Goal: Book appointment/travel/reservation

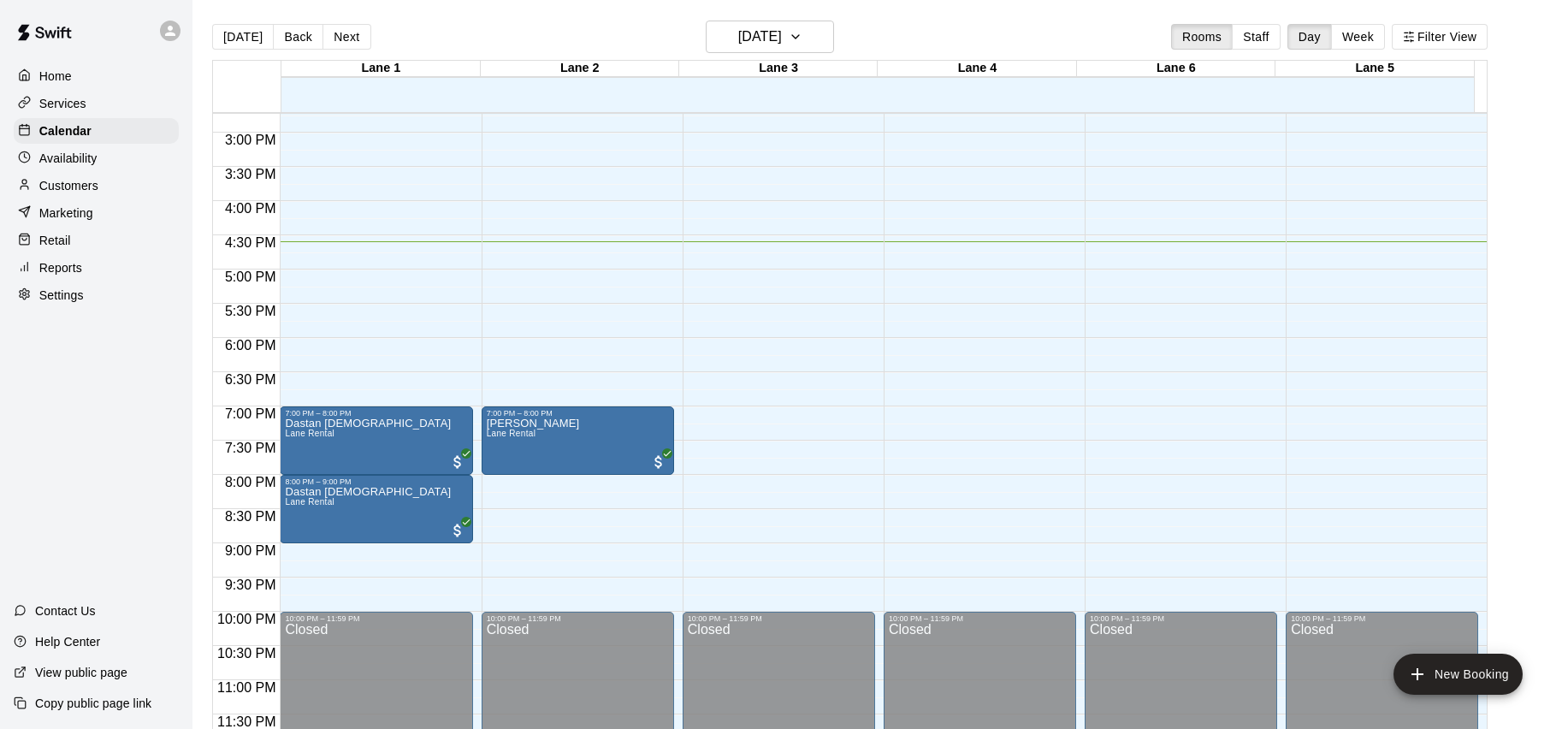
scroll to position [27, 0]
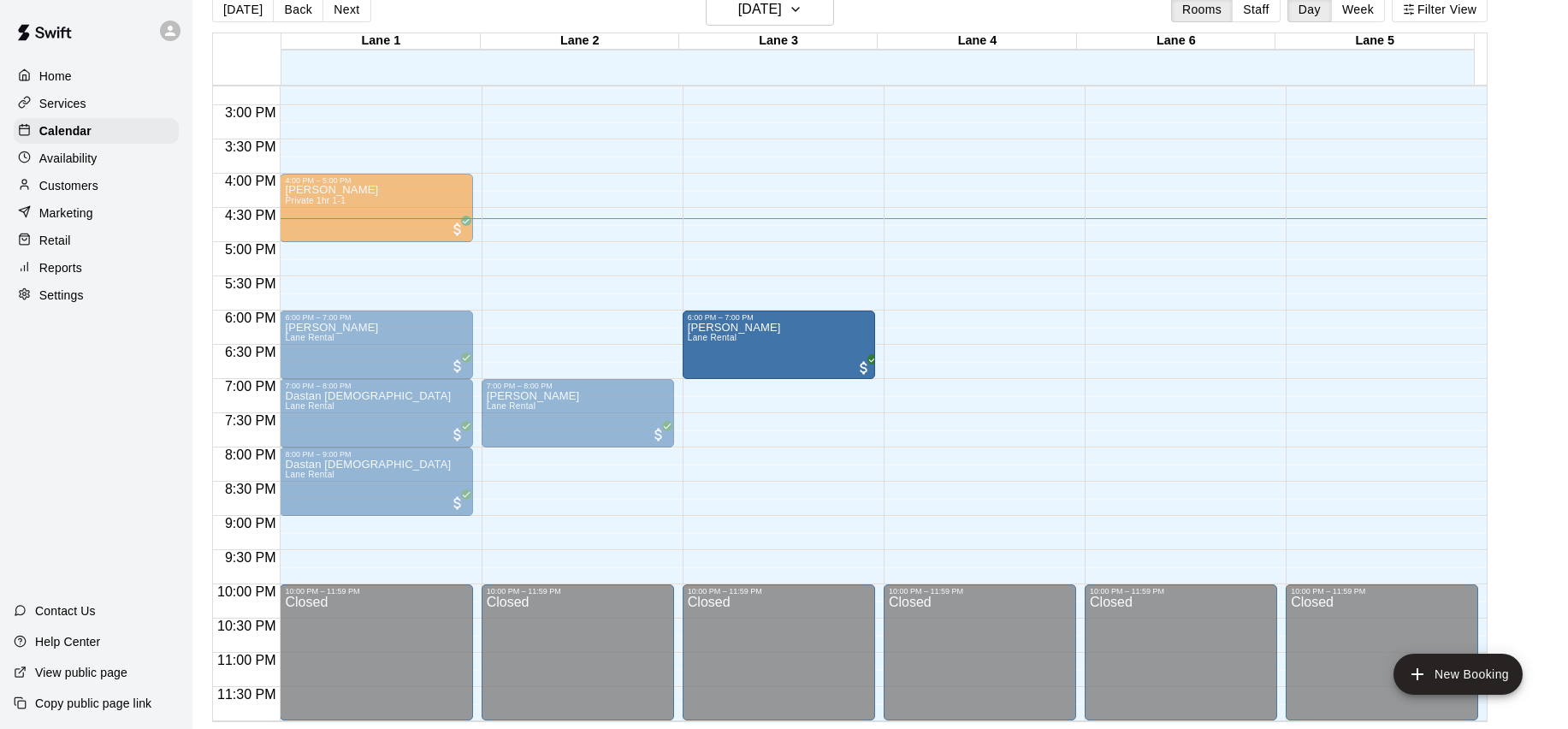
drag, startPoint x: 378, startPoint y: 262, endPoint x: 743, endPoint y: 333, distance: 371.8
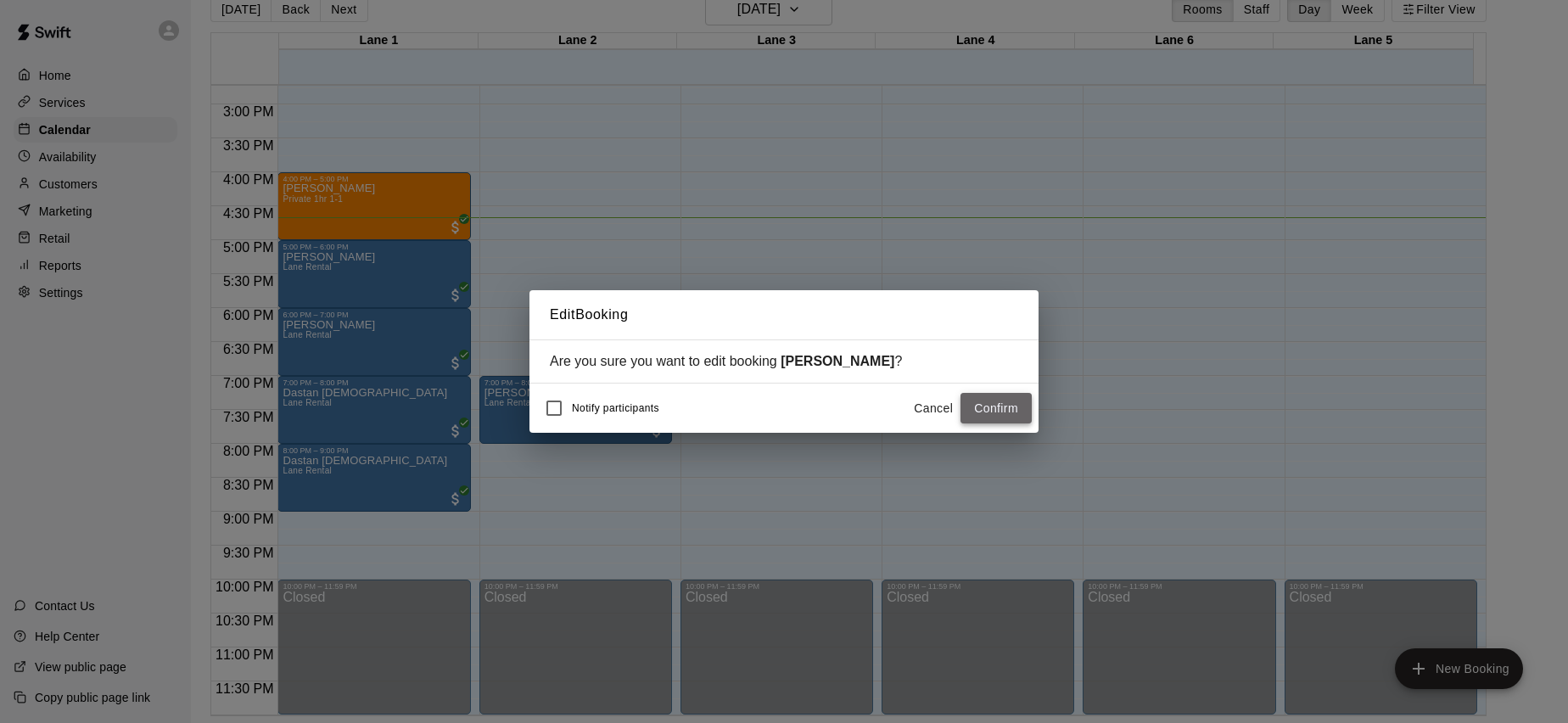
click at [1015, 409] on button "Confirm" at bounding box center [996, 409] width 71 height 32
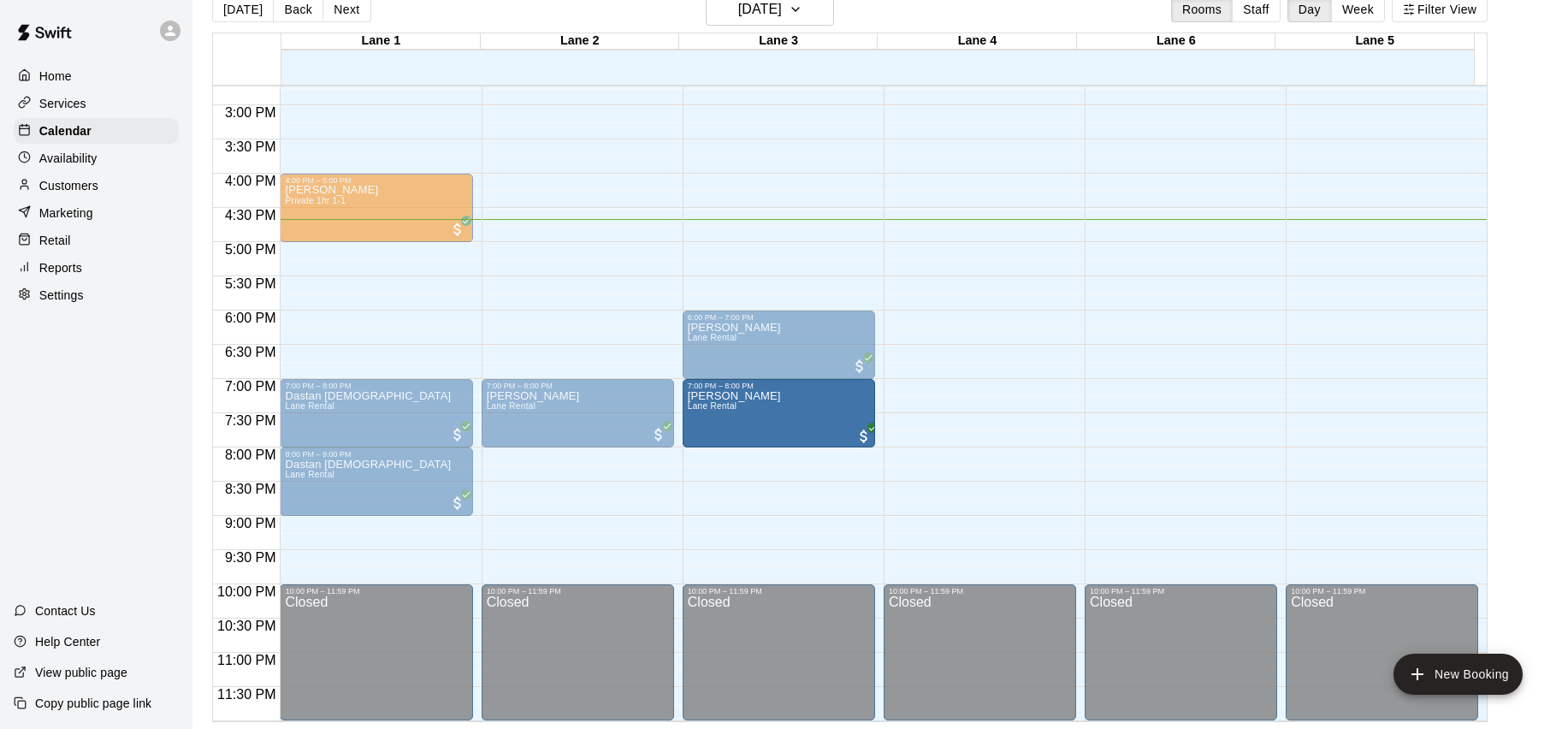
drag, startPoint x: 337, startPoint y: 330, endPoint x: 716, endPoint y: 409, distance: 387.1
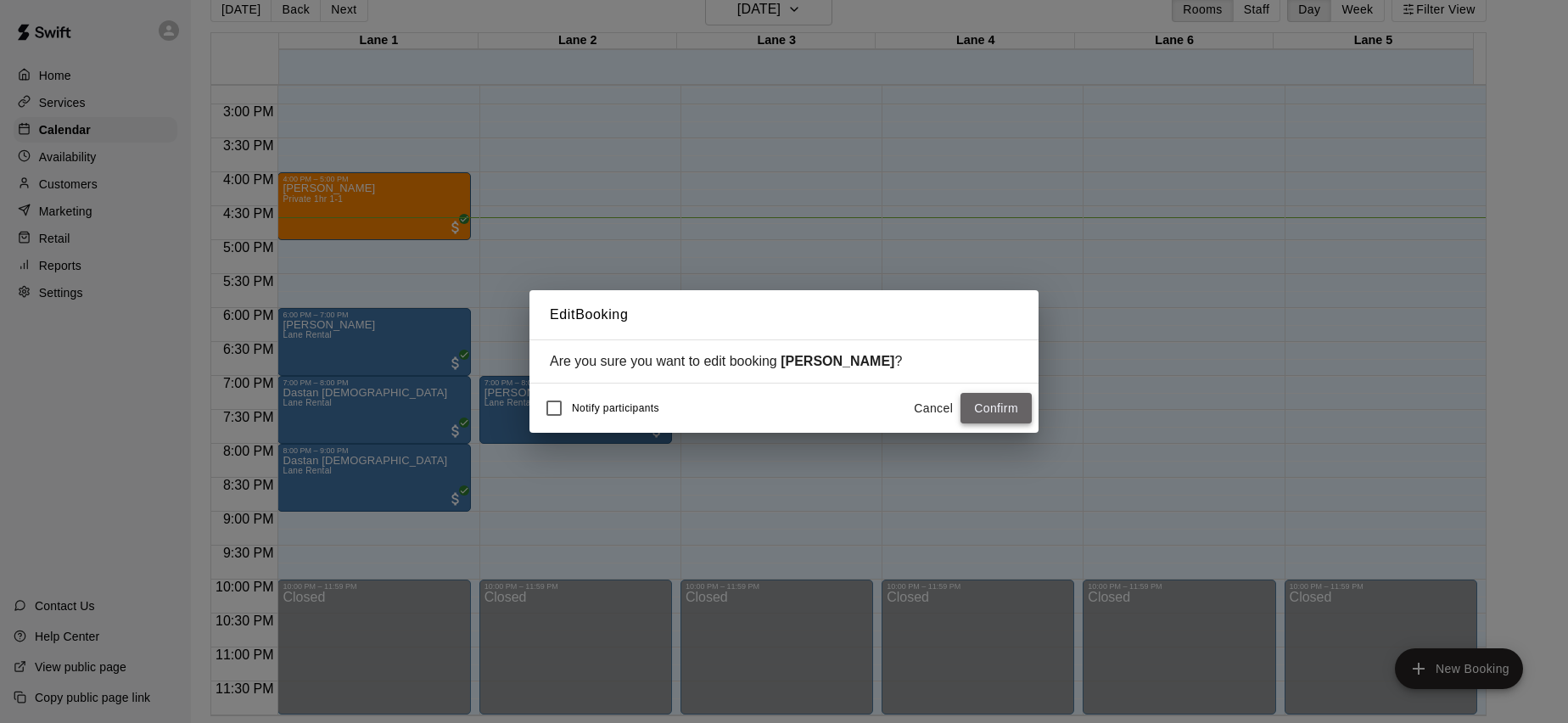
click at [978, 408] on button "Confirm" at bounding box center [996, 409] width 71 height 32
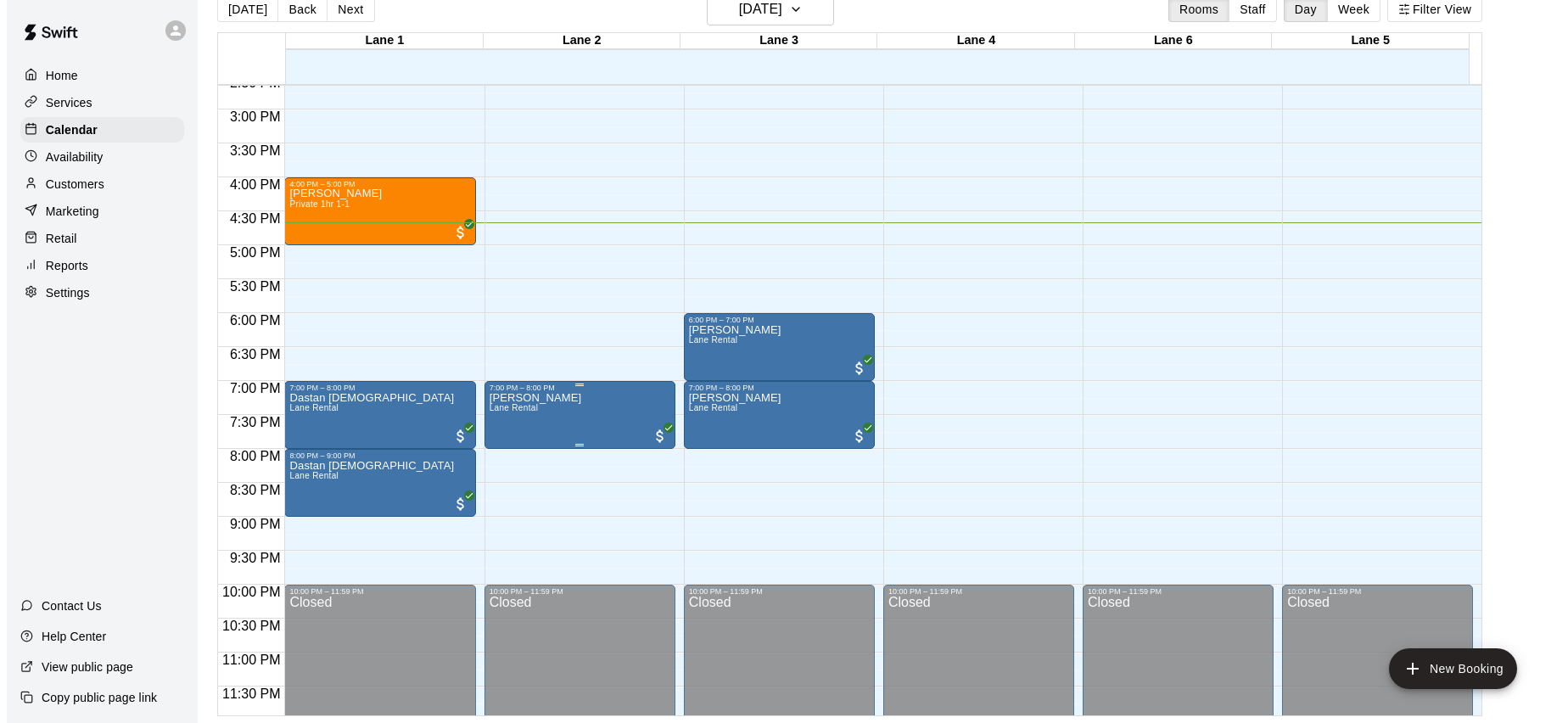
scroll to position [1000, 0]
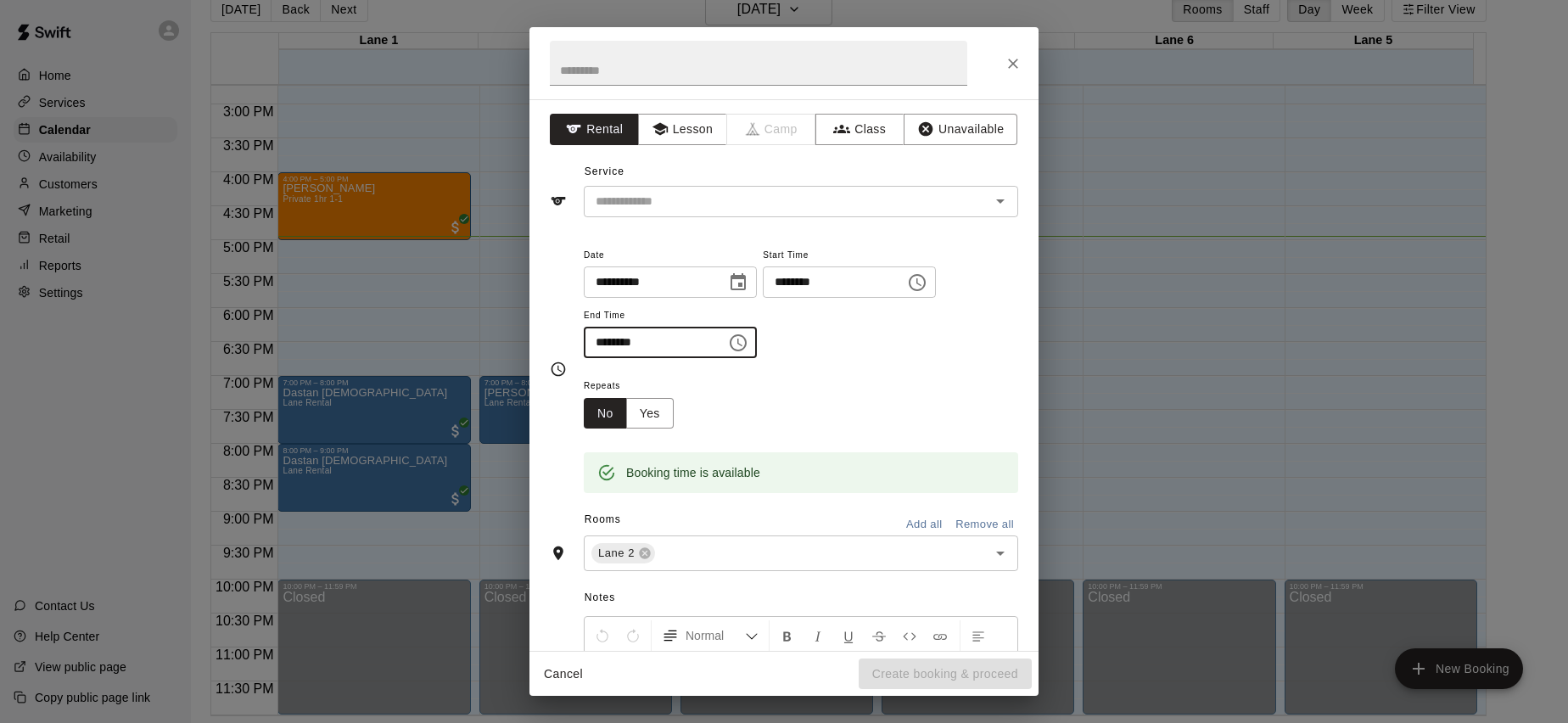
click at [698, 336] on input "********" at bounding box center [649, 343] width 131 height 32
click at [619, 342] on input "********" at bounding box center [649, 343] width 131 height 32
click at [668, 359] on div "**********" at bounding box center [801, 311] width 435 height 132
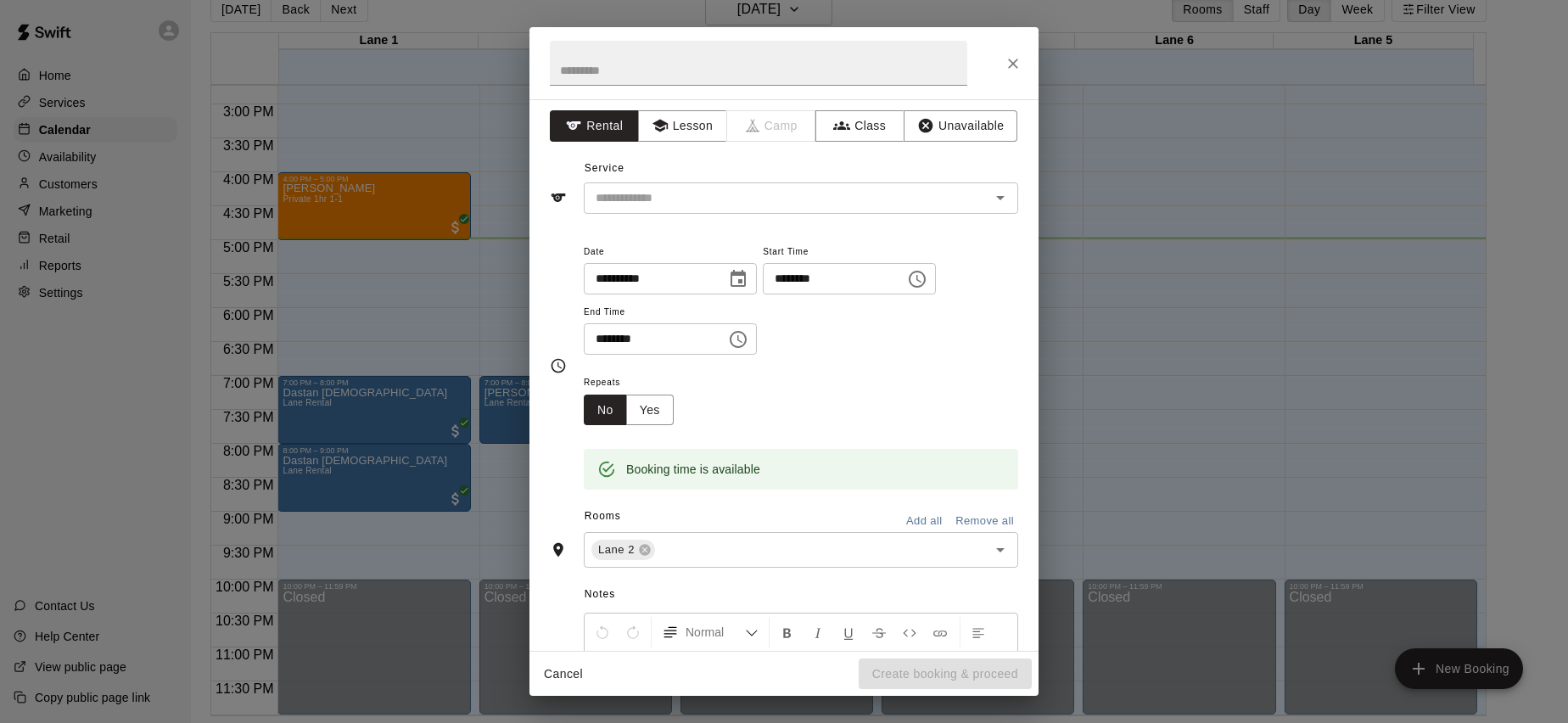
scroll to position [6, 0]
click at [1016, 56] on icon "Close" at bounding box center [1013, 64] width 17 height 17
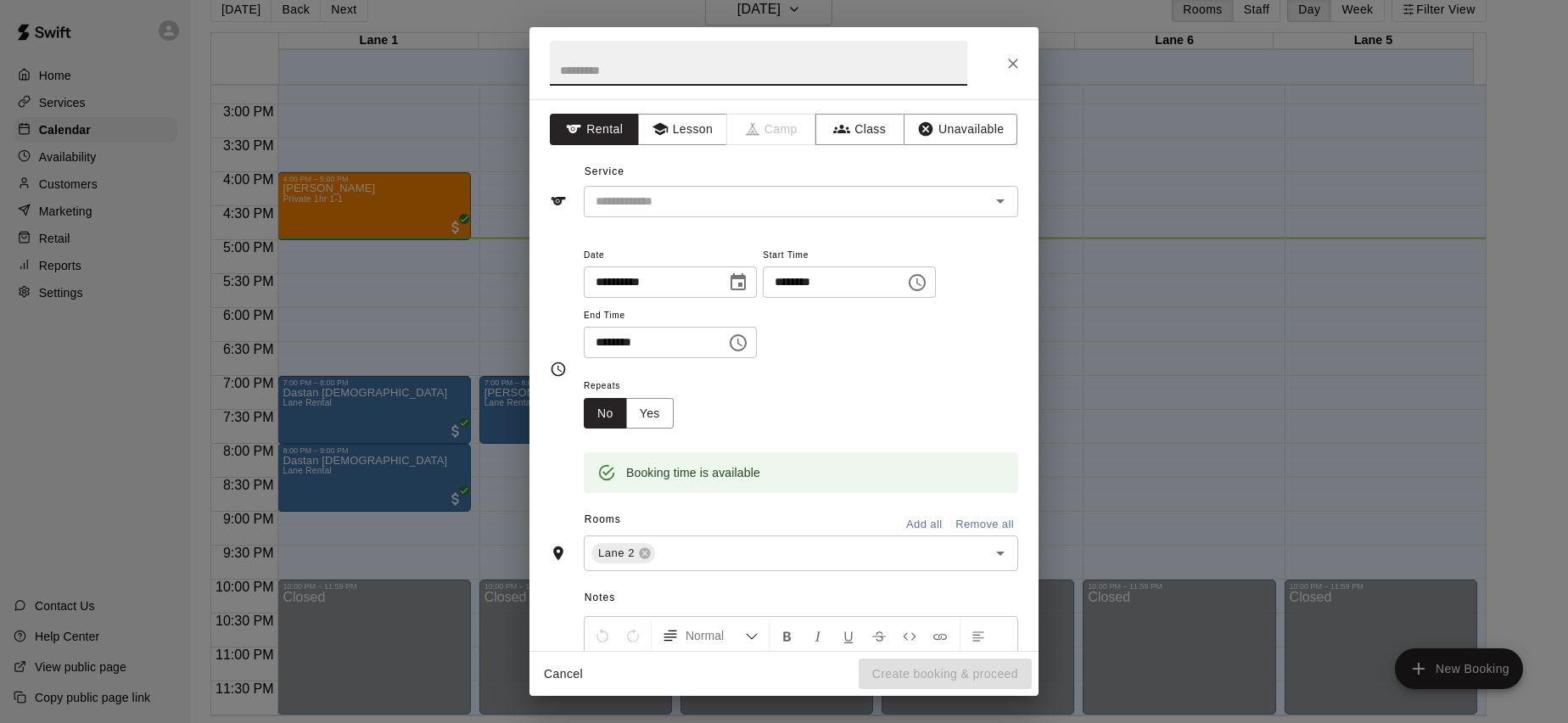
click at [742, 343] on icon "Choose time, selected time is 6:00 PM" at bounding box center [740, 342] width 5 height 7
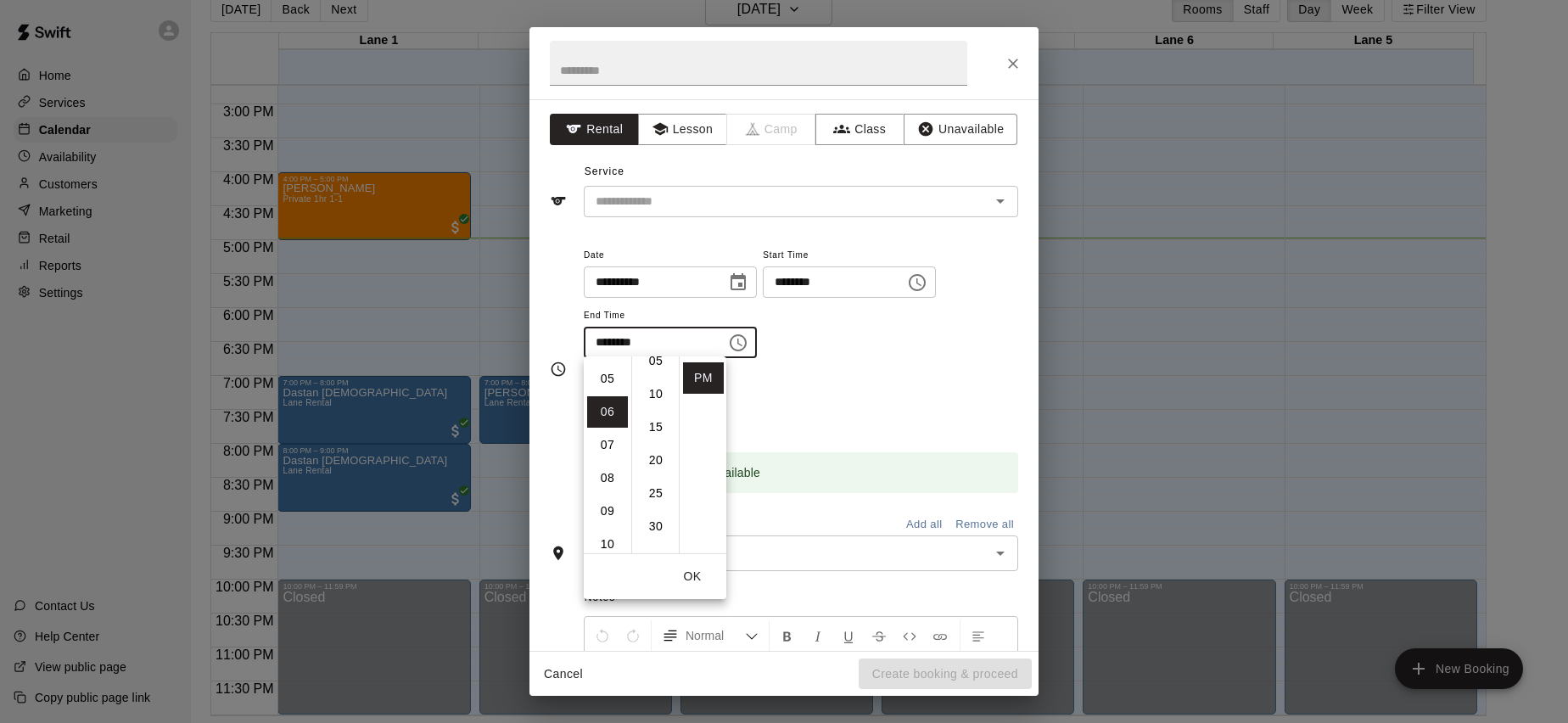
scroll to position [210, 0]
click at [642, 372] on li "30" at bounding box center [656, 363] width 41 height 32
type input "********"
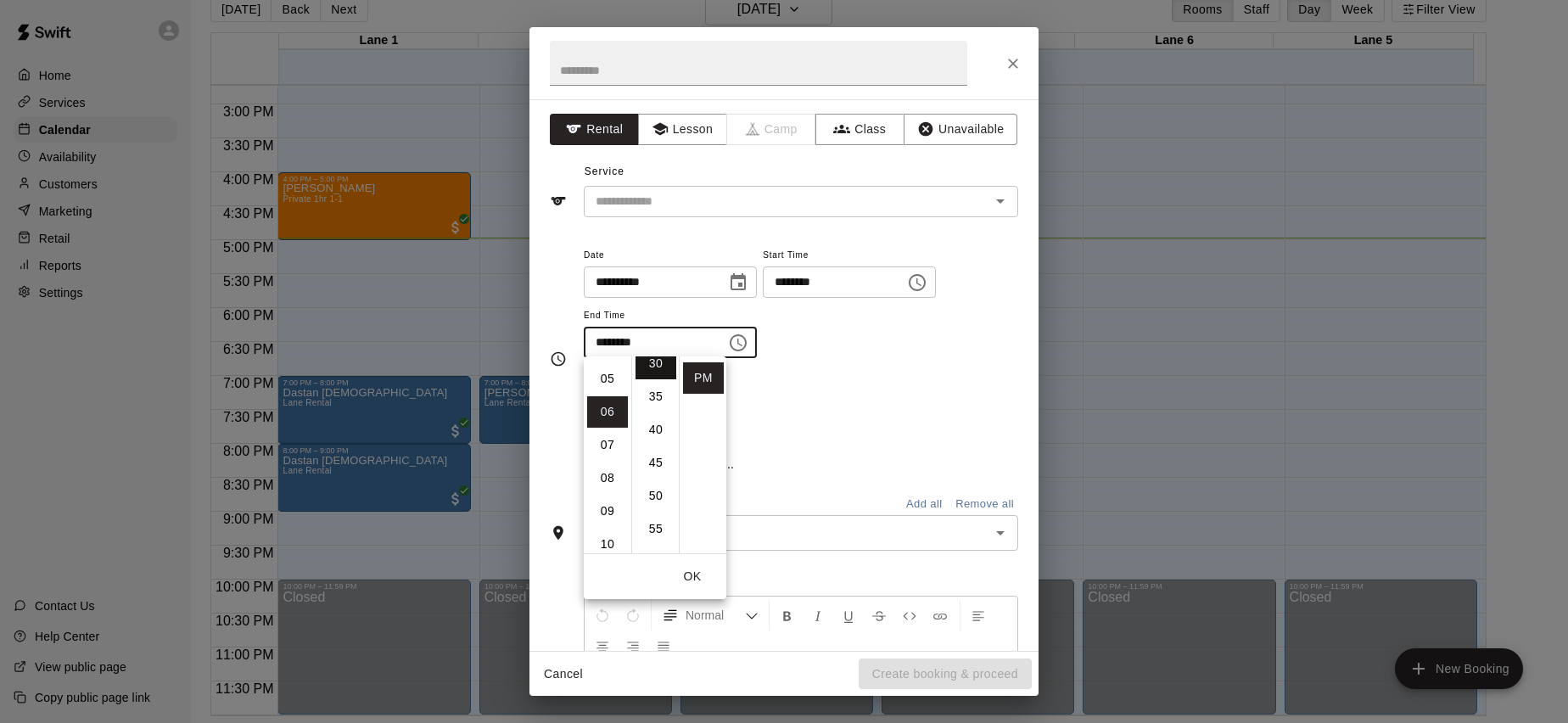
scroll to position [198, 0]
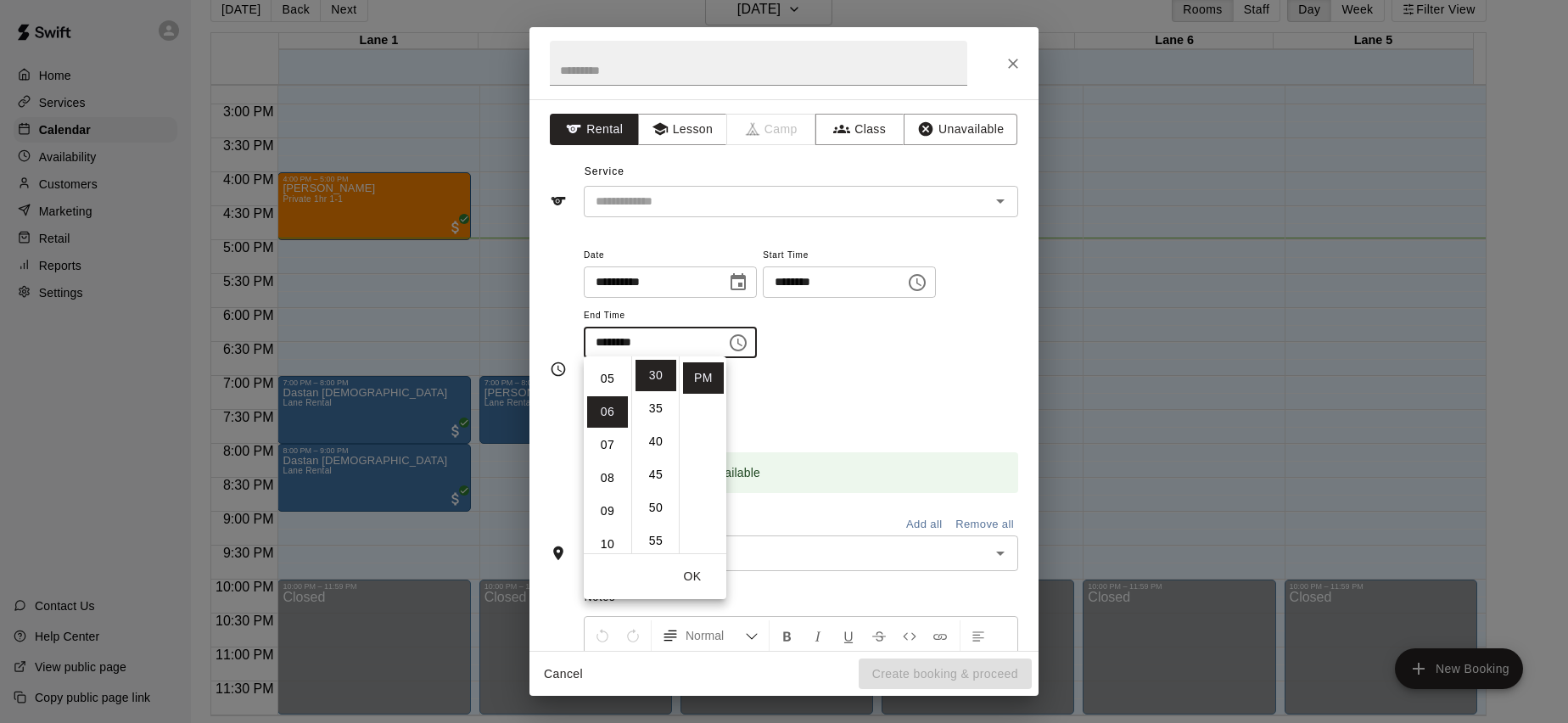
click at [781, 397] on div "Repeats No Yes" at bounding box center [801, 402] width 435 height 54
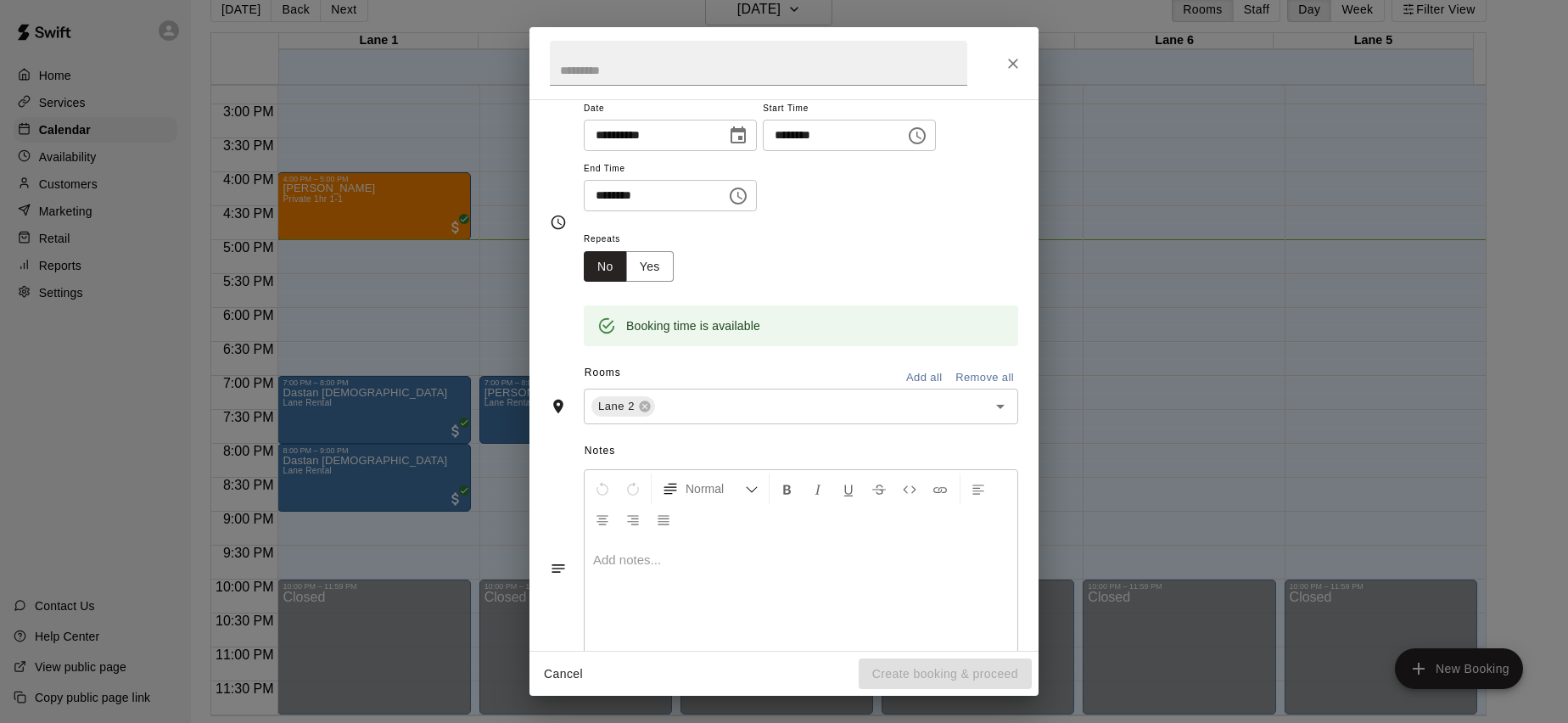
scroll to position [0, 0]
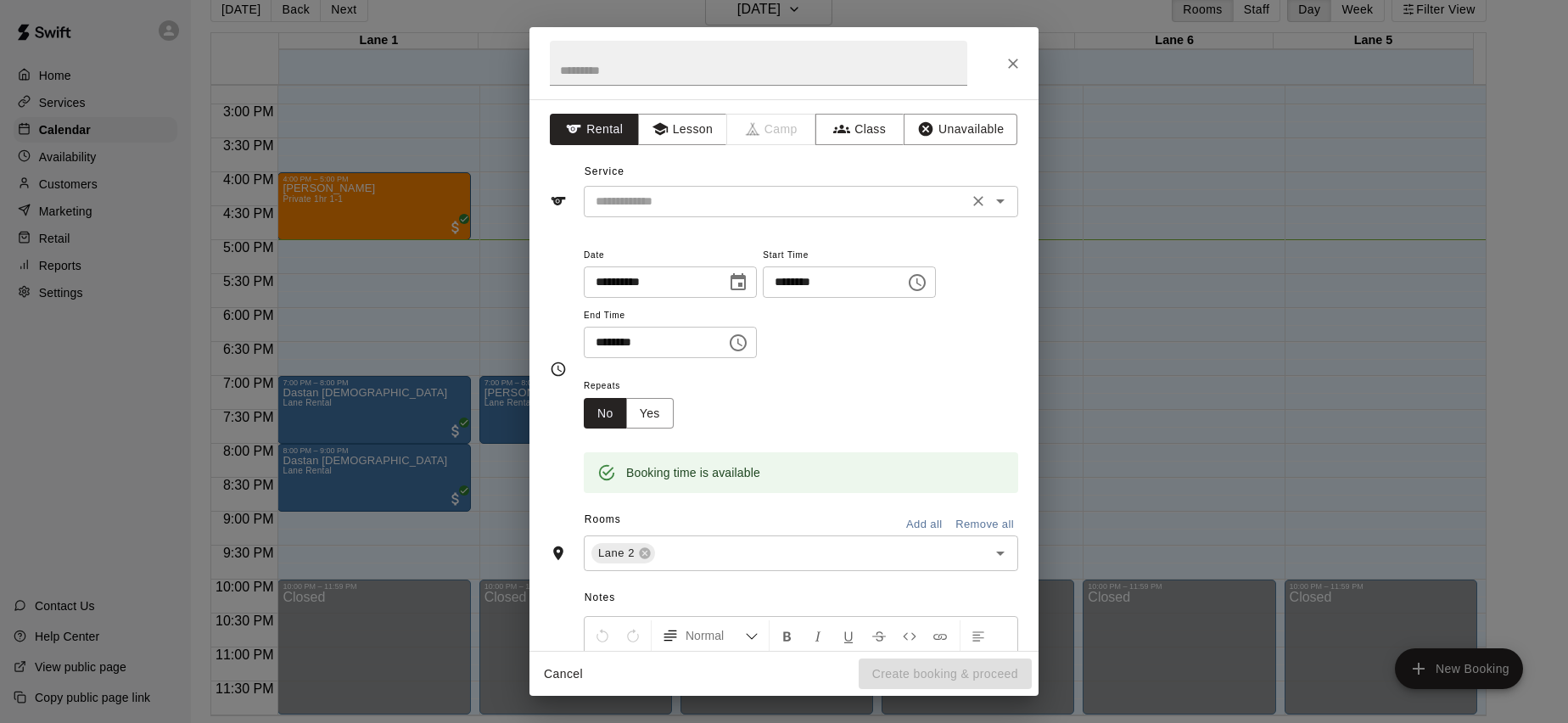
click at [790, 214] on div "​" at bounding box center [801, 202] width 435 height 32
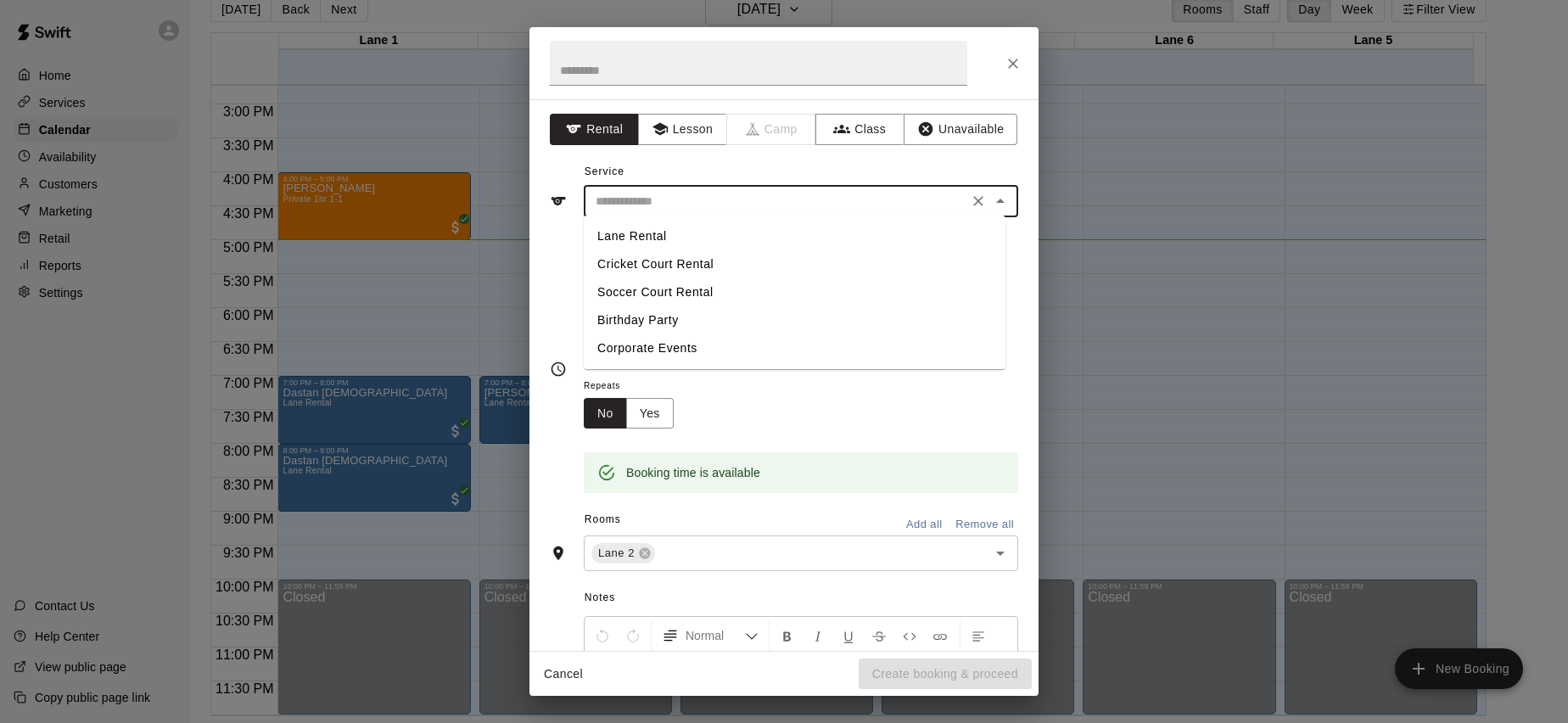
click at [620, 241] on li "Lane Rental" at bounding box center [794, 236] width 422 height 28
type input "**********"
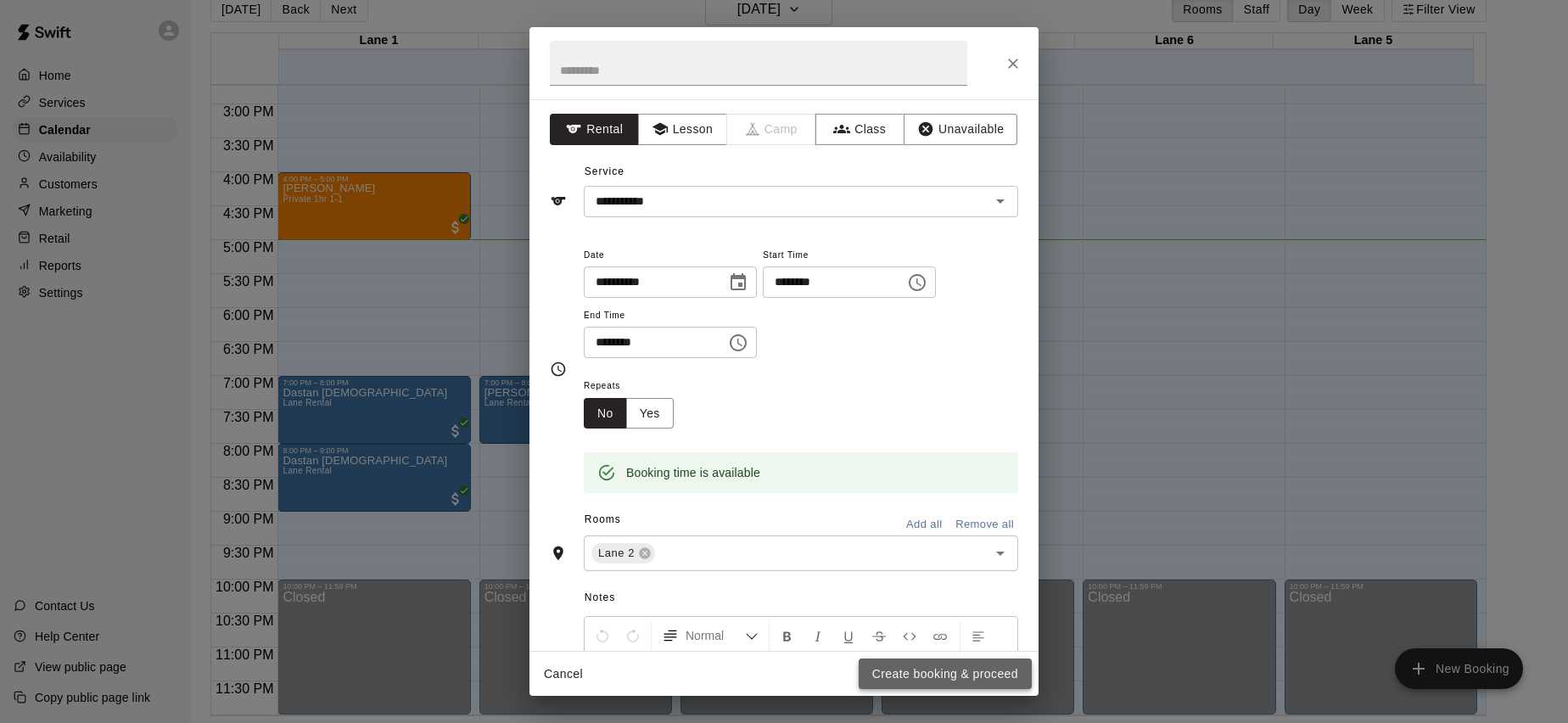
click at [941, 669] on button "Create booking & proceed" at bounding box center [945, 675] width 173 height 32
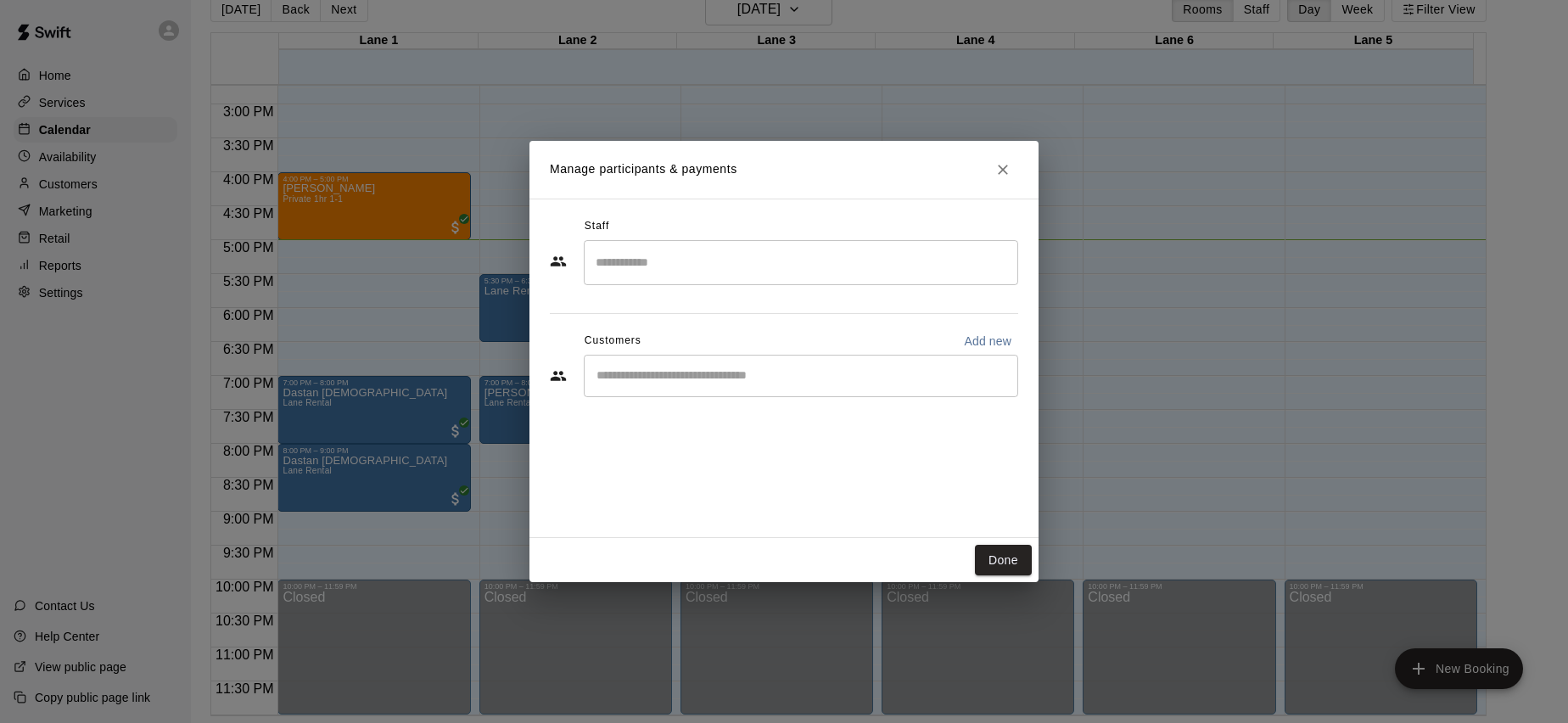
click at [679, 259] on input "Search staff" at bounding box center [801, 262] width 419 height 30
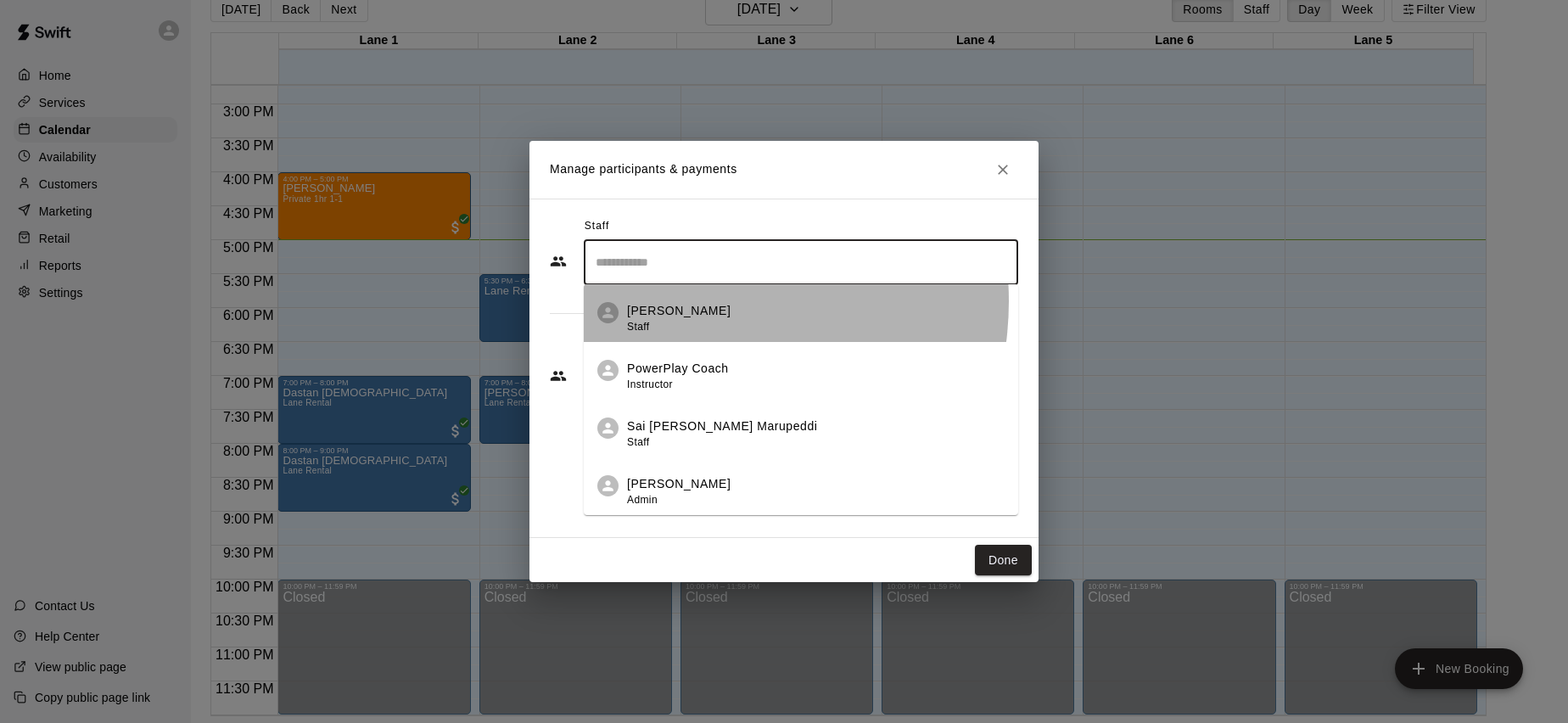
click at [689, 301] on li "[PERSON_NAME] Staff" at bounding box center [801, 313] width 435 height 57
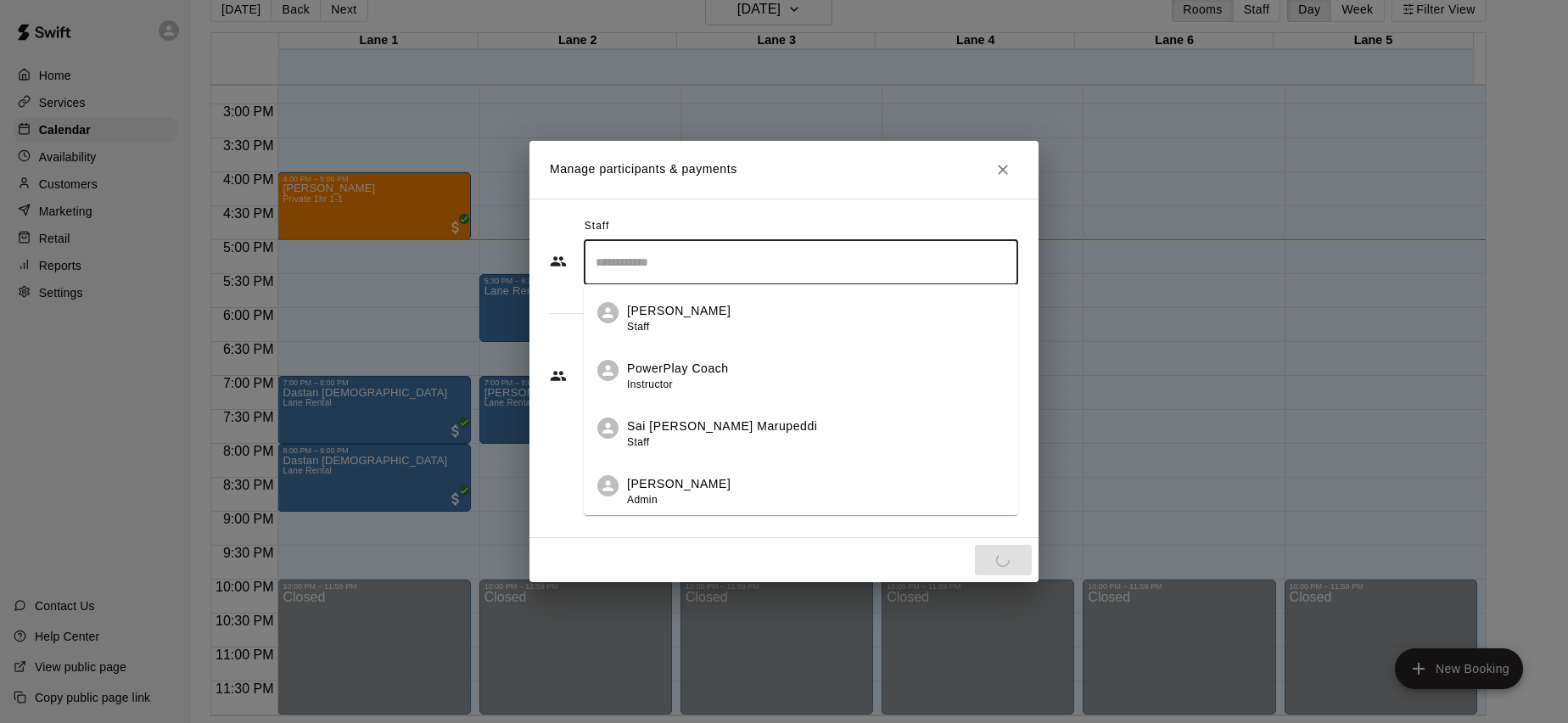
click at [663, 270] on input "Search staff" at bounding box center [801, 262] width 419 height 30
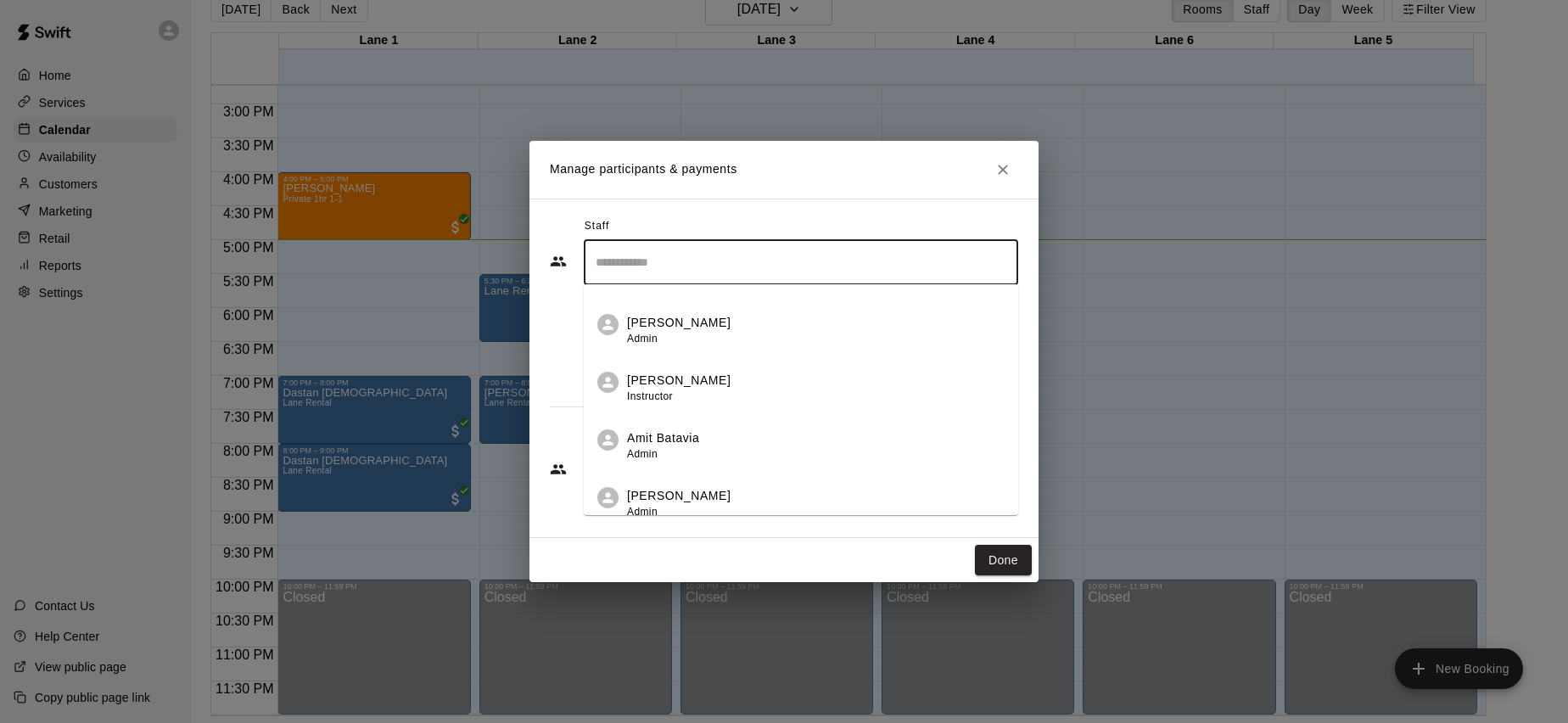
scroll to position [230, 0]
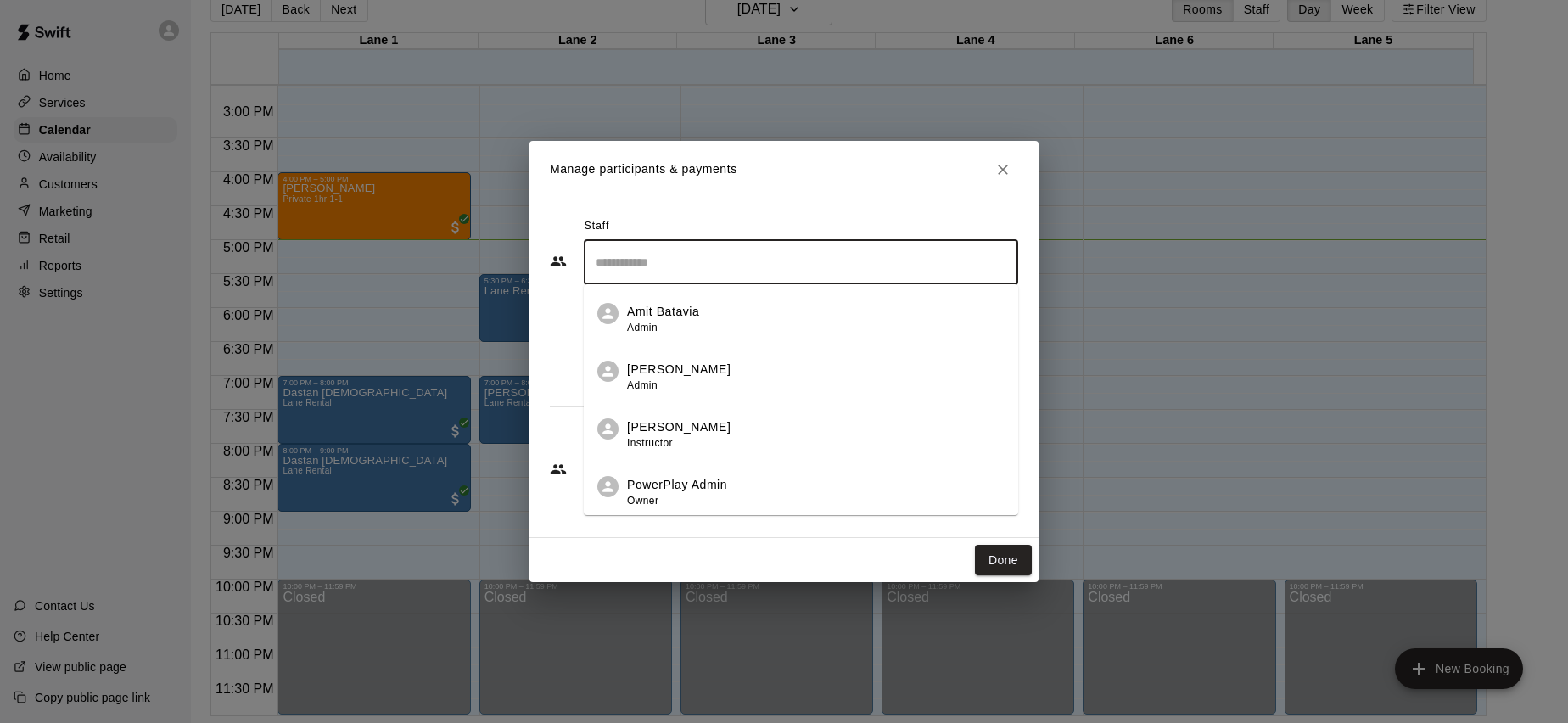
click at [906, 218] on div "Staff" at bounding box center [783, 226] width 468 height 27
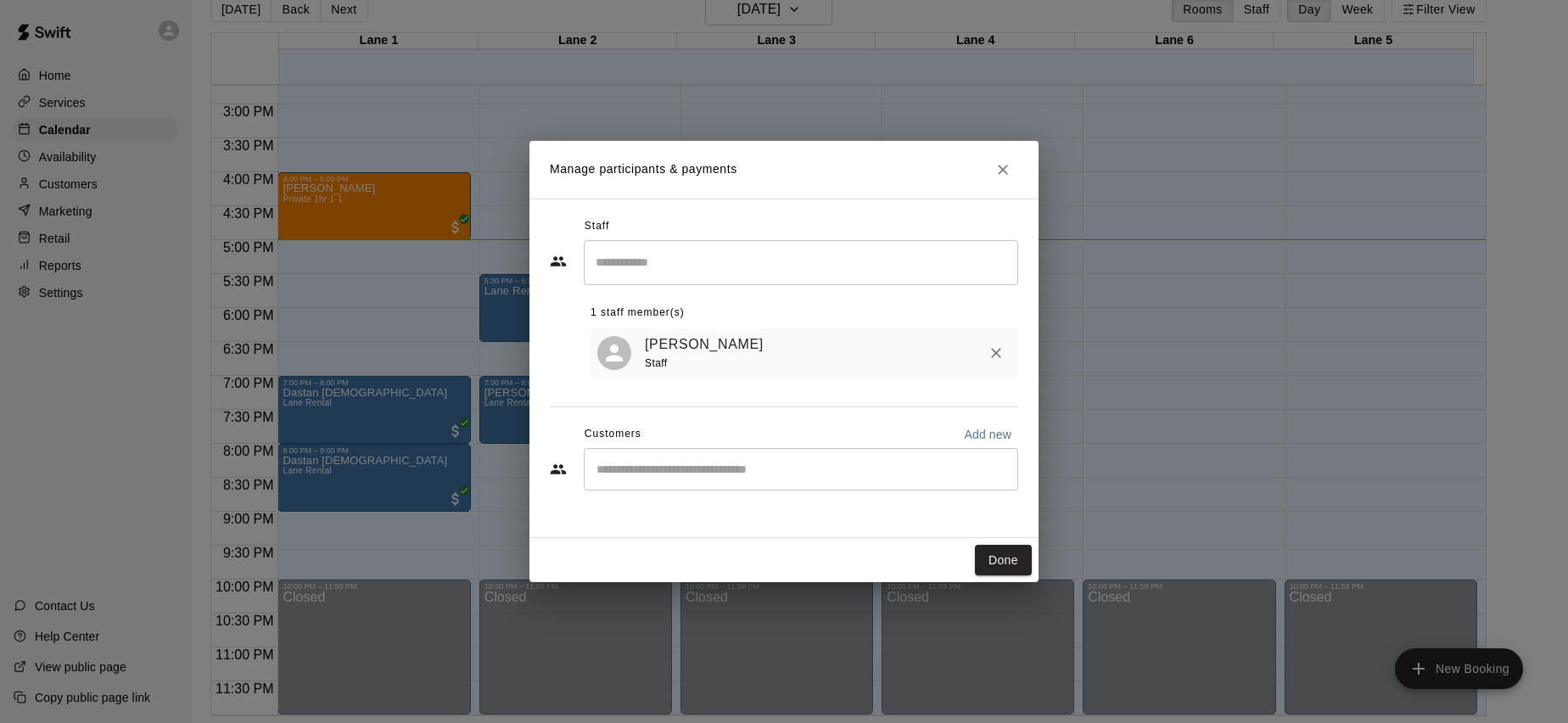
click at [709, 456] on div "​" at bounding box center [801, 469] width 435 height 43
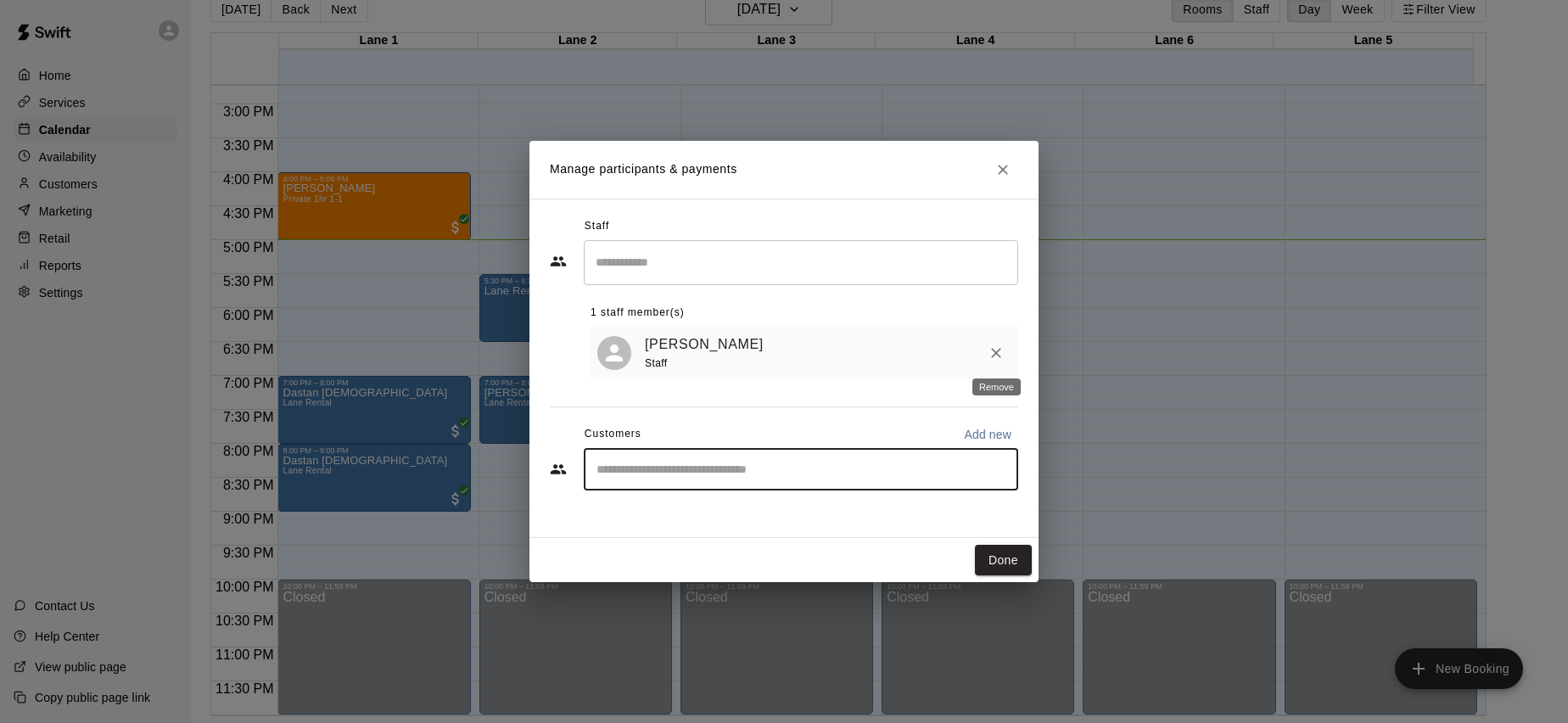
click at [996, 347] on icon "Remove" at bounding box center [996, 353] width 17 height 17
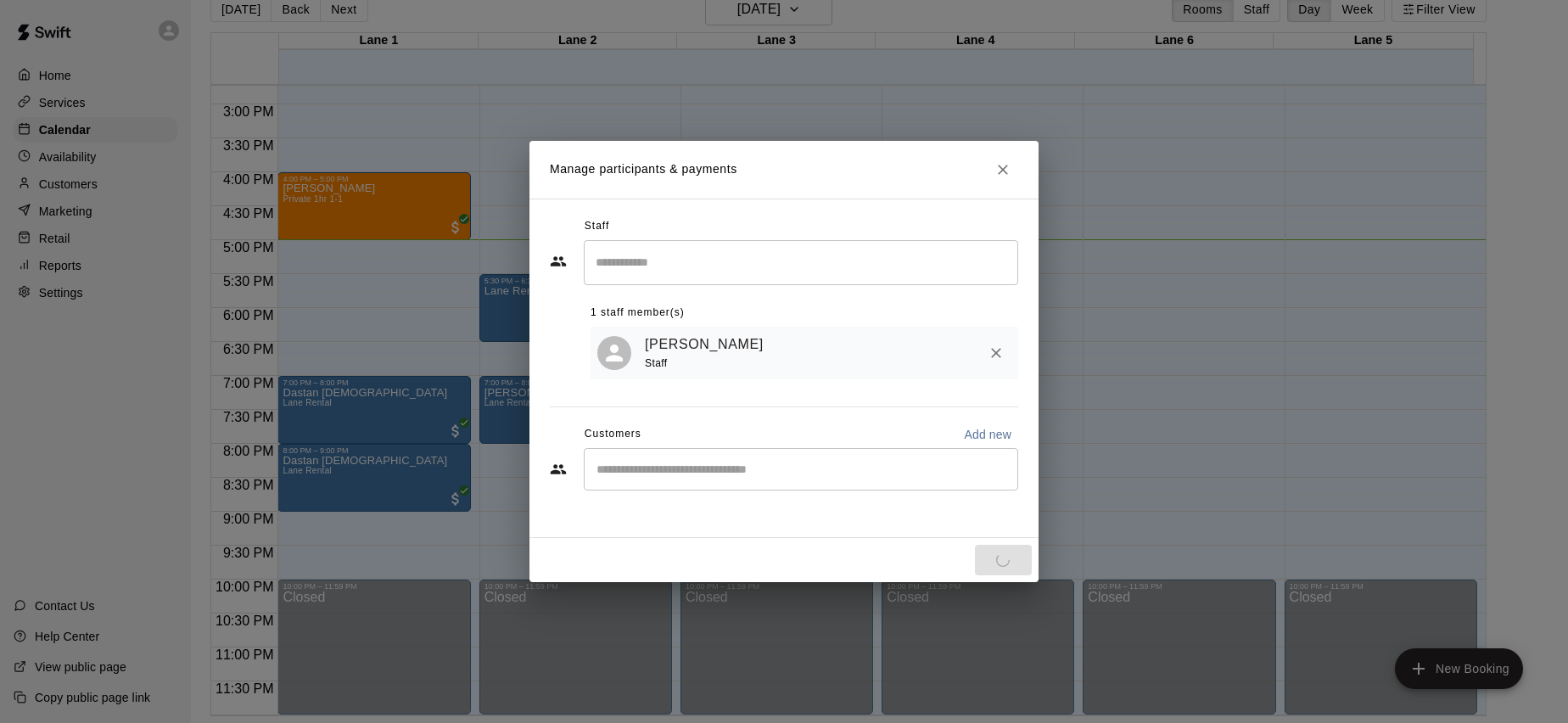
click at [861, 485] on div "​" at bounding box center [801, 469] width 435 height 43
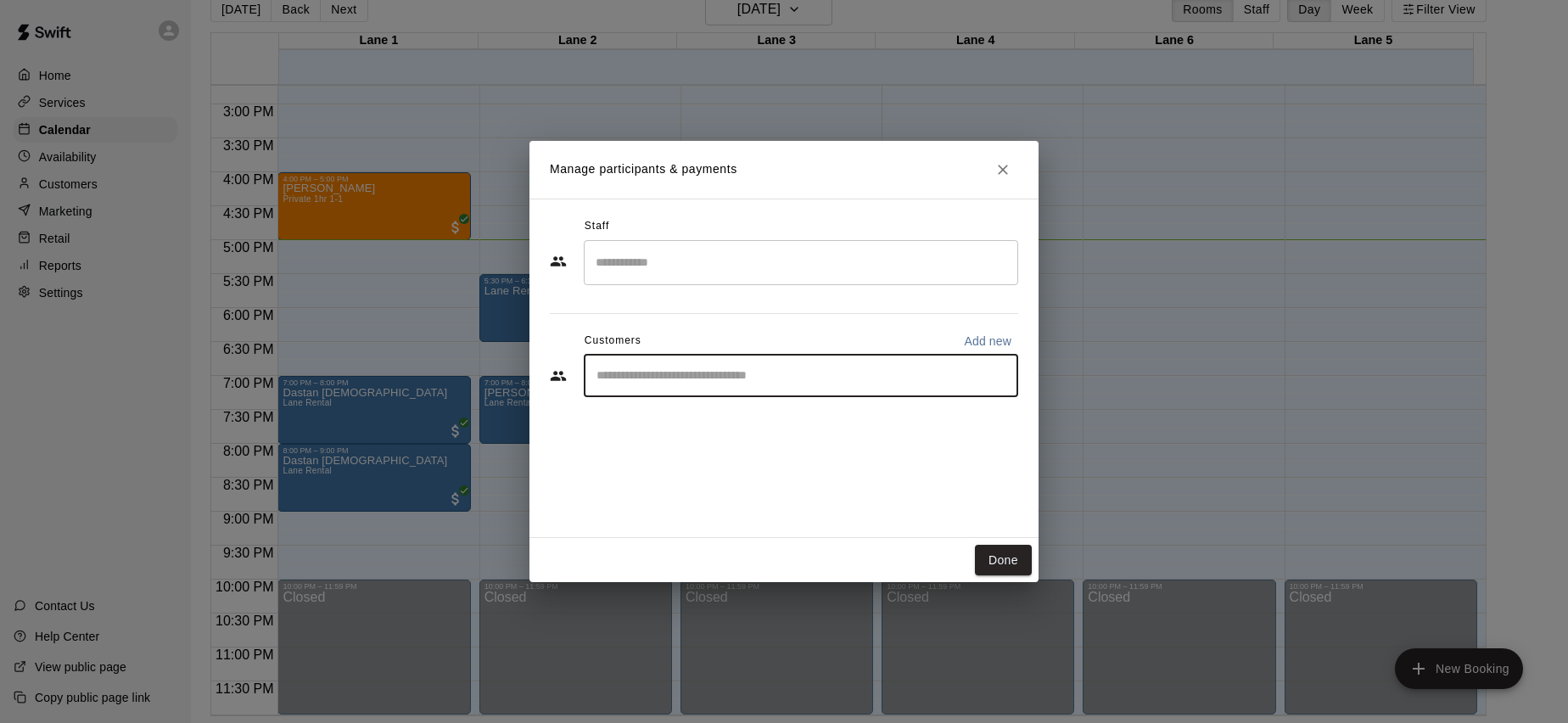
click at [748, 371] on input "Start typing to search customers..." at bounding box center [801, 375] width 419 height 17
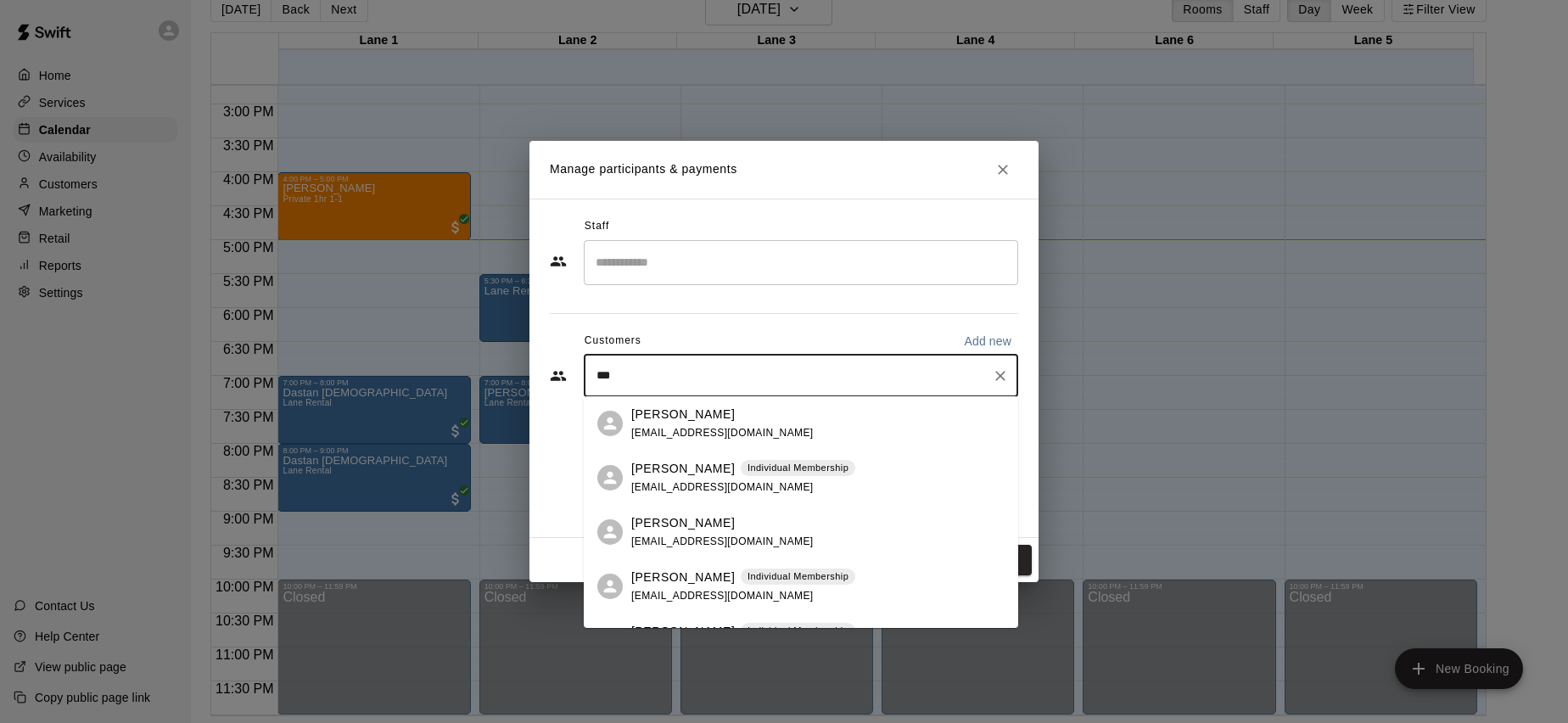
type input "****"
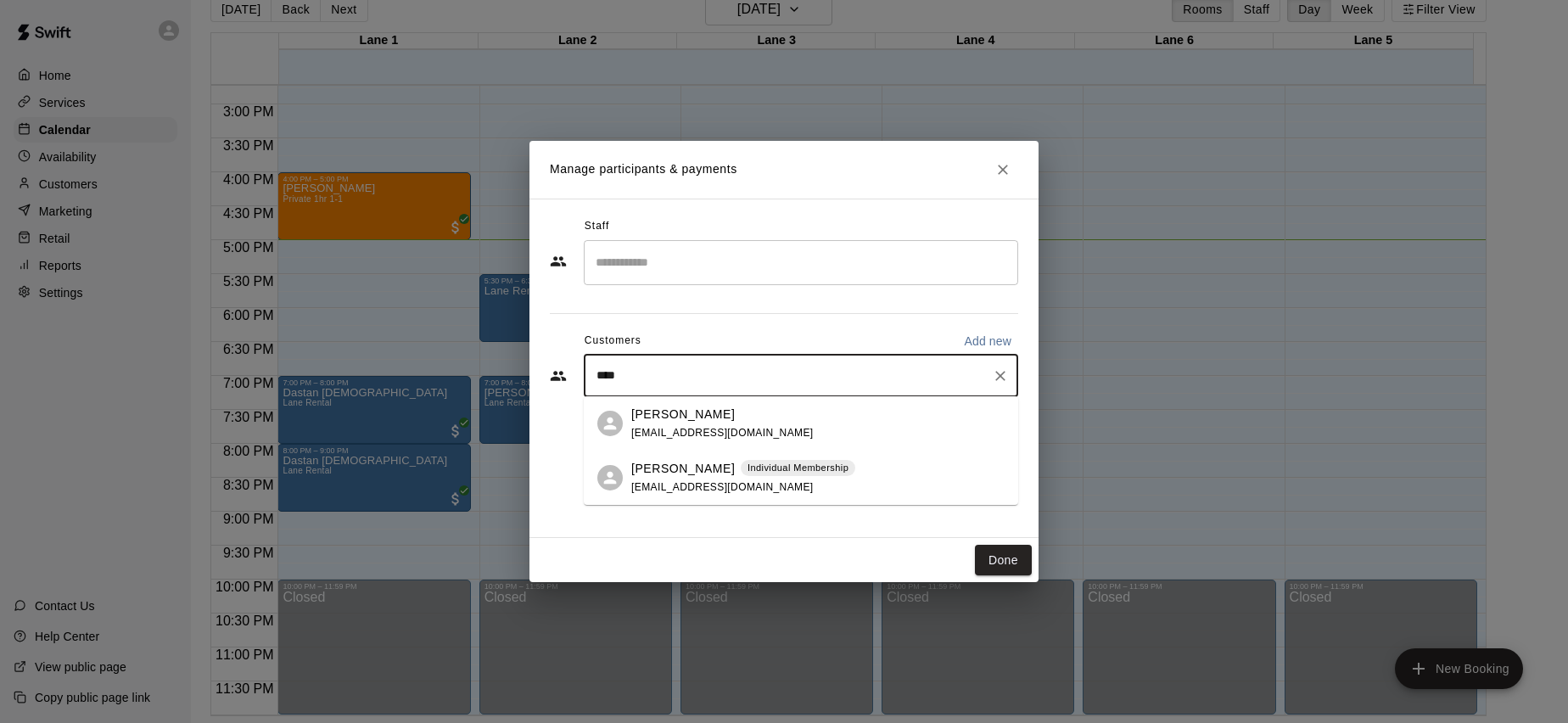
click at [729, 453] on div "[PERSON_NAME] Individual Membership [EMAIL_ADDRESS][DOMAIN_NAME]" at bounding box center [801, 477] width 435 height 55
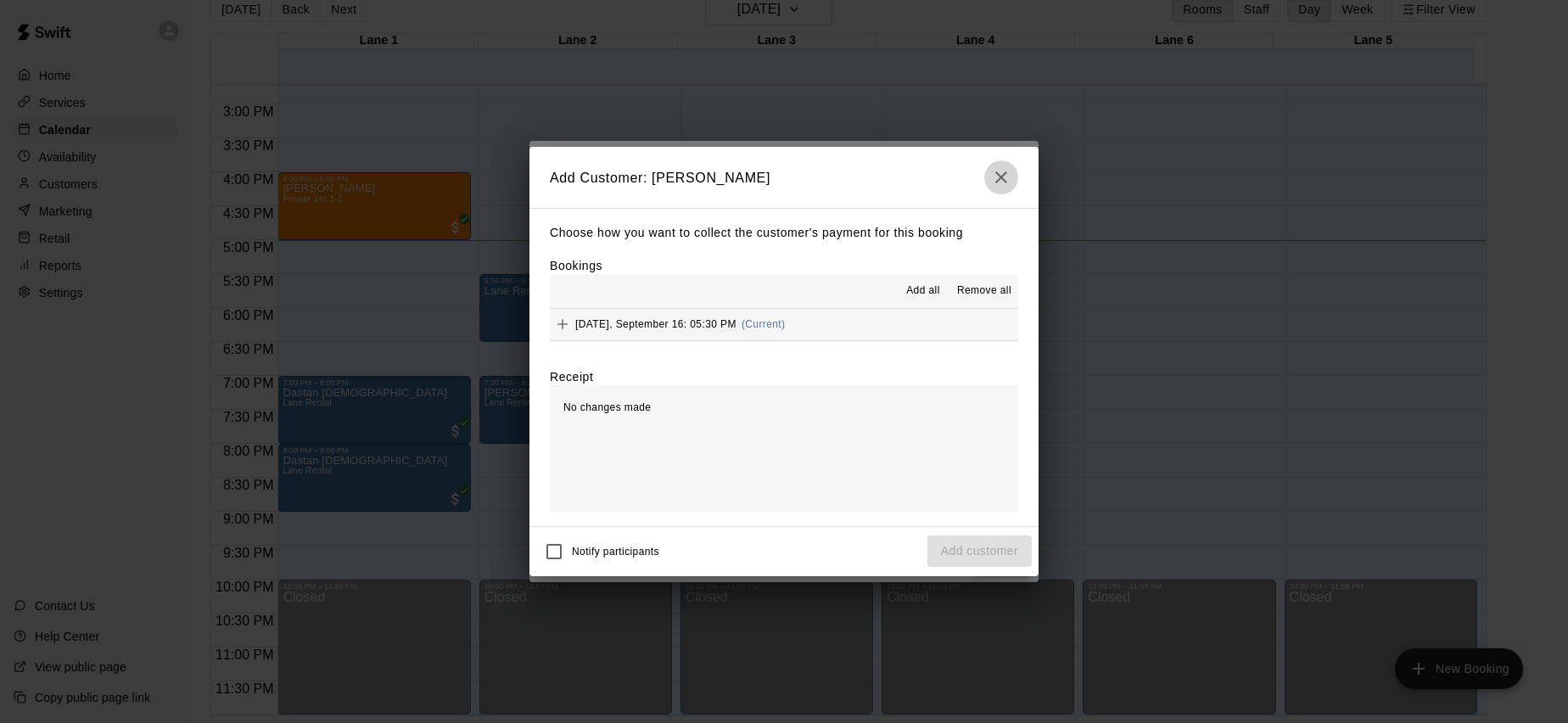
click at [996, 177] on icon "button" at bounding box center [1002, 177] width 20 height 20
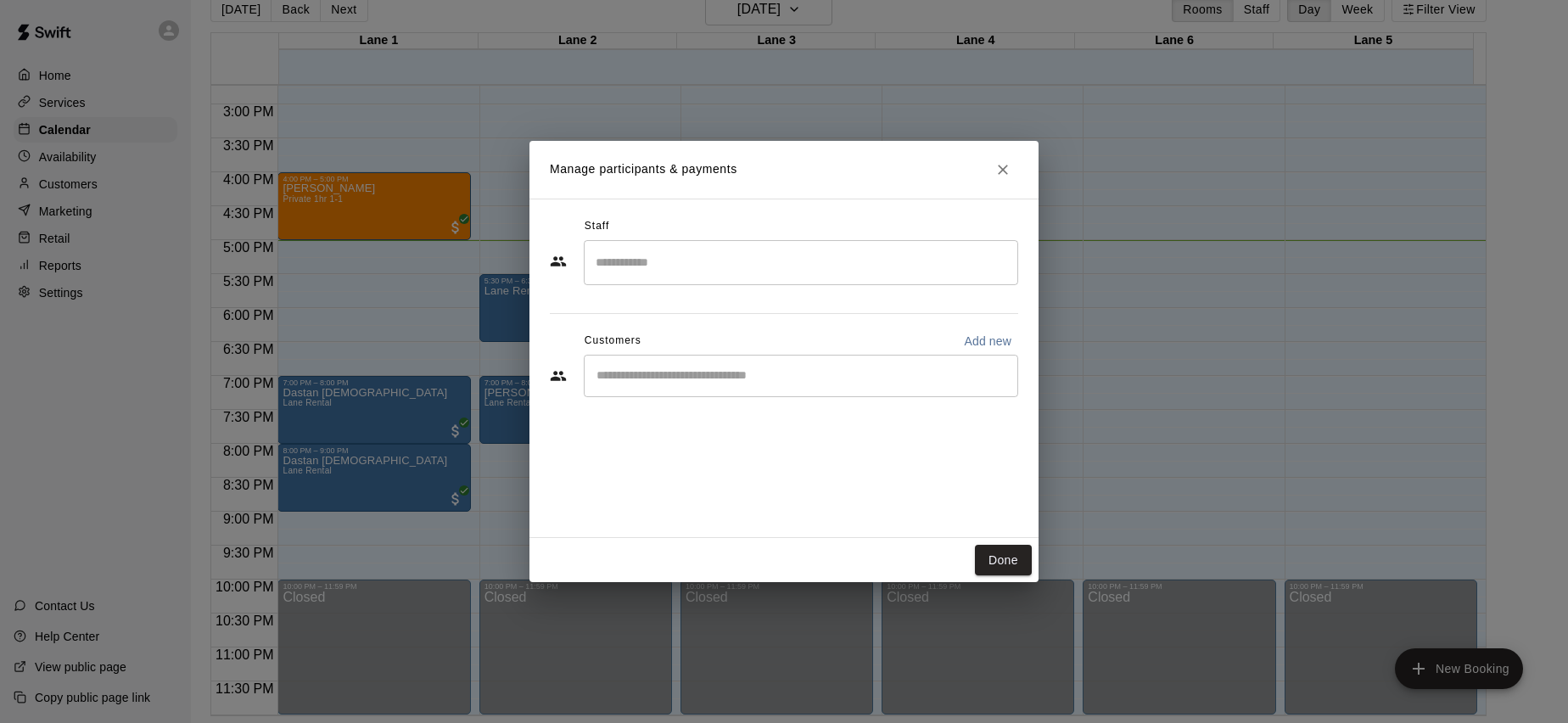
click at [998, 176] on icon "Close" at bounding box center [1003, 170] width 17 height 17
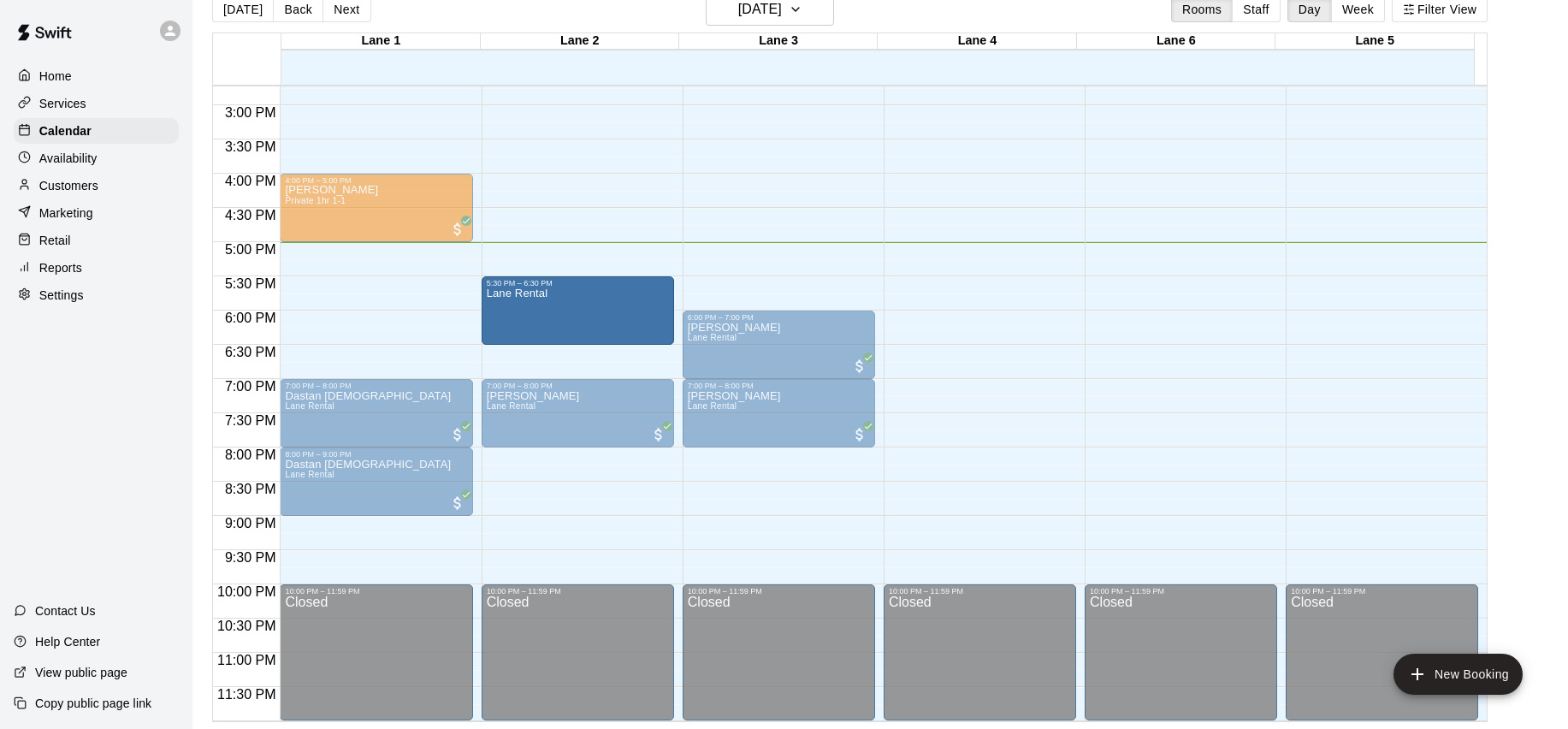
drag, startPoint x: 580, startPoint y: 322, endPoint x: 583, endPoint y: 331, distance: 9.5
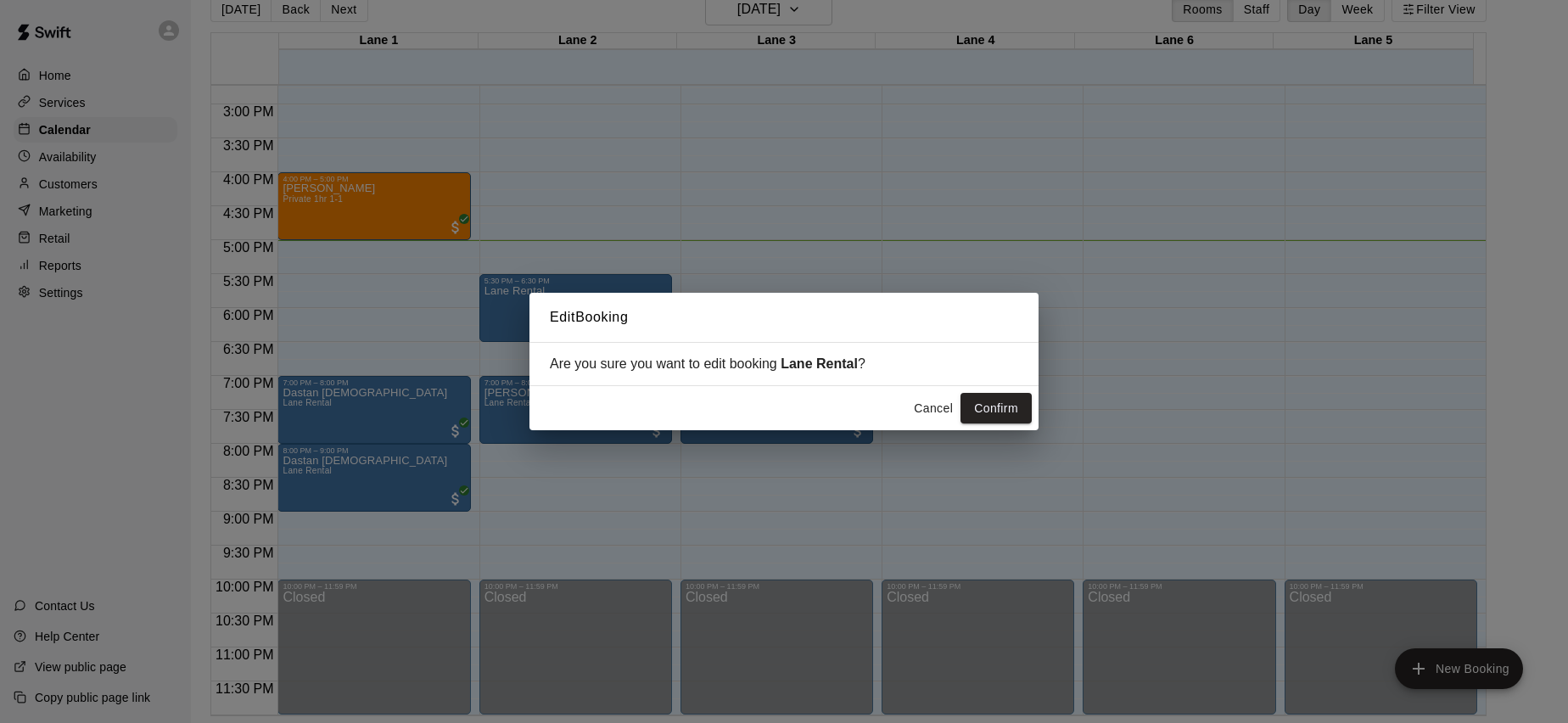
click at [951, 413] on button "Cancel" at bounding box center [933, 409] width 55 height 32
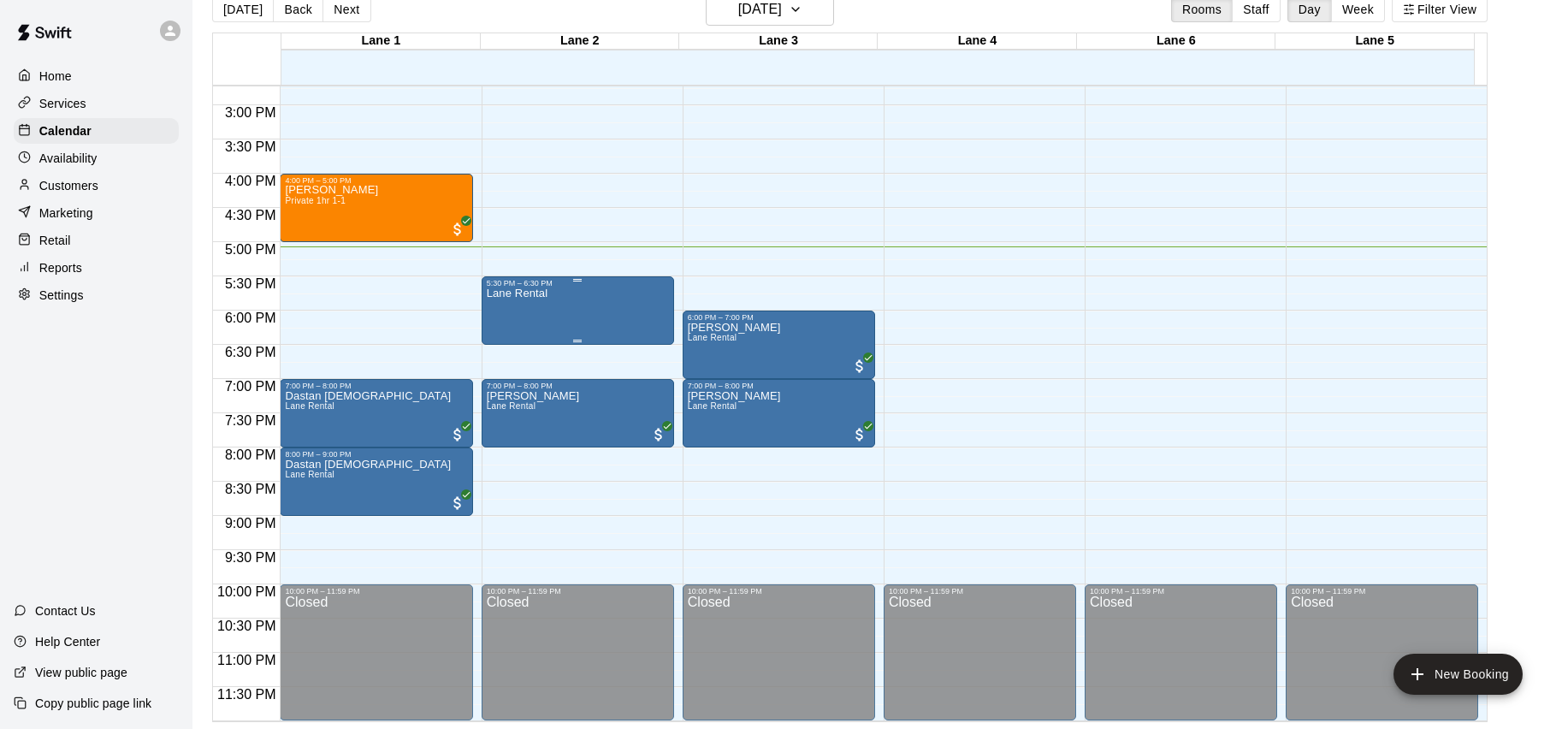
click at [555, 303] on div "Lane Rental" at bounding box center [577, 652] width 182 height 729
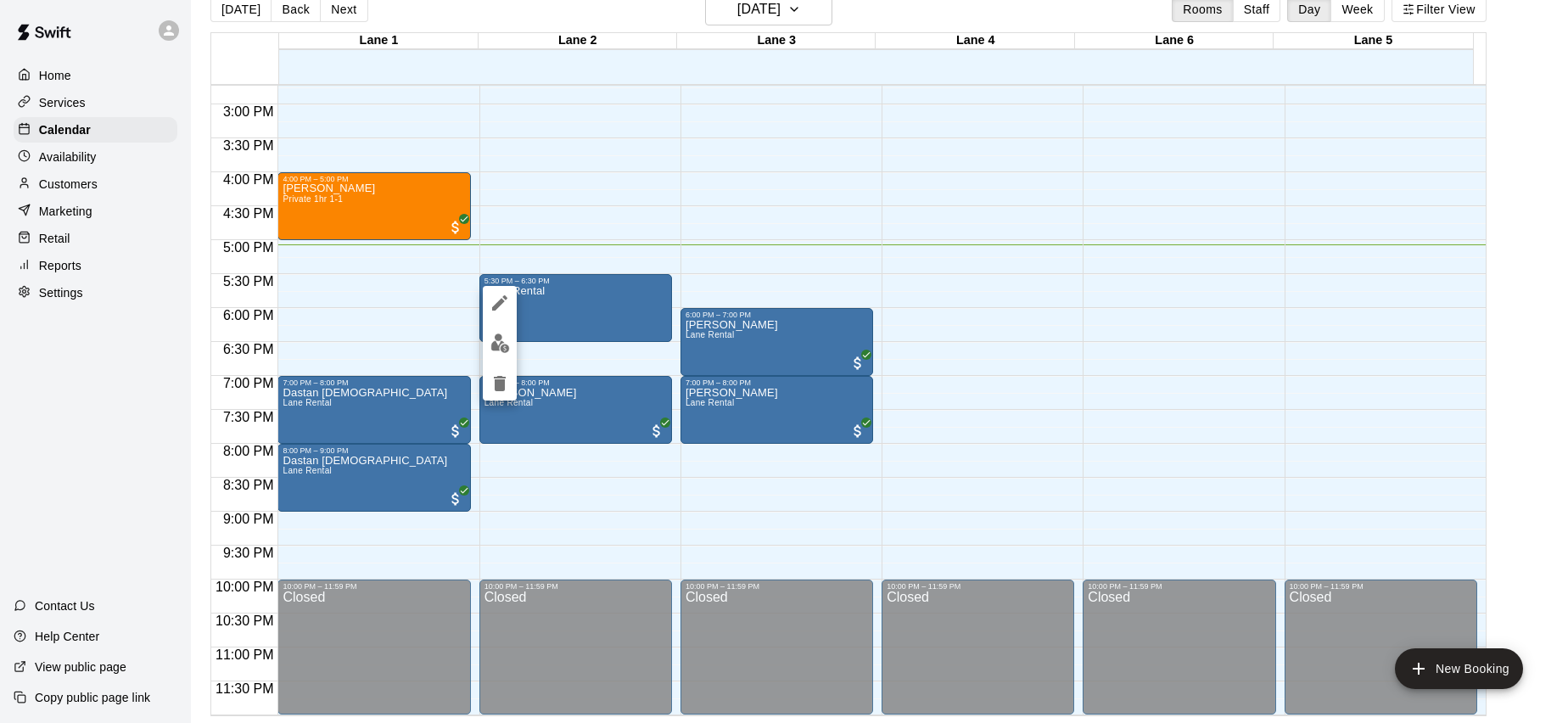
click at [503, 313] on button "edit" at bounding box center [499, 303] width 34 height 34
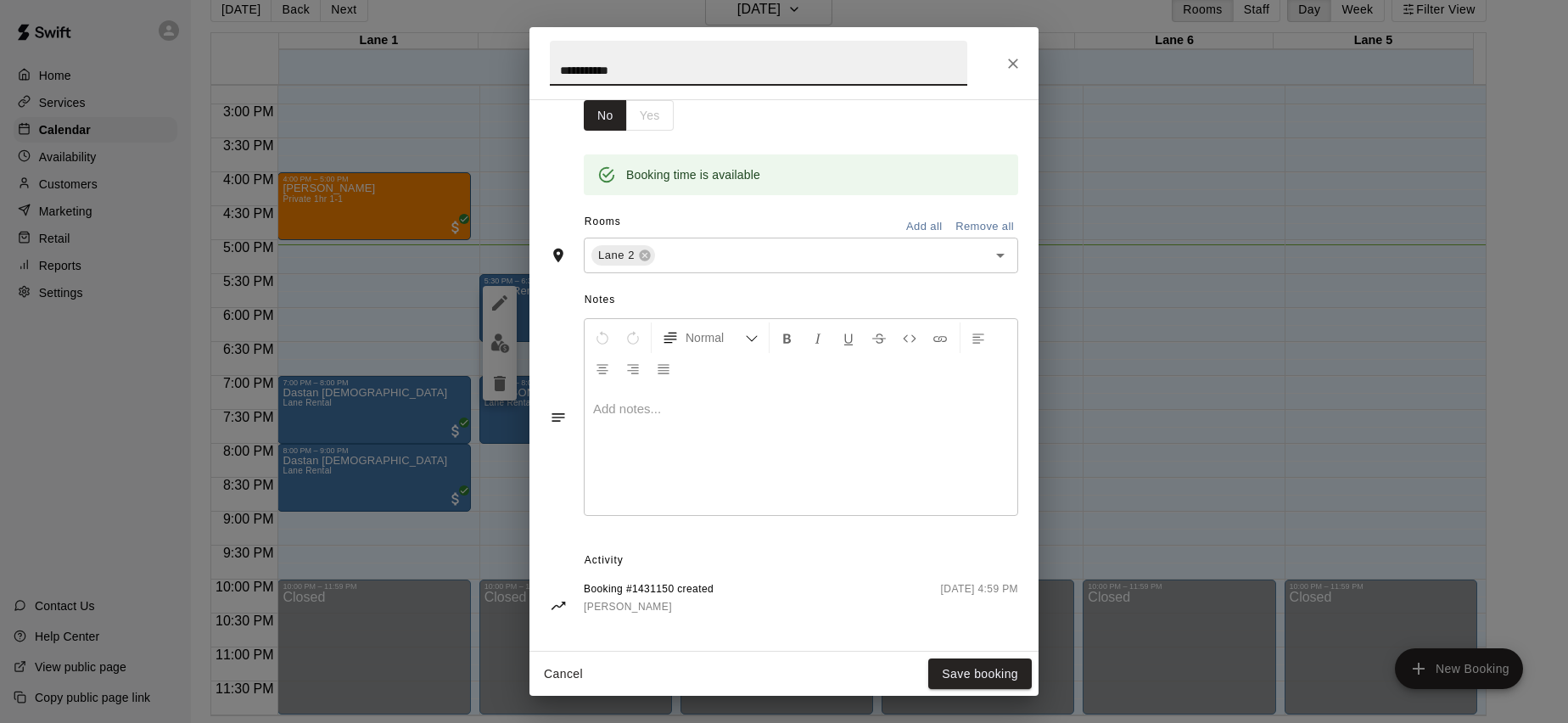
scroll to position [55, 0]
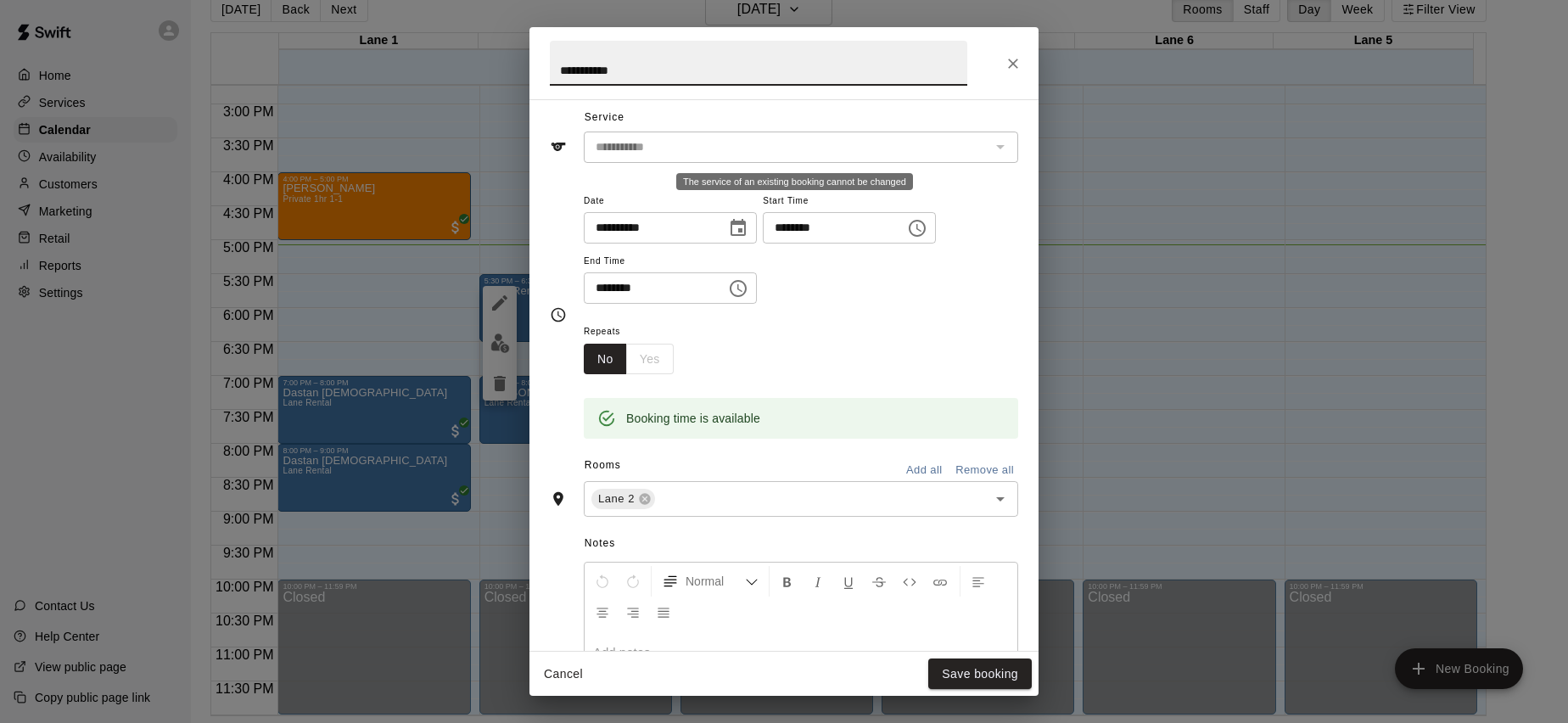
click at [989, 148] on div "The service of an existing booking cannot be changed" at bounding box center [1000, 147] width 22 height 24
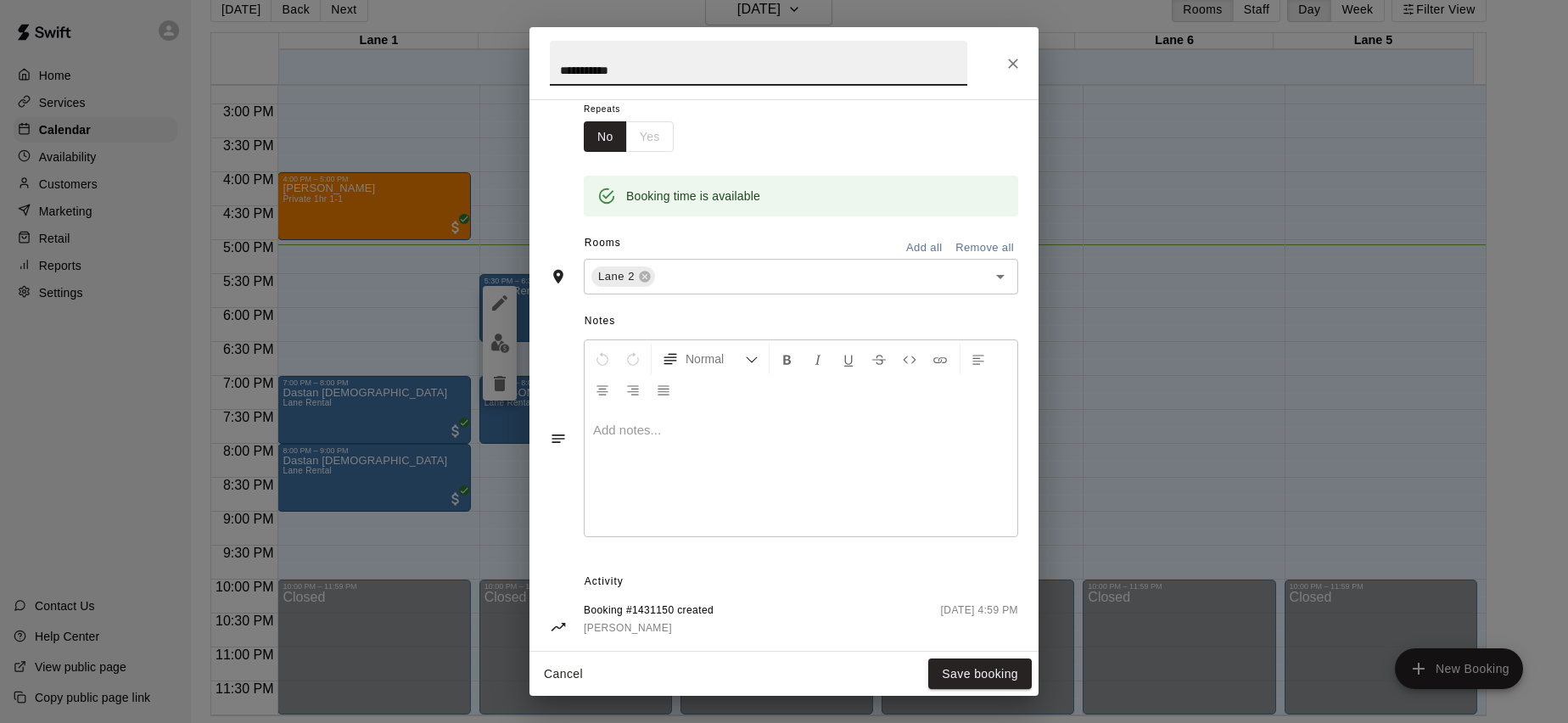
scroll to position [298, 0]
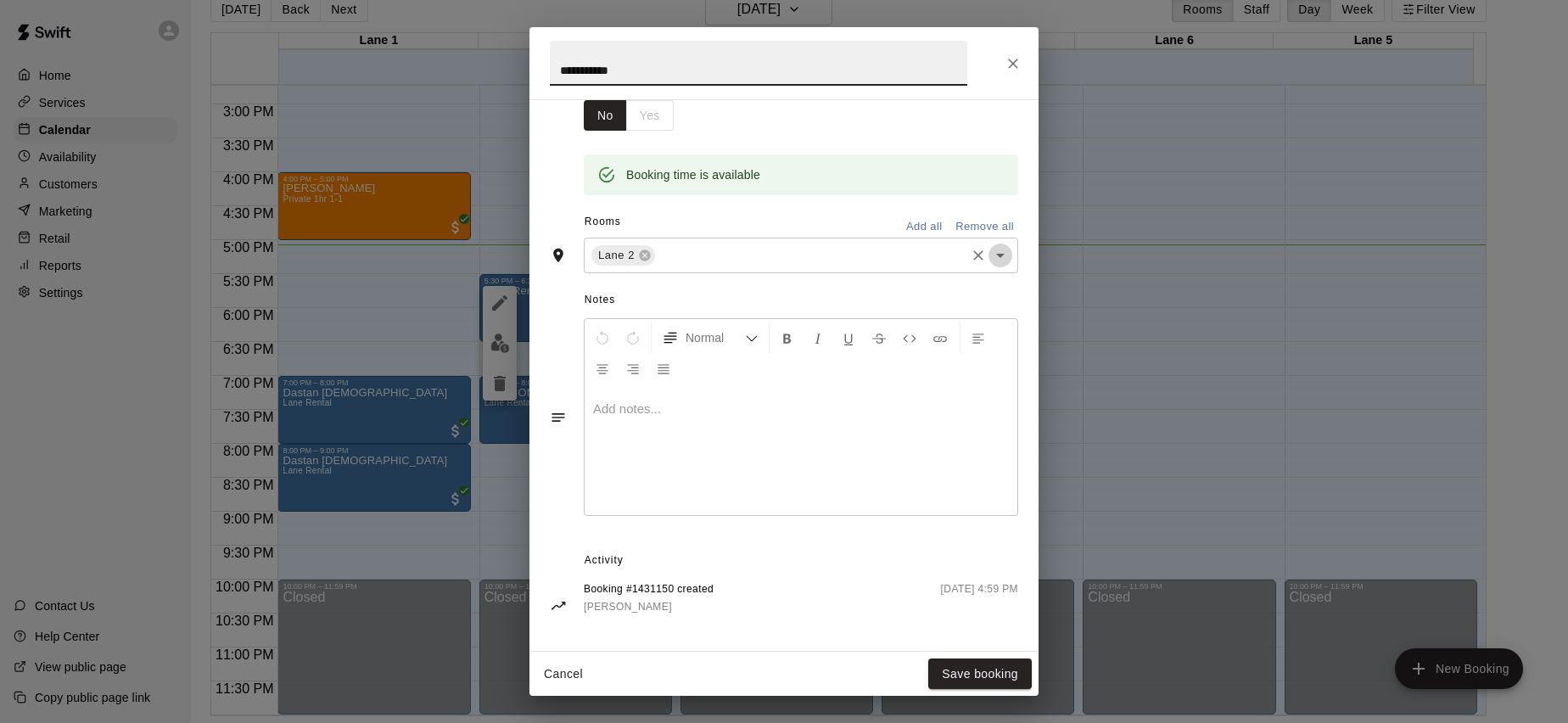
click at [992, 257] on icon "Open" at bounding box center [1001, 256] width 20 height 20
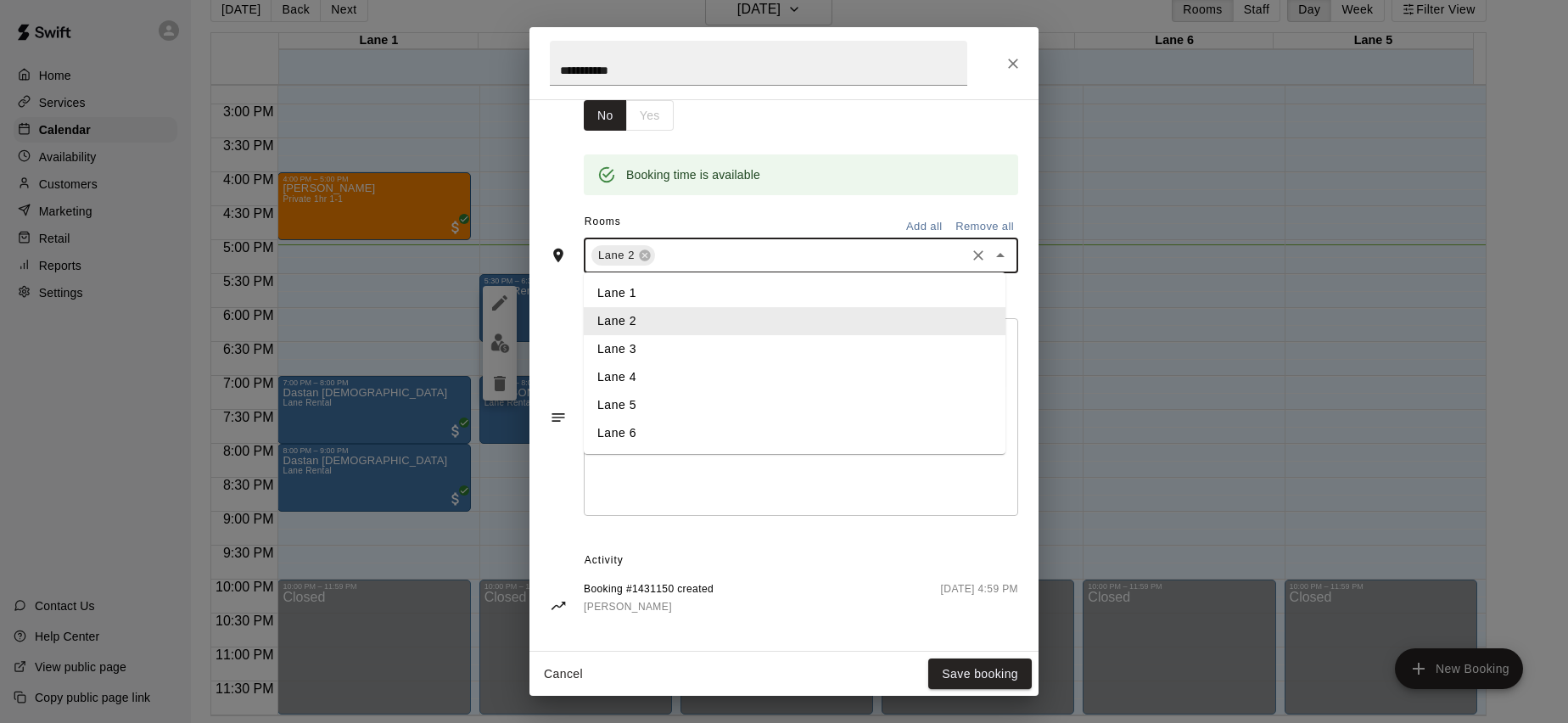
click at [992, 257] on icon "Close" at bounding box center [1001, 256] width 20 height 20
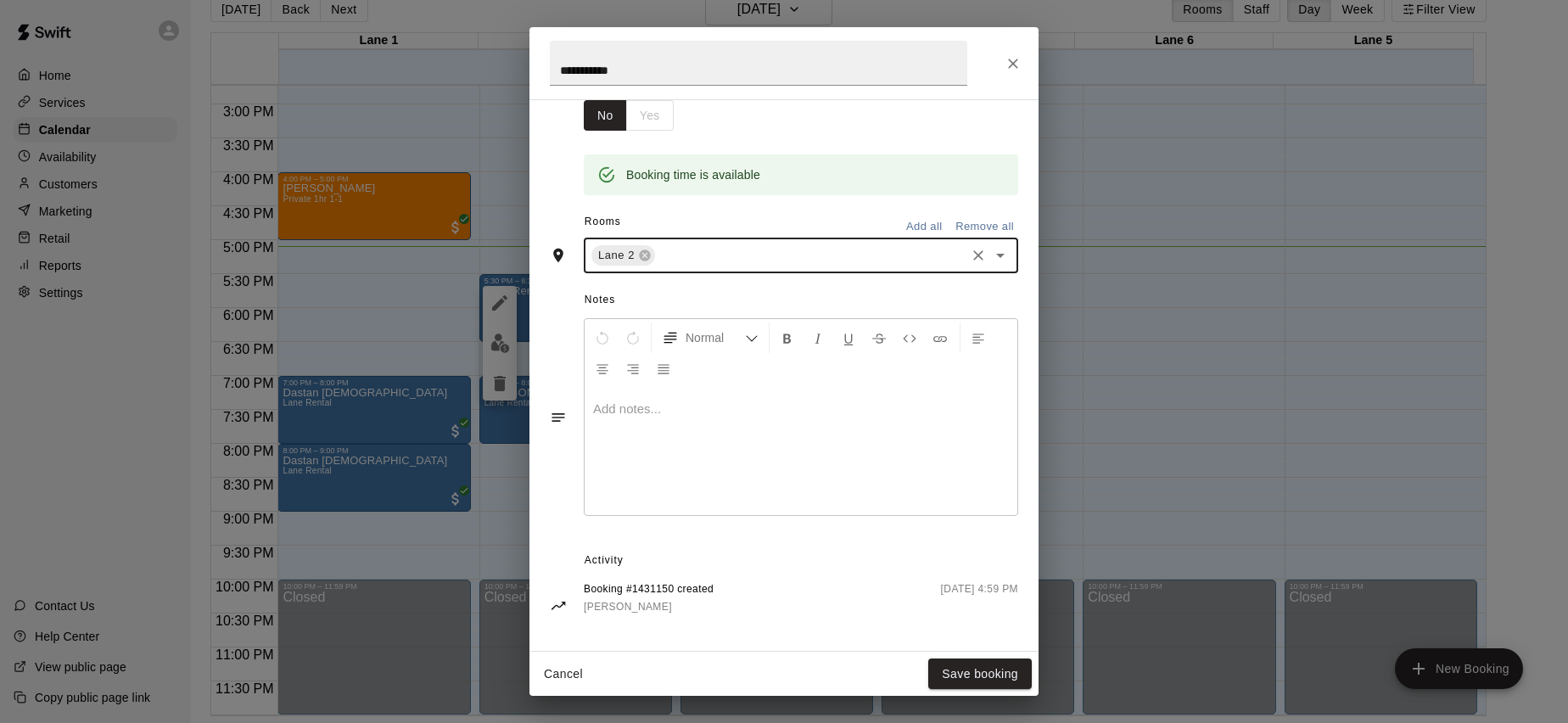
click at [494, 468] on div "**********" at bounding box center [784, 362] width 1568 height 723
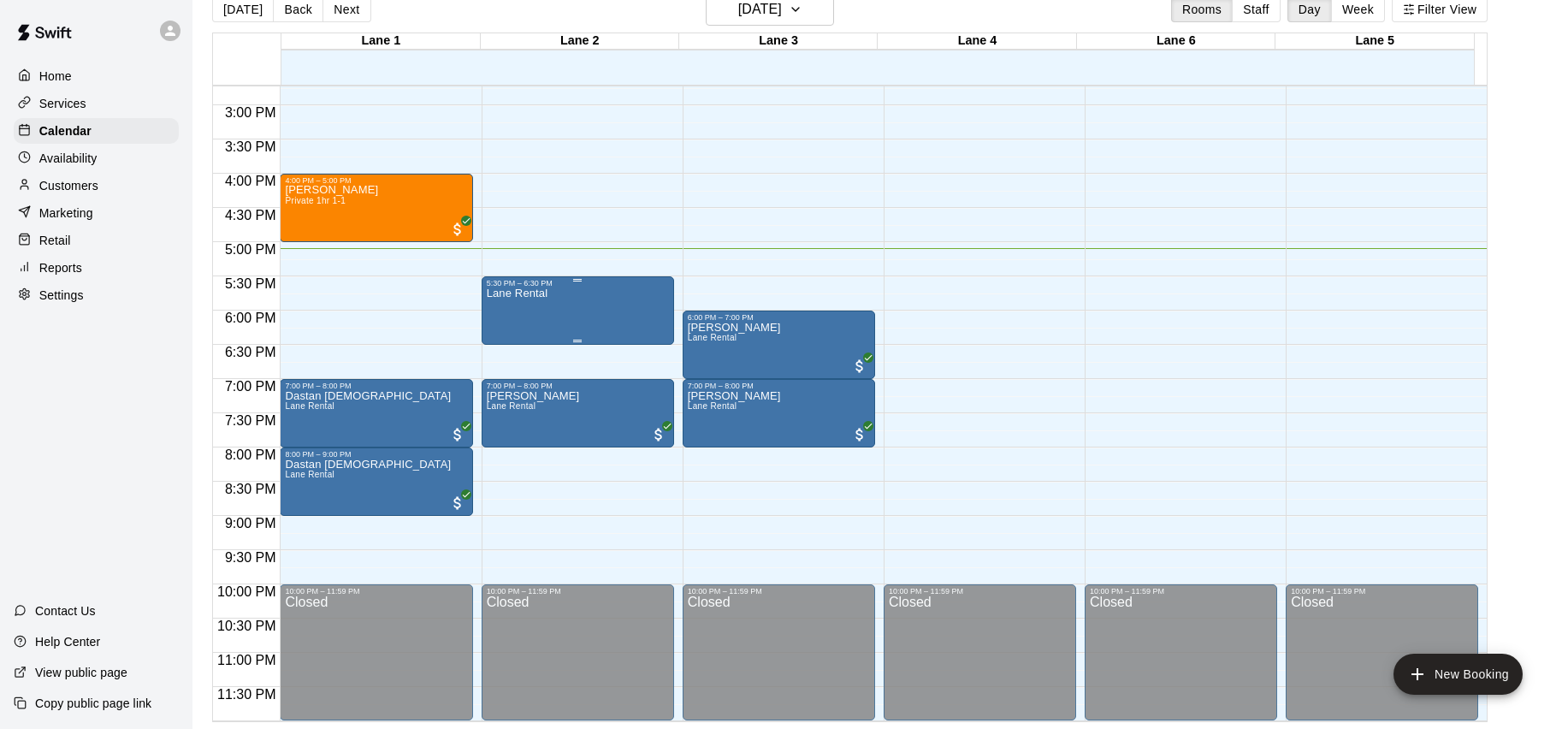
click at [513, 314] on div "Lane Rental" at bounding box center [518, 652] width 62 height 729
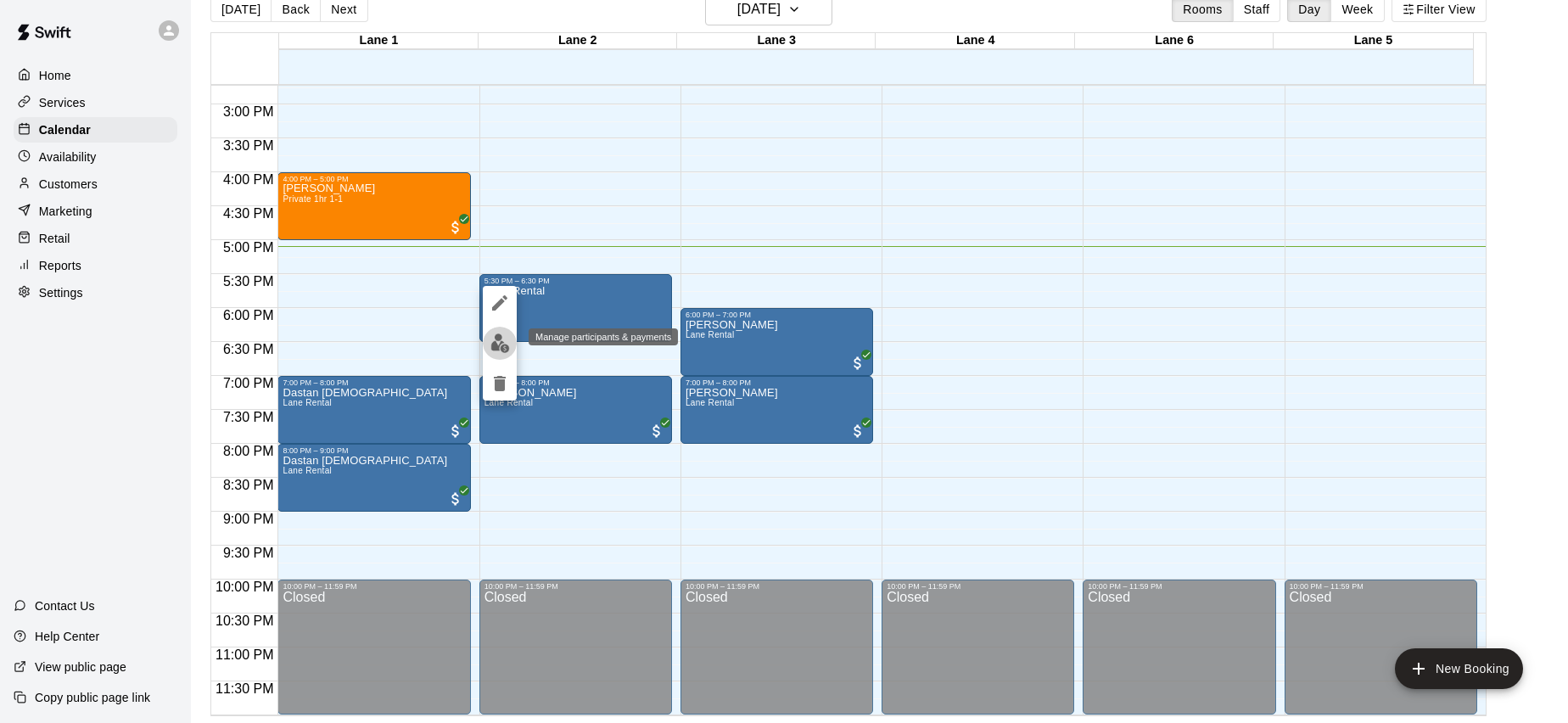
click at [504, 355] on button "edit" at bounding box center [499, 344] width 34 height 33
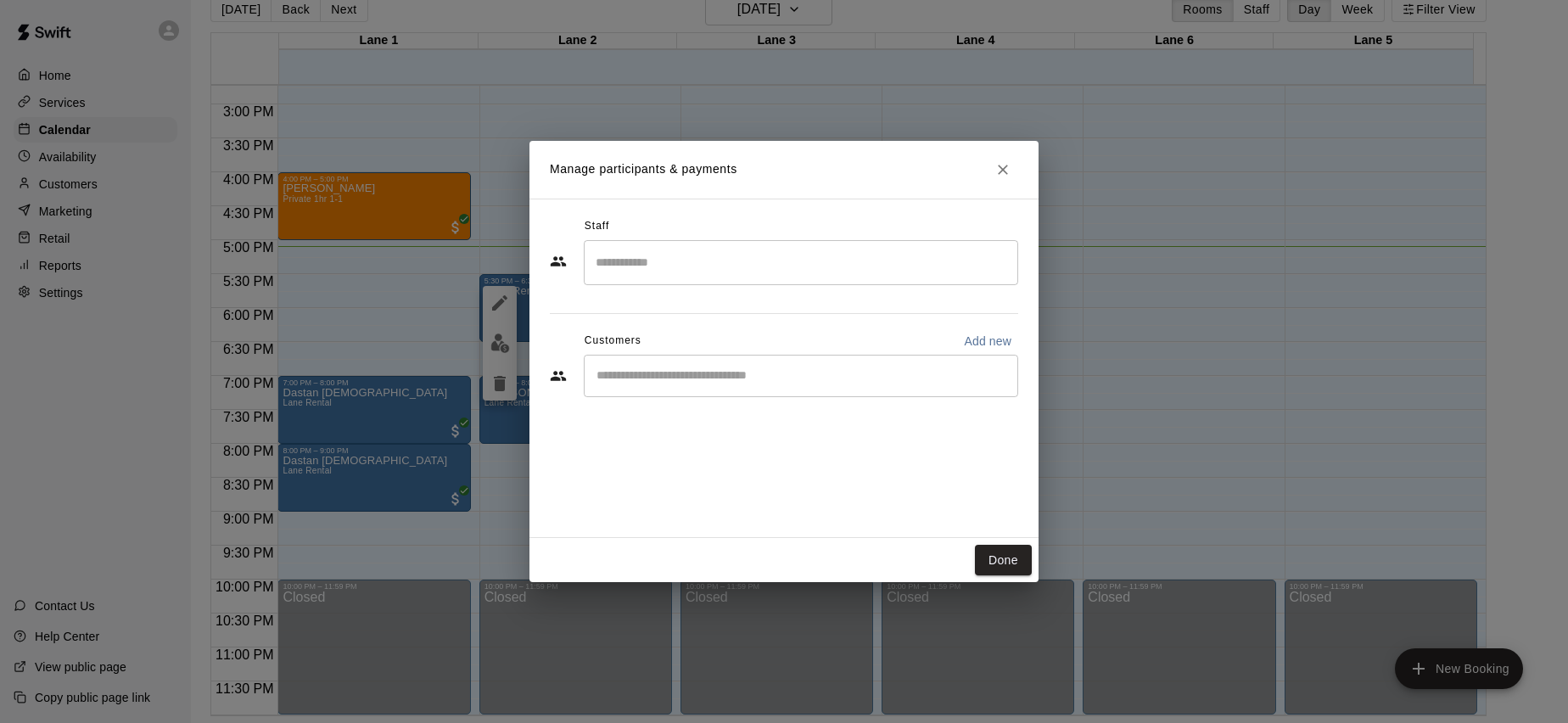
click at [778, 372] on input "Start typing to search customers..." at bounding box center [801, 375] width 419 height 17
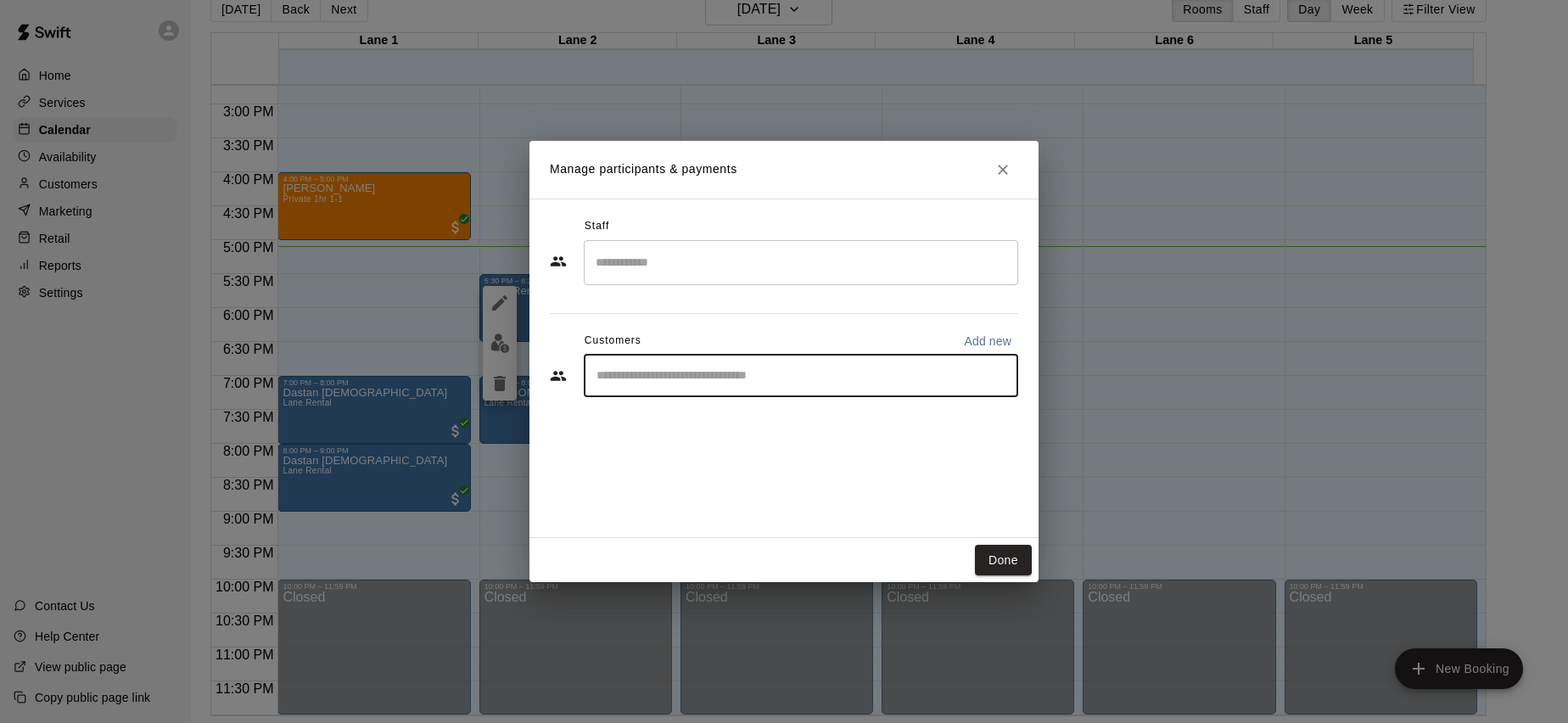
click at [769, 387] on div "​" at bounding box center [801, 376] width 435 height 43
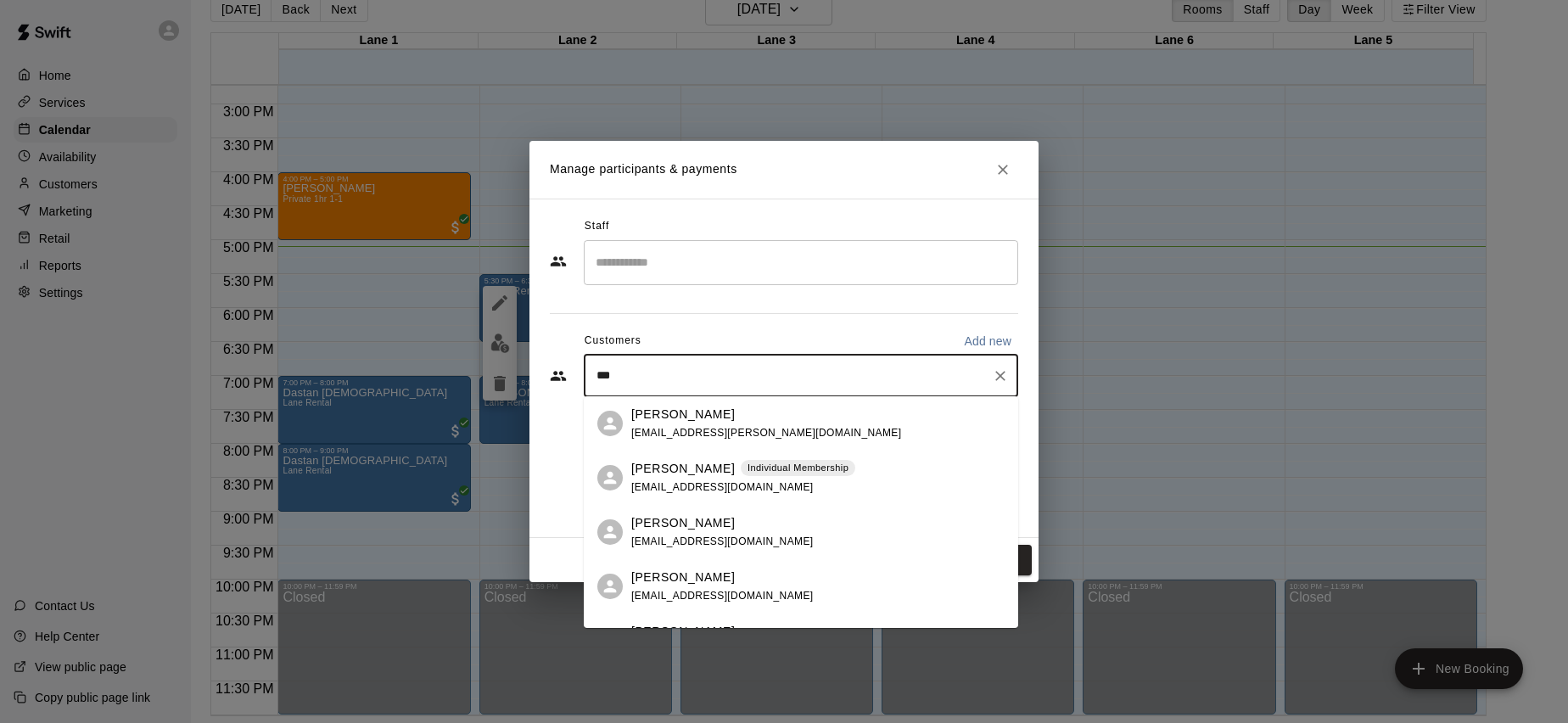
type input "****"
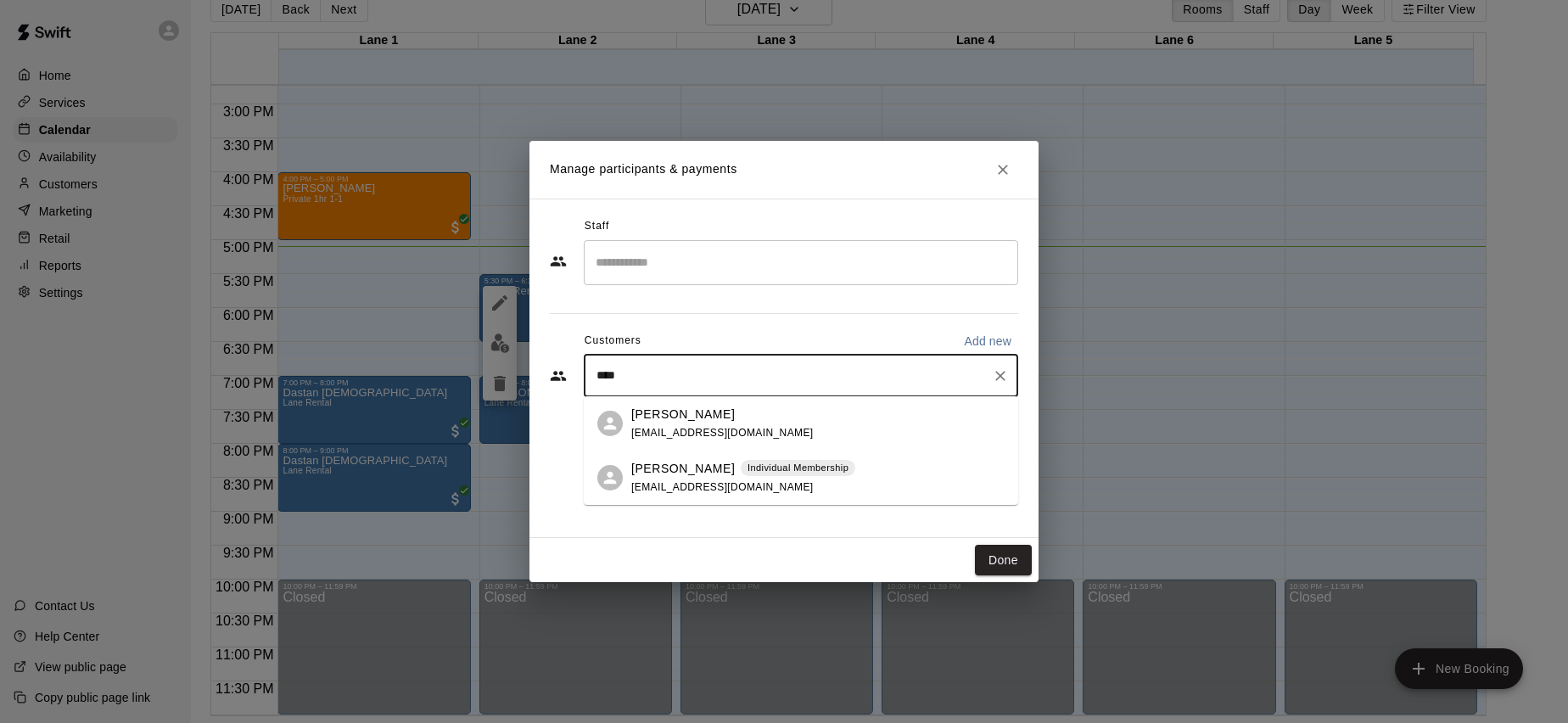
click at [710, 478] on div "[PERSON_NAME] Individual Membership [EMAIL_ADDRESS][DOMAIN_NAME]" at bounding box center [743, 477] width 224 height 36
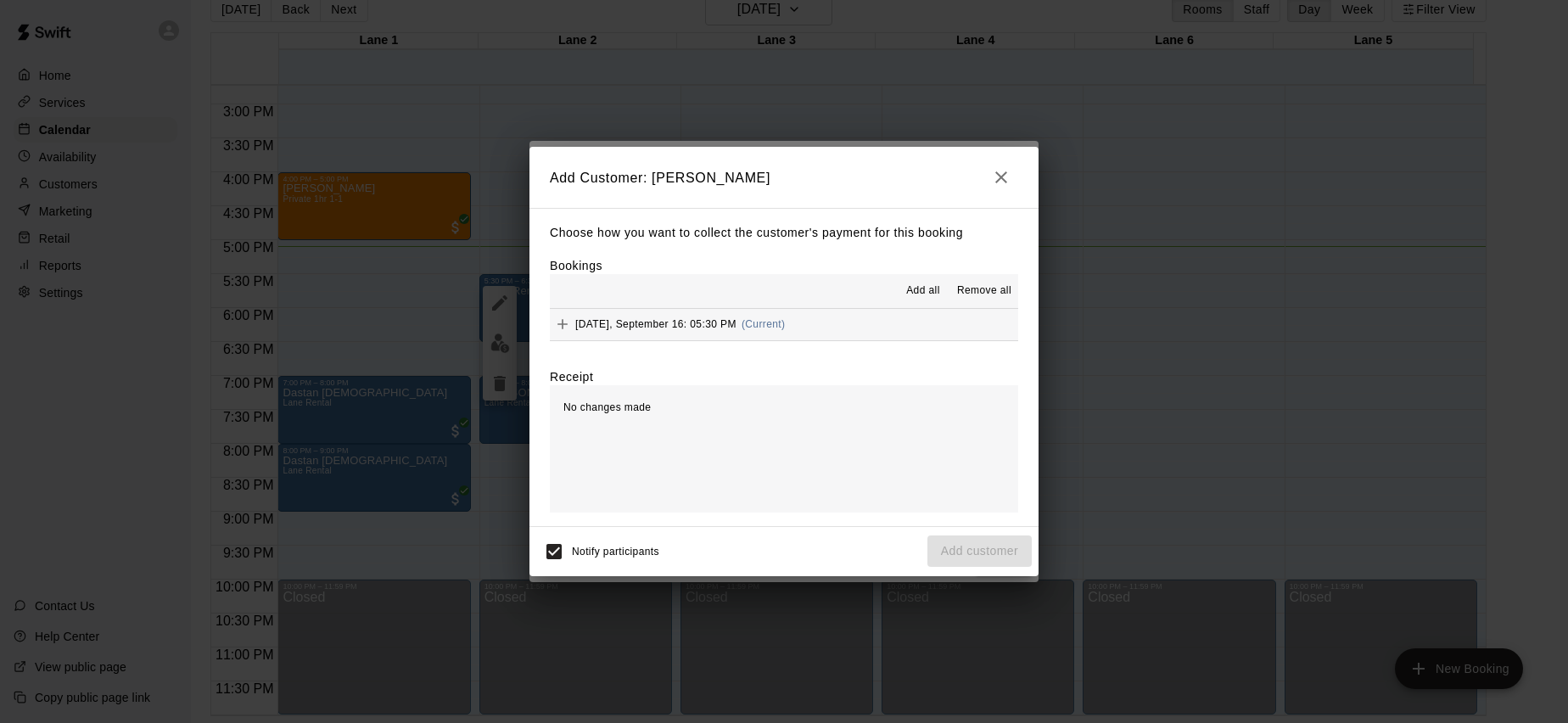
click at [579, 552] on span "Notify participants" at bounding box center [615, 552] width 87 height 12
click at [651, 415] on div "No changes made" at bounding box center [783, 449] width 468 height 127
click at [993, 540] on div "Notify participants Add customer" at bounding box center [784, 552] width 496 height 35
click at [641, 325] on span "[DATE], September 16: 05:30 PM" at bounding box center [656, 323] width 161 height 12
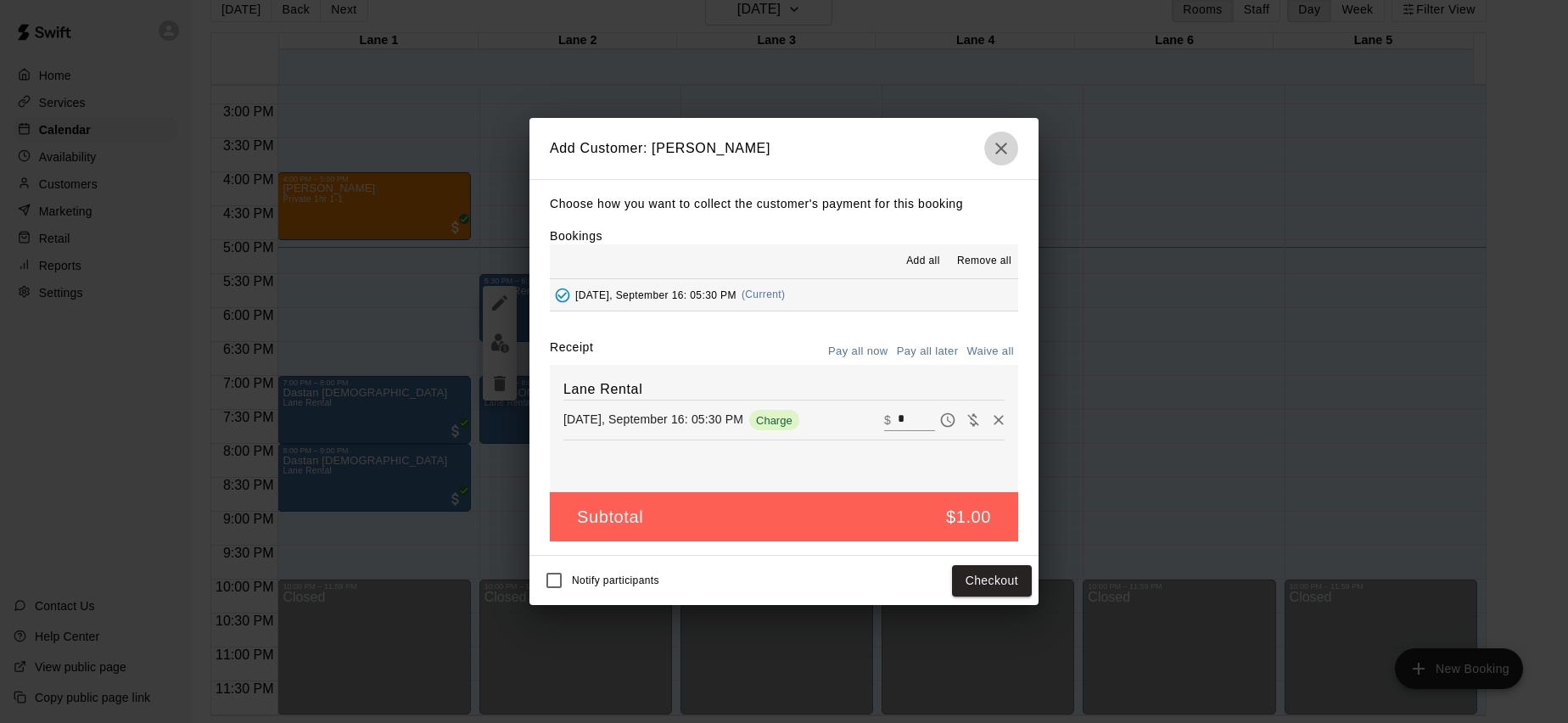
click at [995, 159] on icon "button" at bounding box center [1002, 148] width 20 height 20
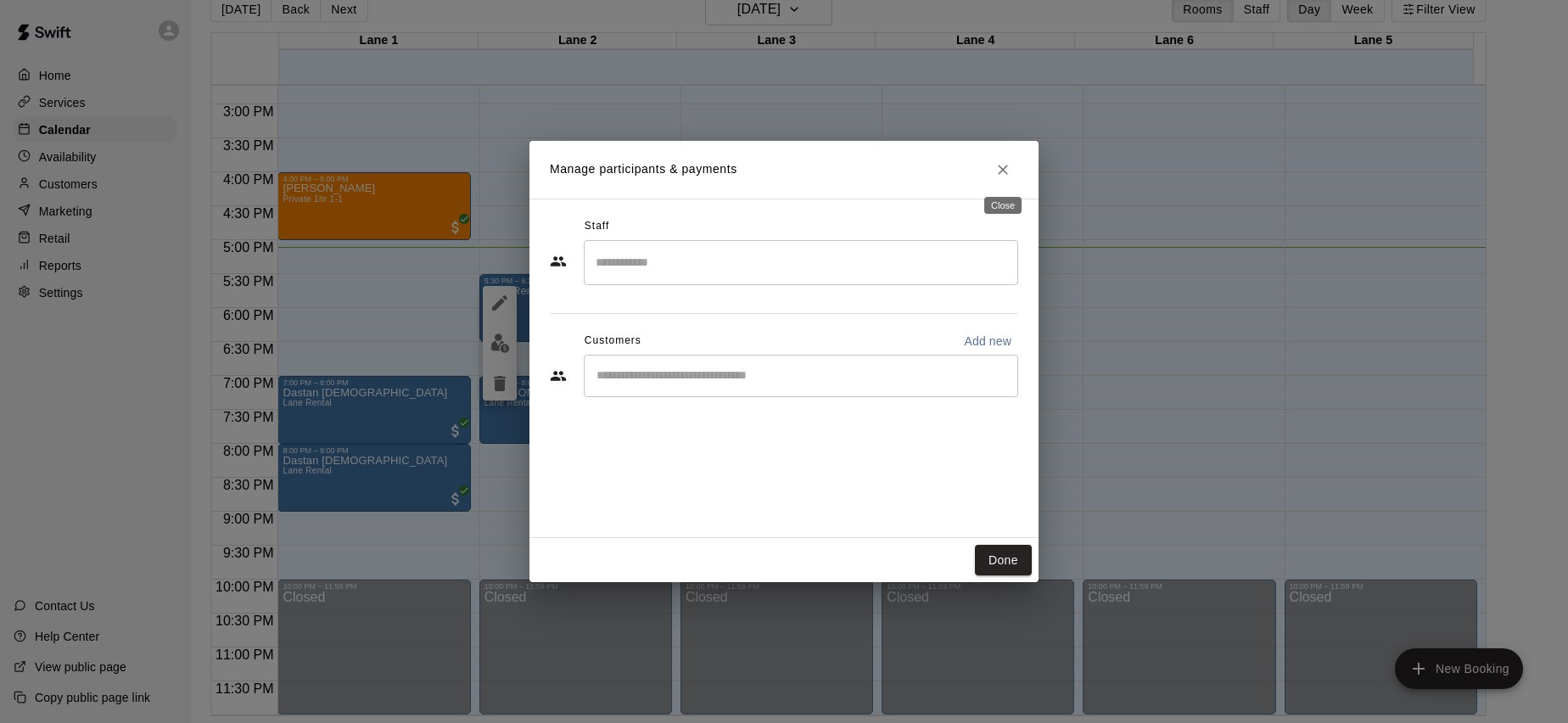
click at [1006, 171] on icon "Close" at bounding box center [1003, 170] width 17 height 17
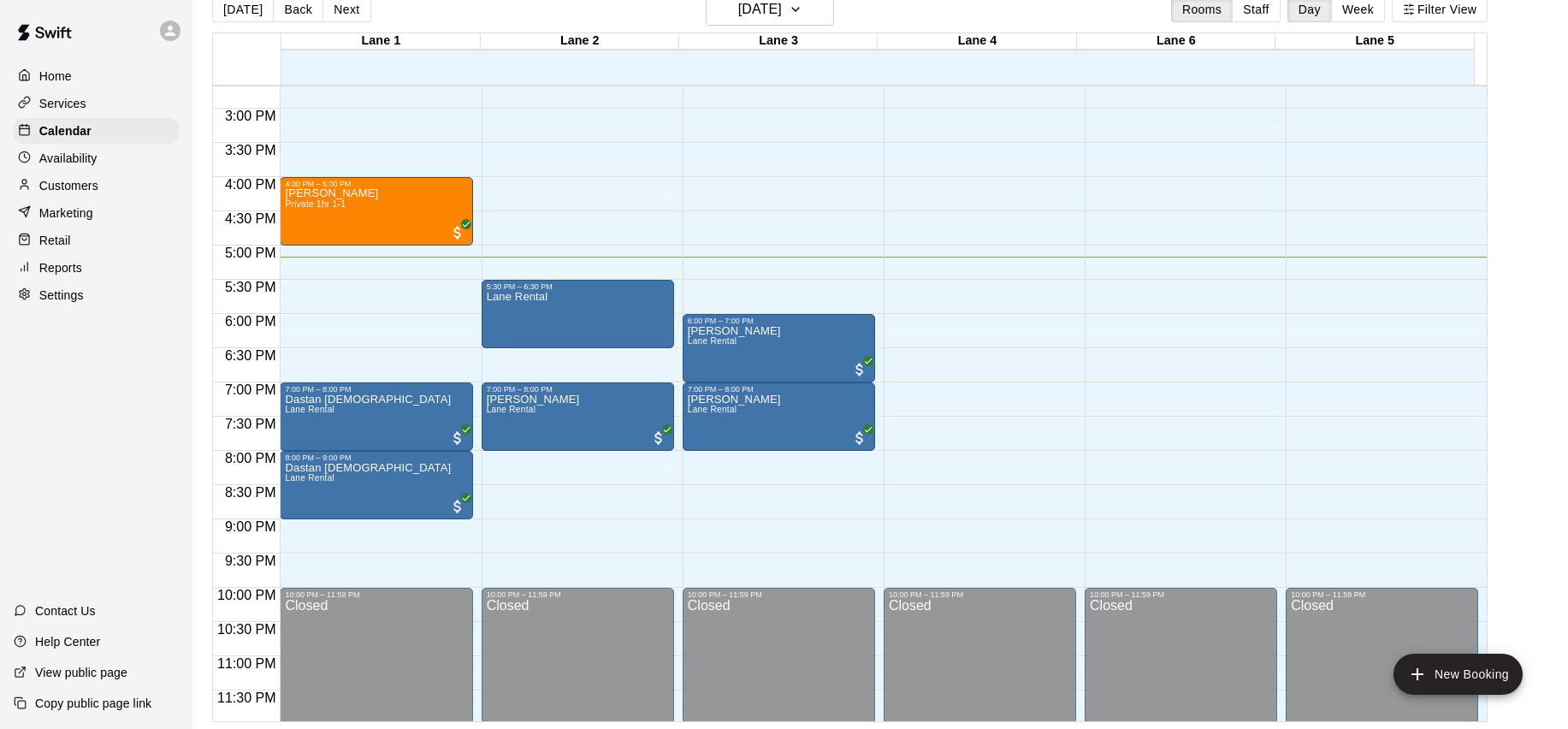
scroll to position [1001, 0]
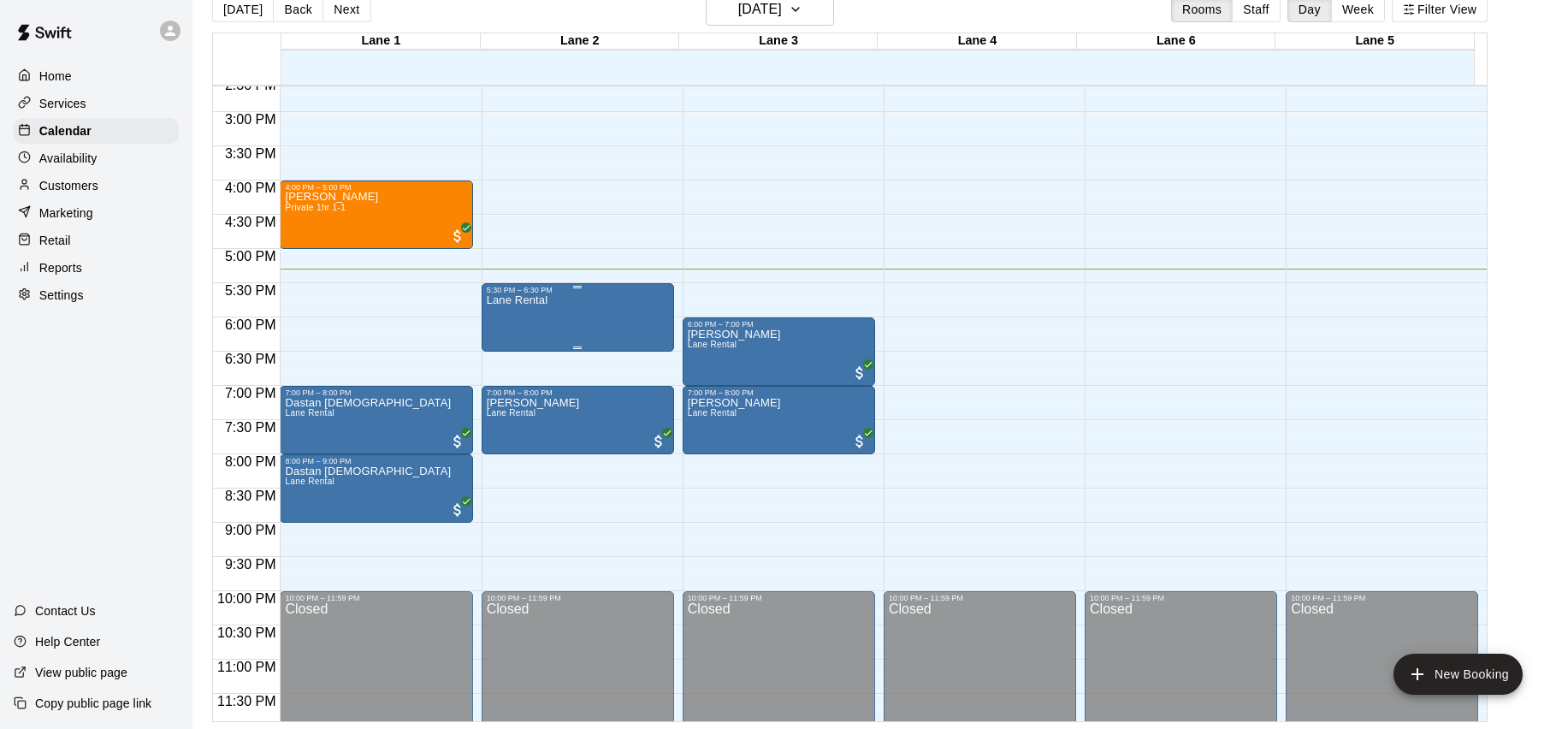
click at [589, 318] on div "Lane Rental" at bounding box center [577, 659] width 182 height 729
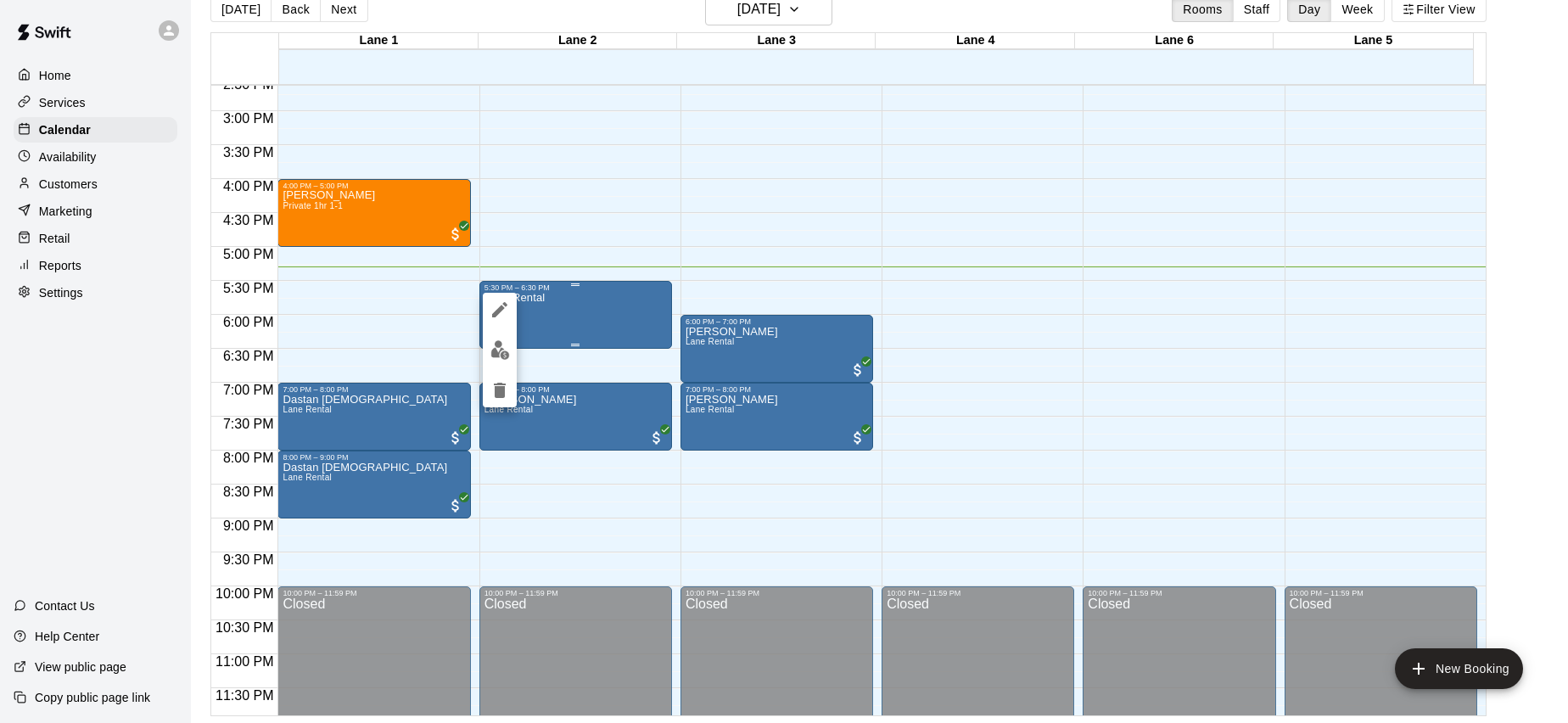
click at [584, 316] on div at bounding box center [784, 362] width 1568 height 723
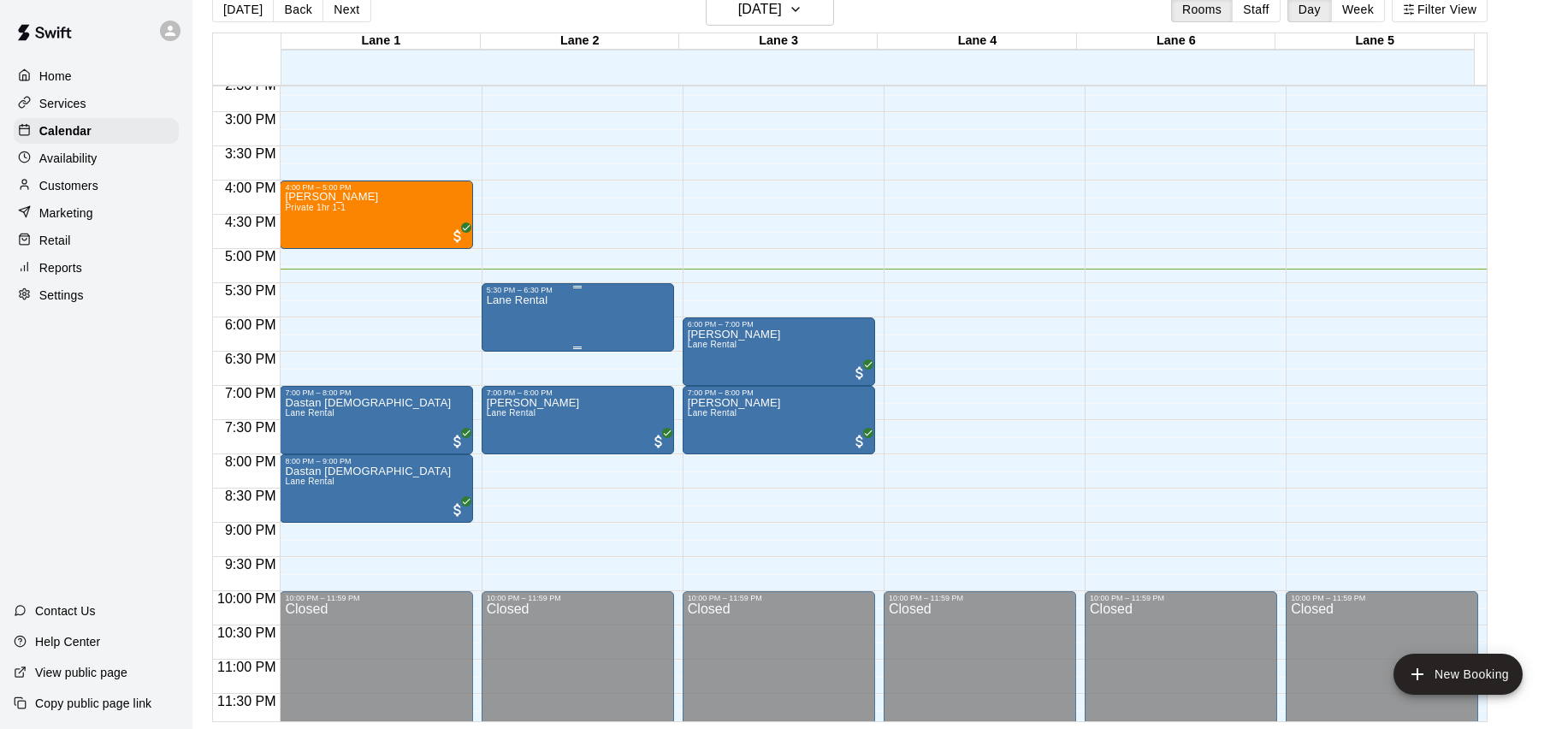
click at [589, 319] on div "Lane Rental" at bounding box center [577, 659] width 182 height 729
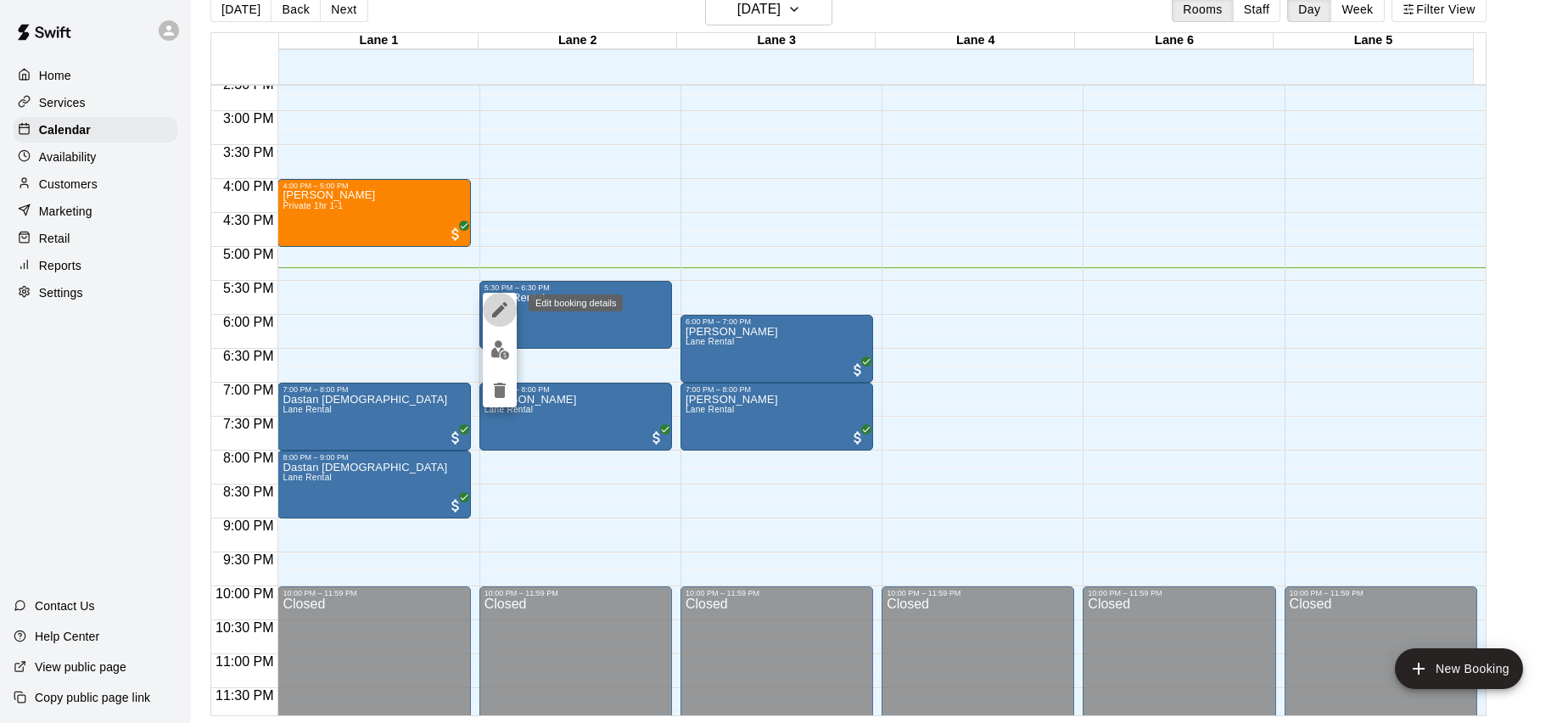
click at [508, 314] on icon "edit" at bounding box center [499, 310] width 20 height 20
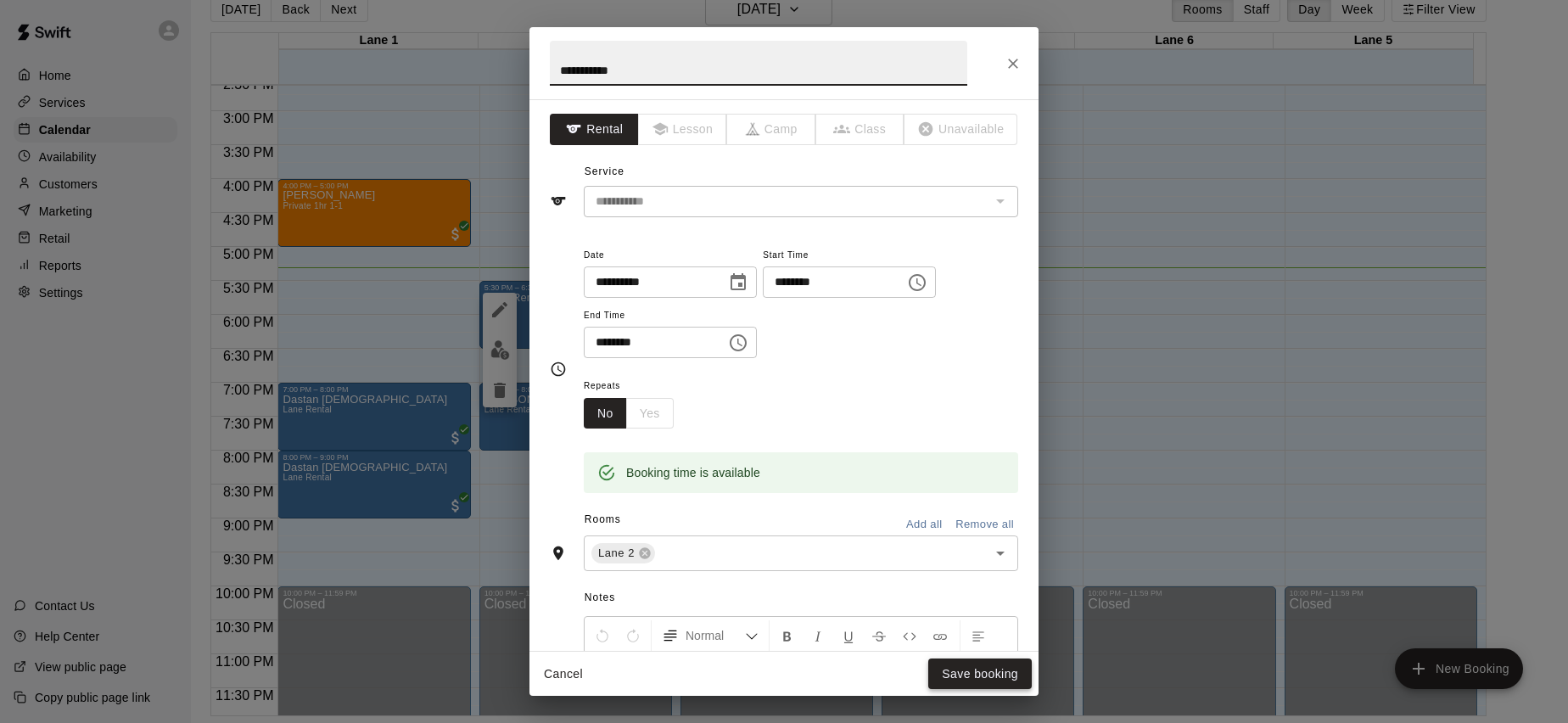
click at [955, 668] on button "Save booking" at bounding box center [980, 675] width 104 height 32
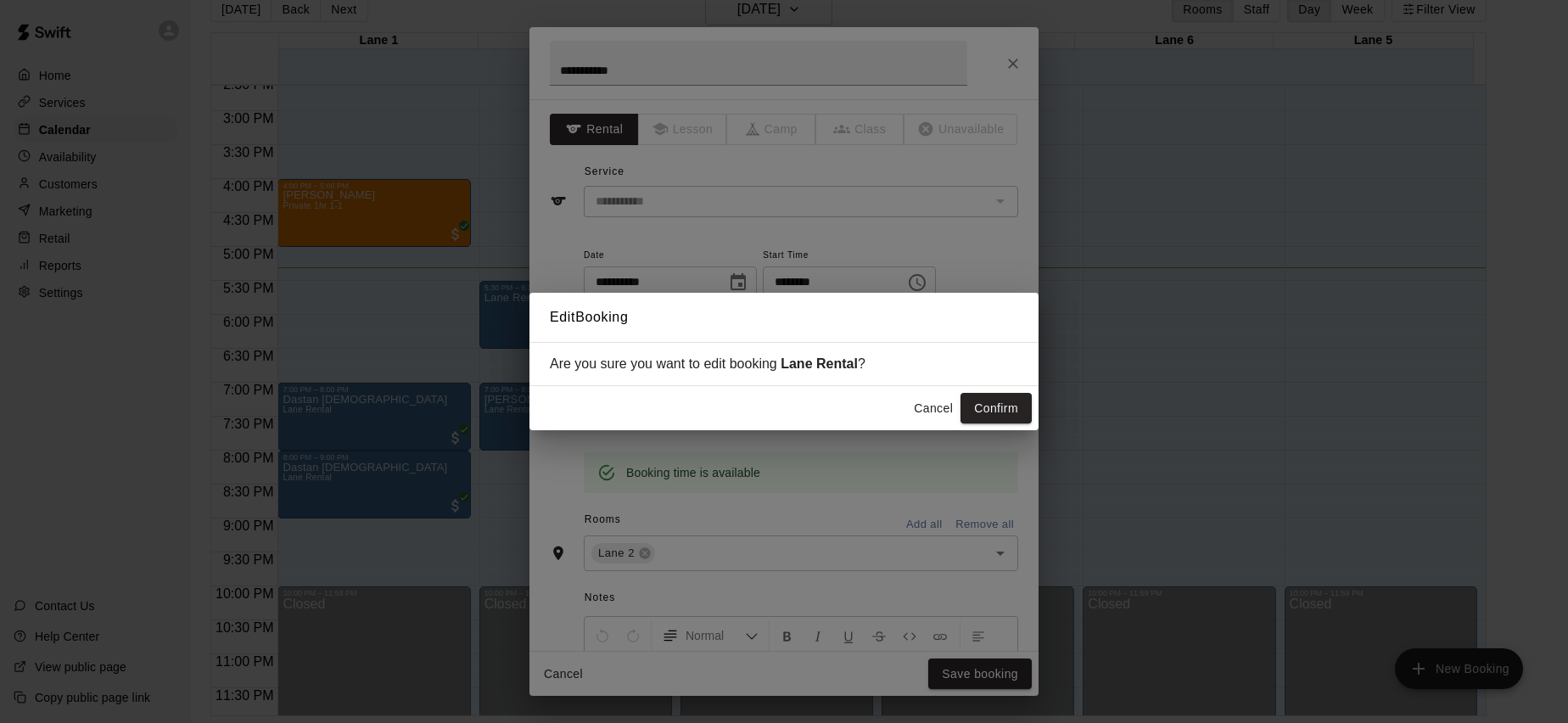
click at [1002, 400] on button "Confirm" at bounding box center [996, 409] width 71 height 32
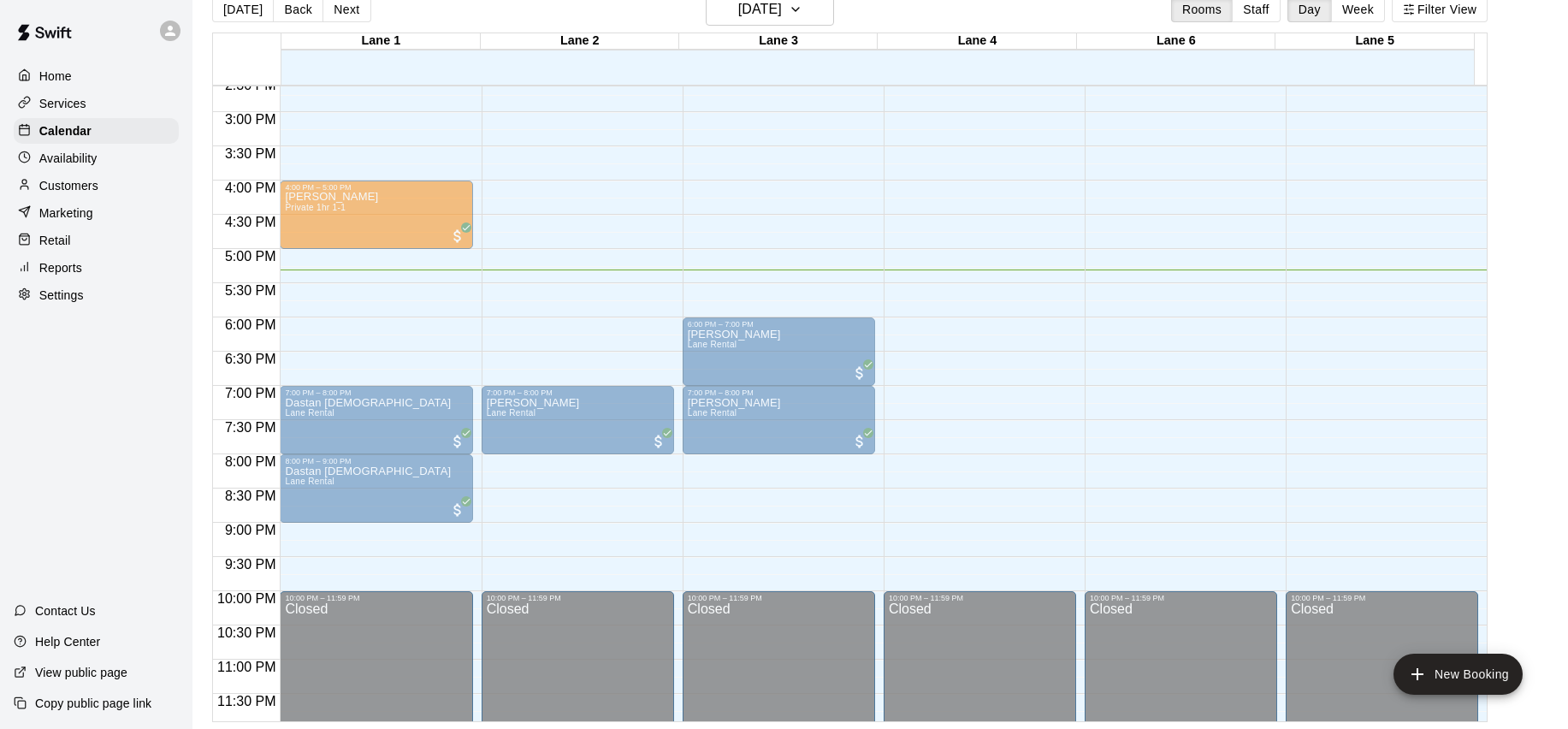
click at [521, 322] on div "Lane Rental" at bounding box center [518, 659] width 62 height 729
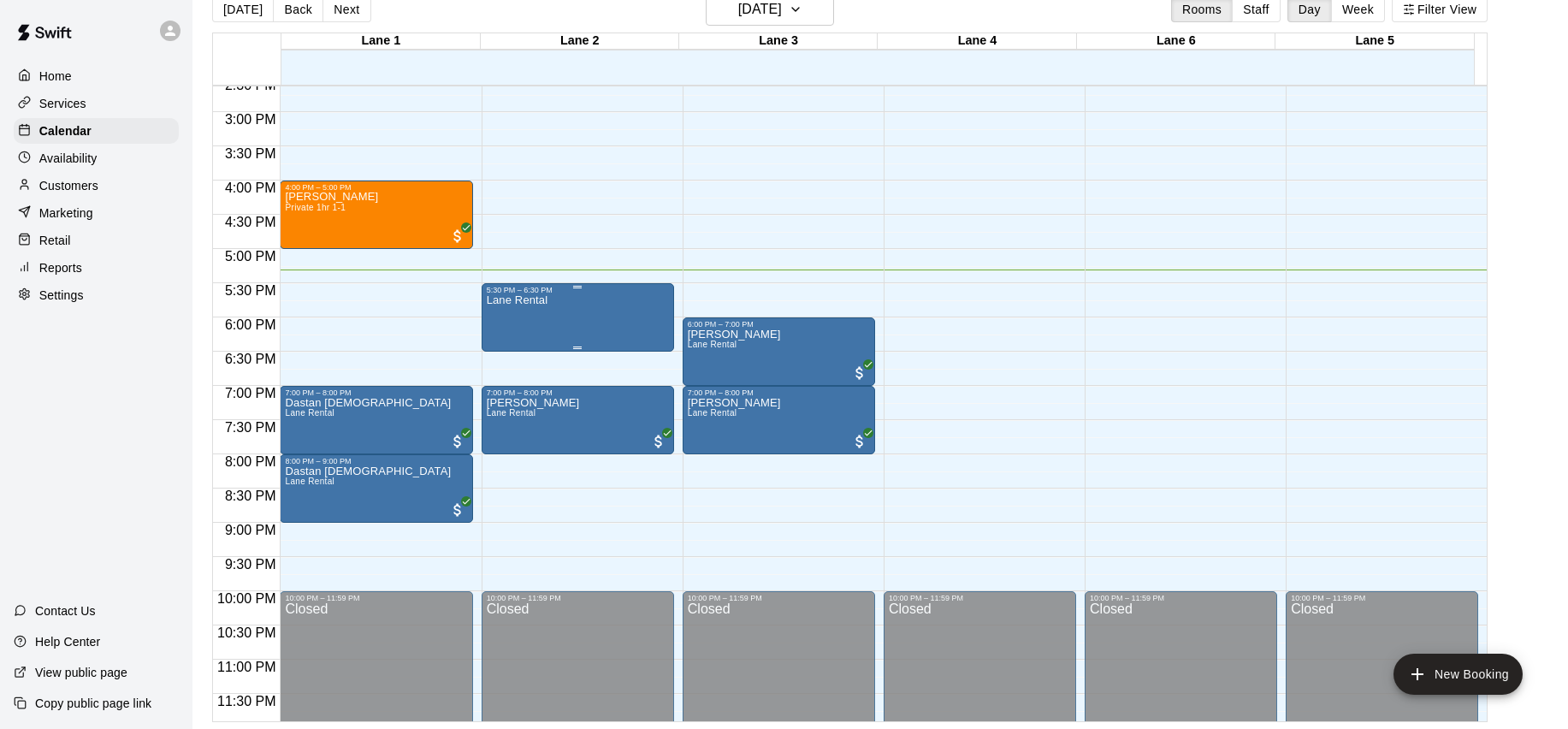
click at [520, 328] on div "Lane Rental" at bounding box center [518, 659] width 62 height 729
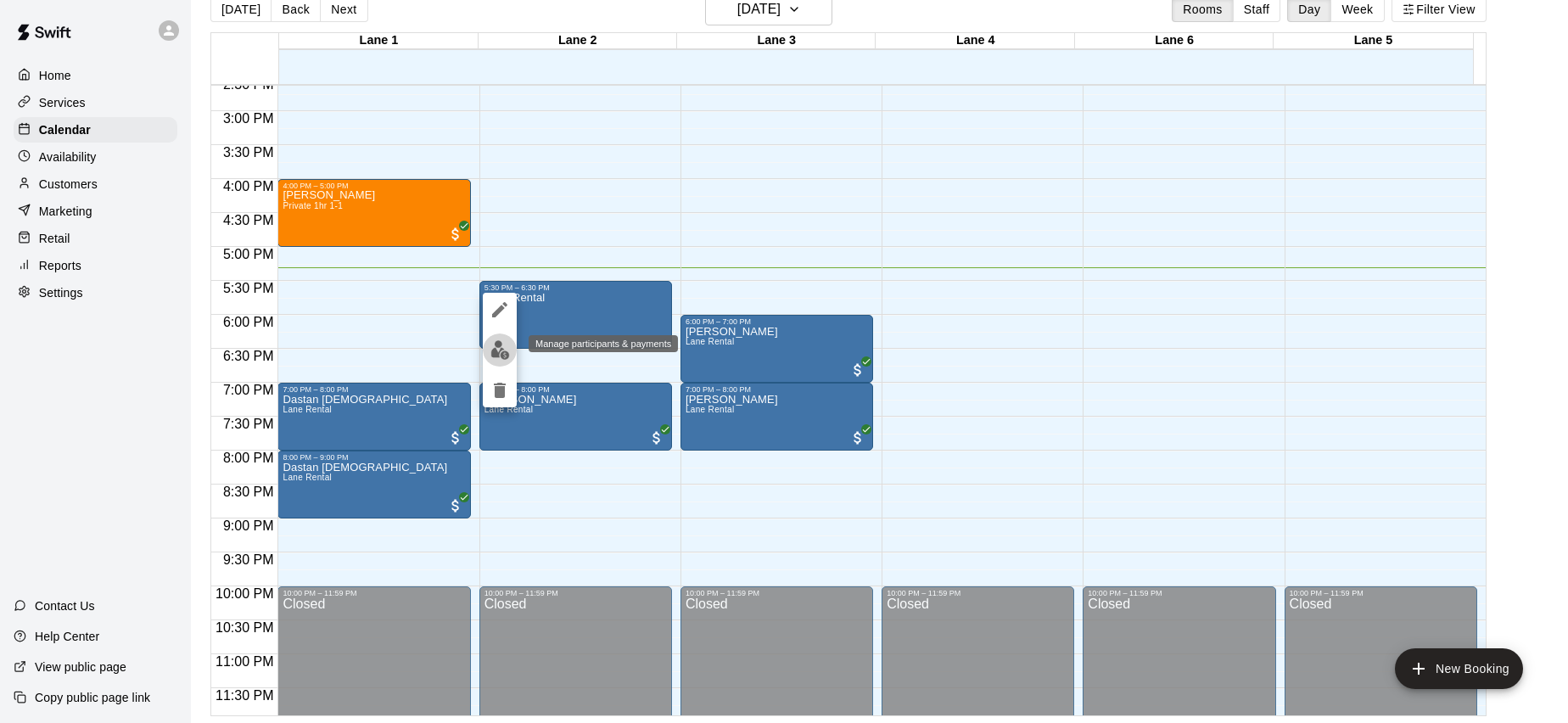
click at [513, 349] on button "edit" at bounding box center [499, 350] width 34 height 33
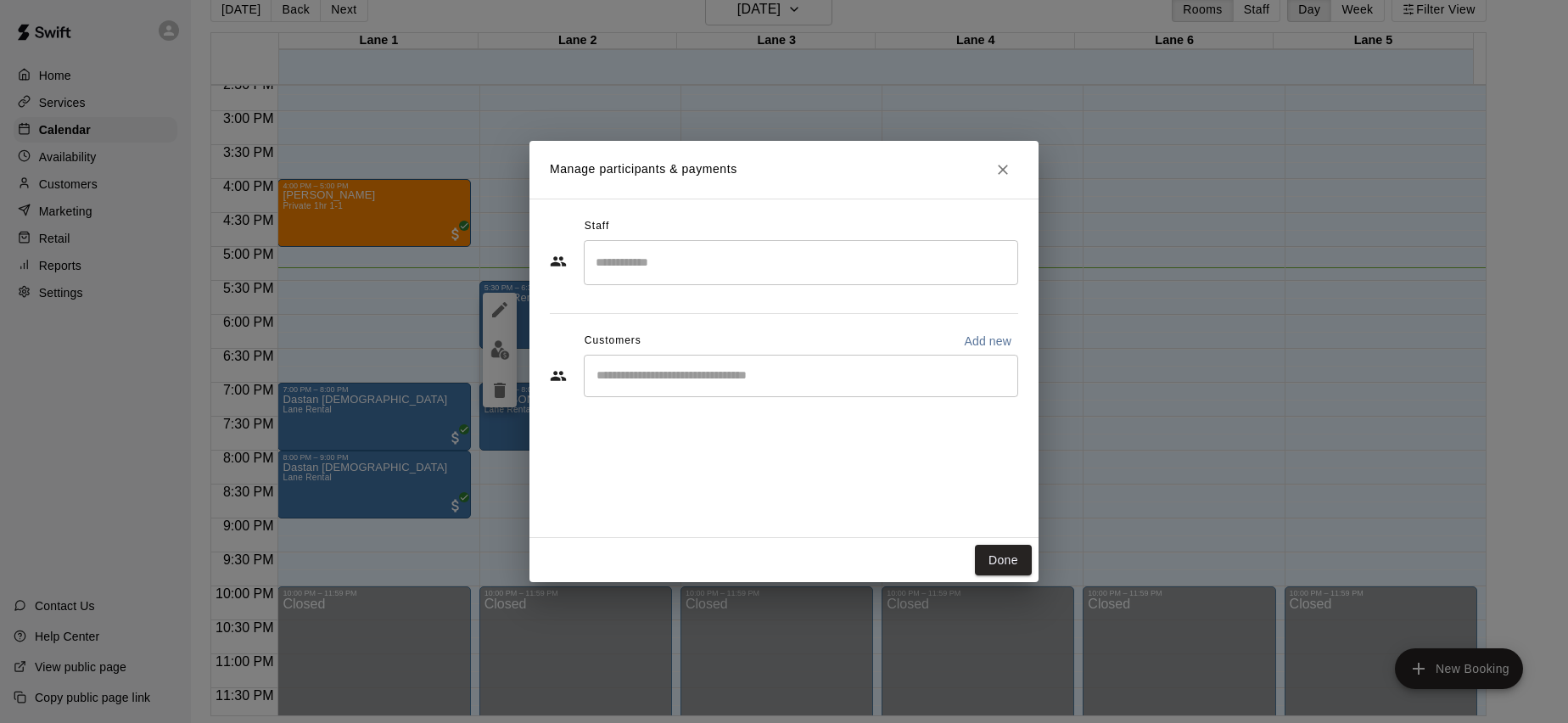
click at [718, 387] on div "​" at bounding box center [801, 376] width 435 height 43
type input "****"
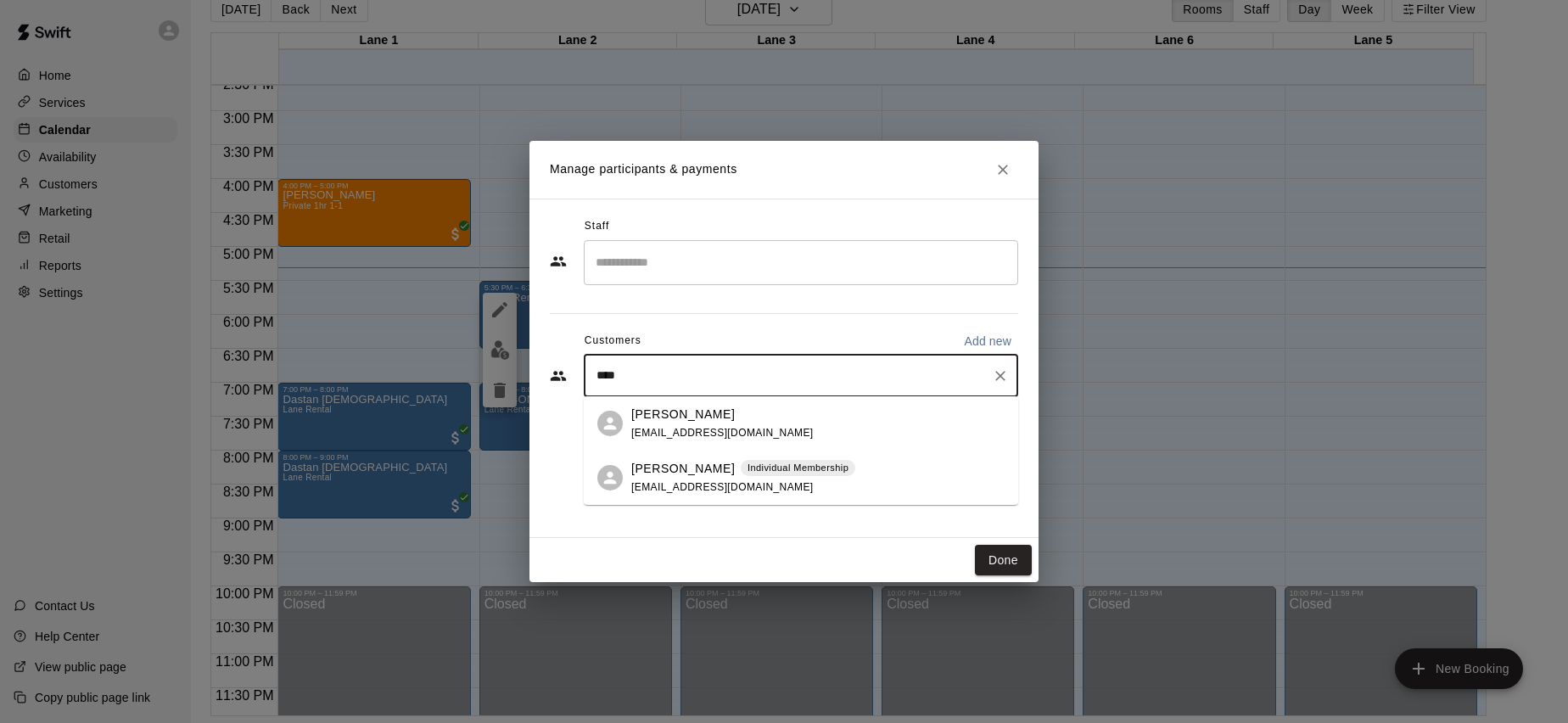
click at [689, 458] on div "[PERSON_NAME] Individual Membership [EMAIL_ADDRESS][DOMAIN_NAME]" at bounding box center [801, 477] width 435 height 55
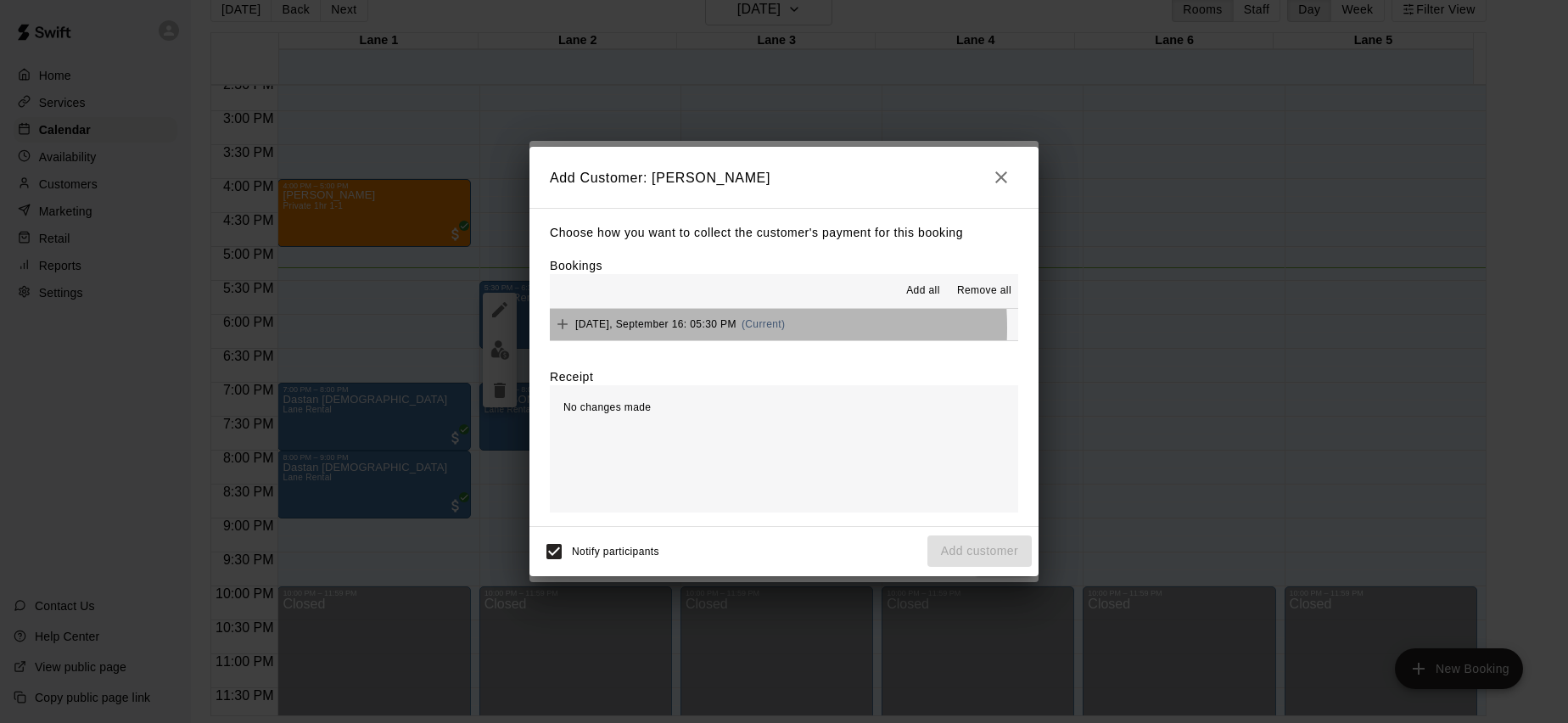
click at [712, 327] on span "[DATE], September 16: 05:30 PM" at bounding box center [656, 323] width 161 height 12
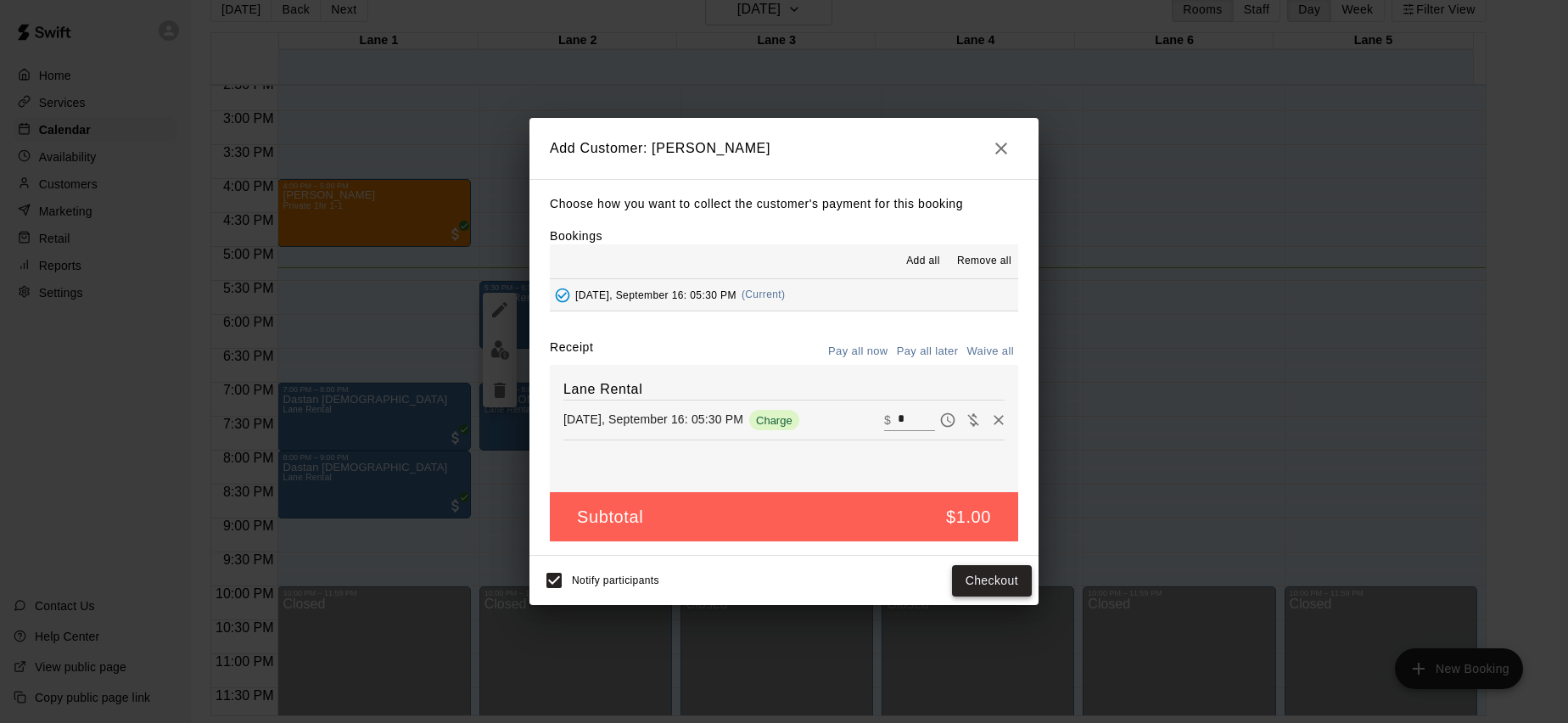
click at [984, 583] on button "Checkout" at bounding box center [992, 581] width 80 height 32
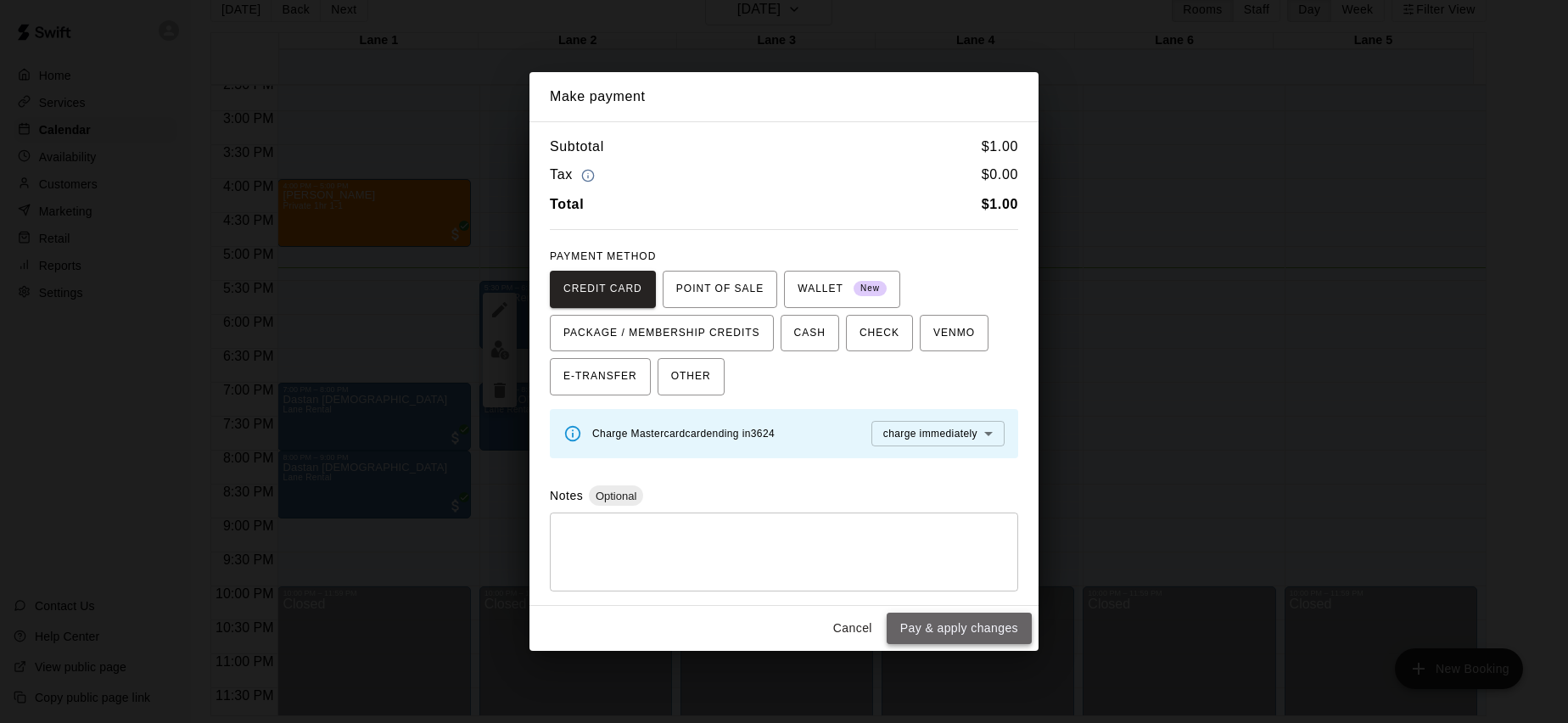
click at [963, 628] on button "Pay & apply changes" at bounding box center [959, 628] width 145 height 32
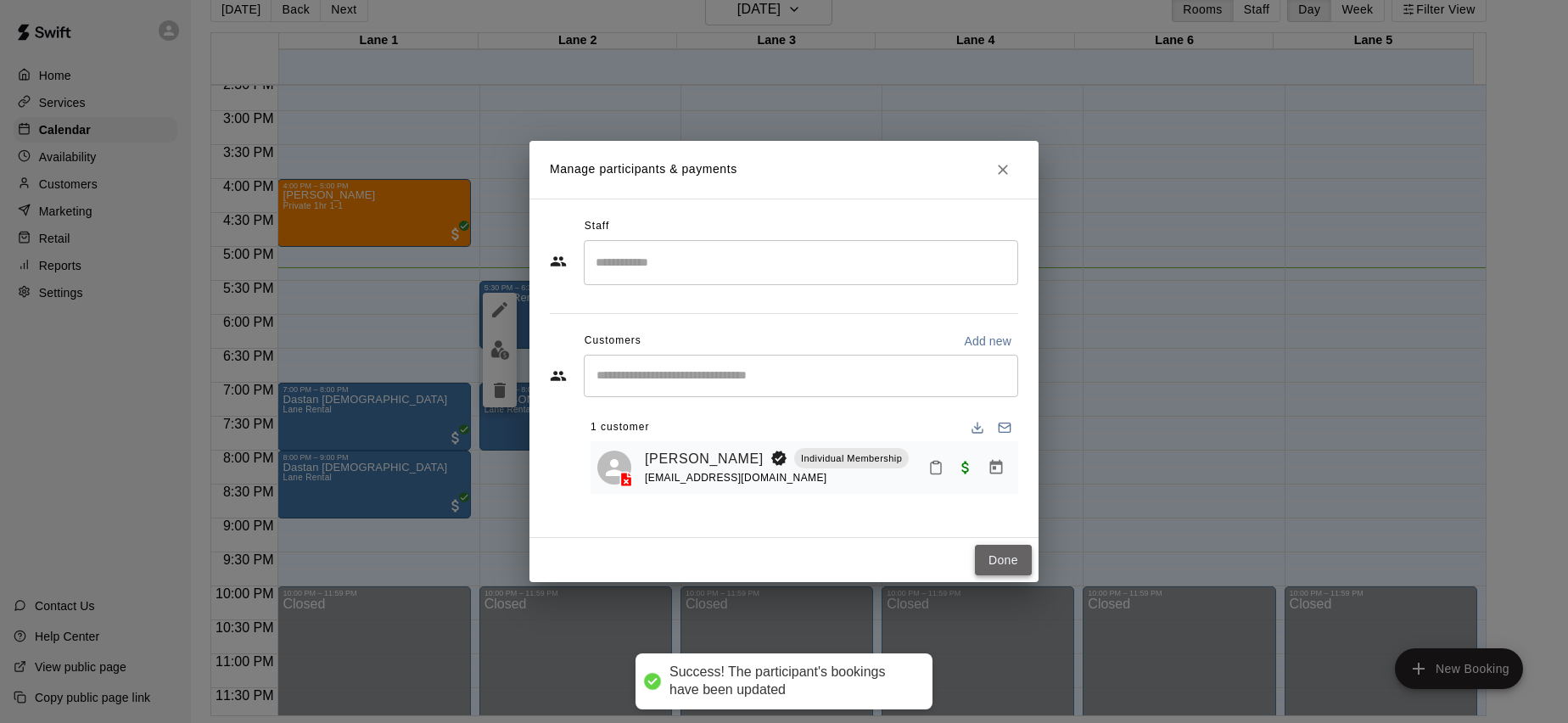
click at [984, 567] on button "Done" at bounding box center [1003, 561] width 57 height 32
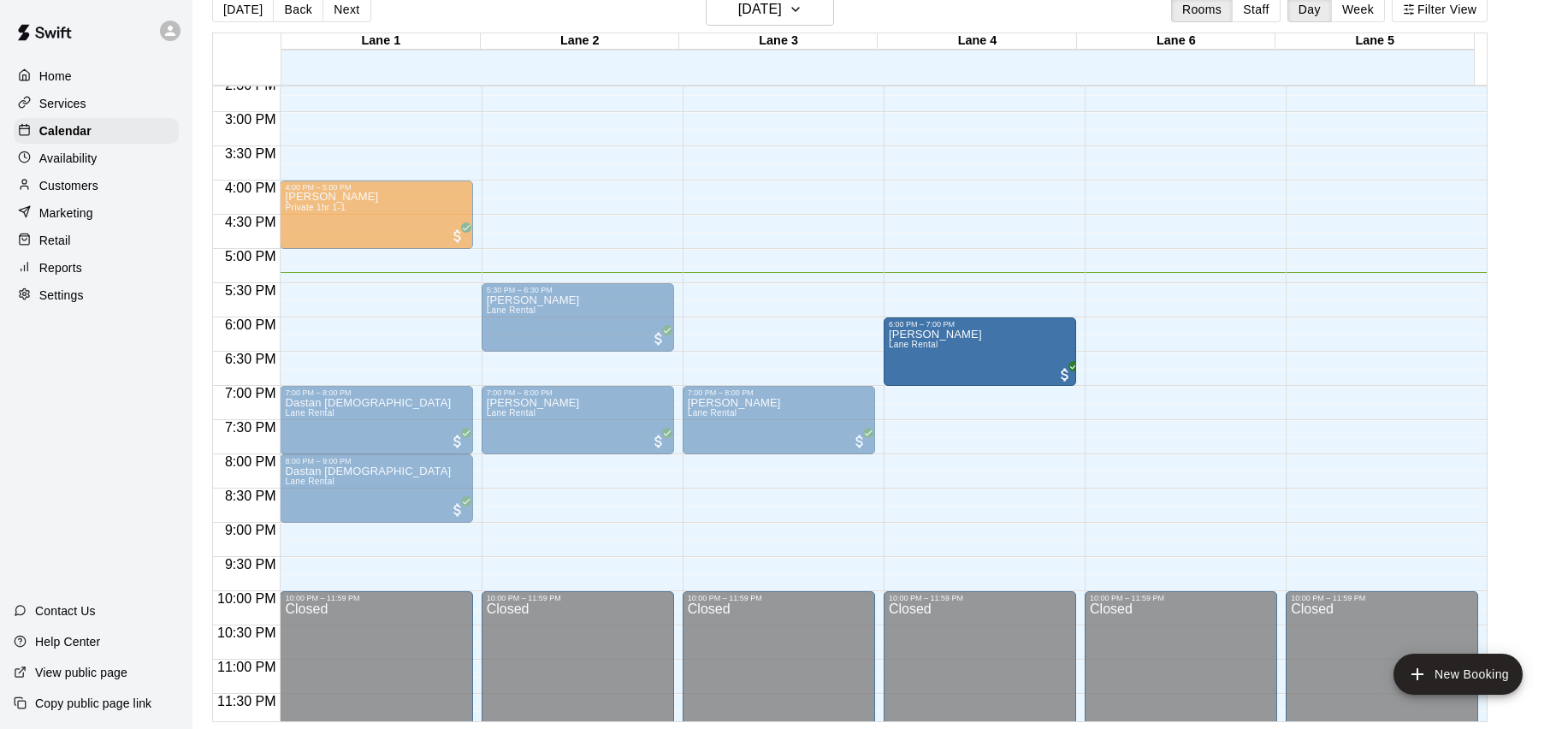
drag, startPoint x: 744, startPoint y: 359, endPoint x: 947, endPoint y: 370, distance: 203.3
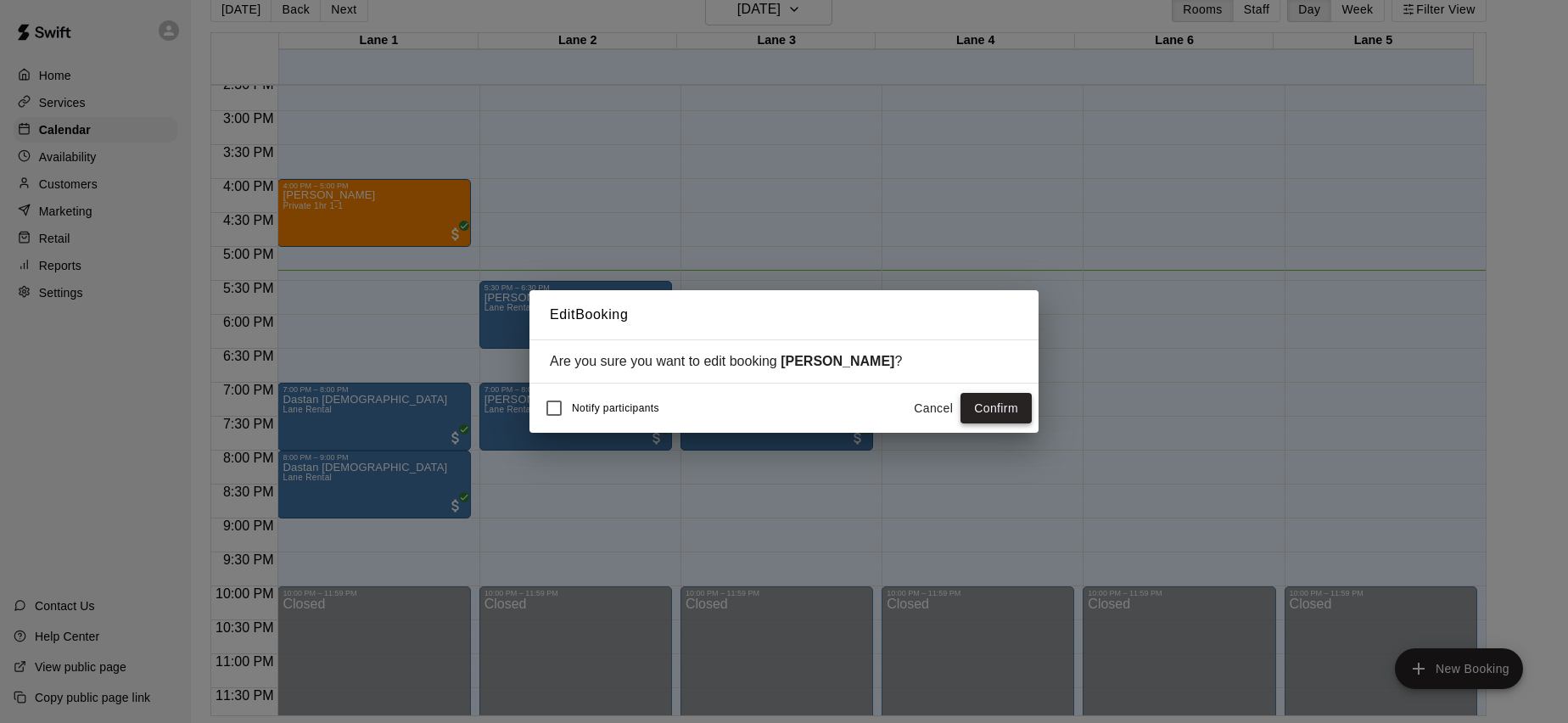
click at [999, 418] on button "Confirm" at bounding box center [996, 409] width 71 height 32
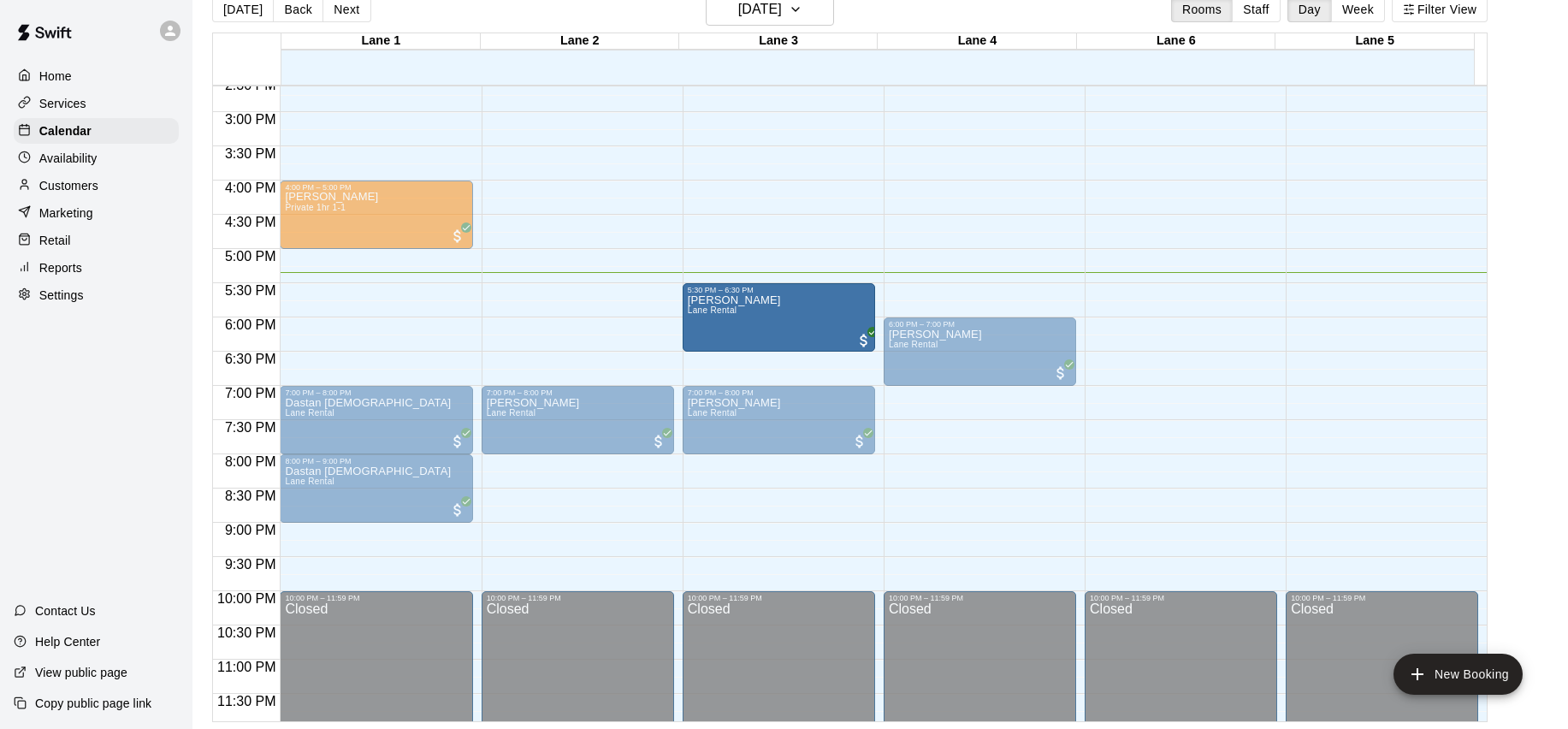
drag, startPoint x: 528, startPoint y: 318, endPoint x: 725, endPoint y: 325, distance: 197.1
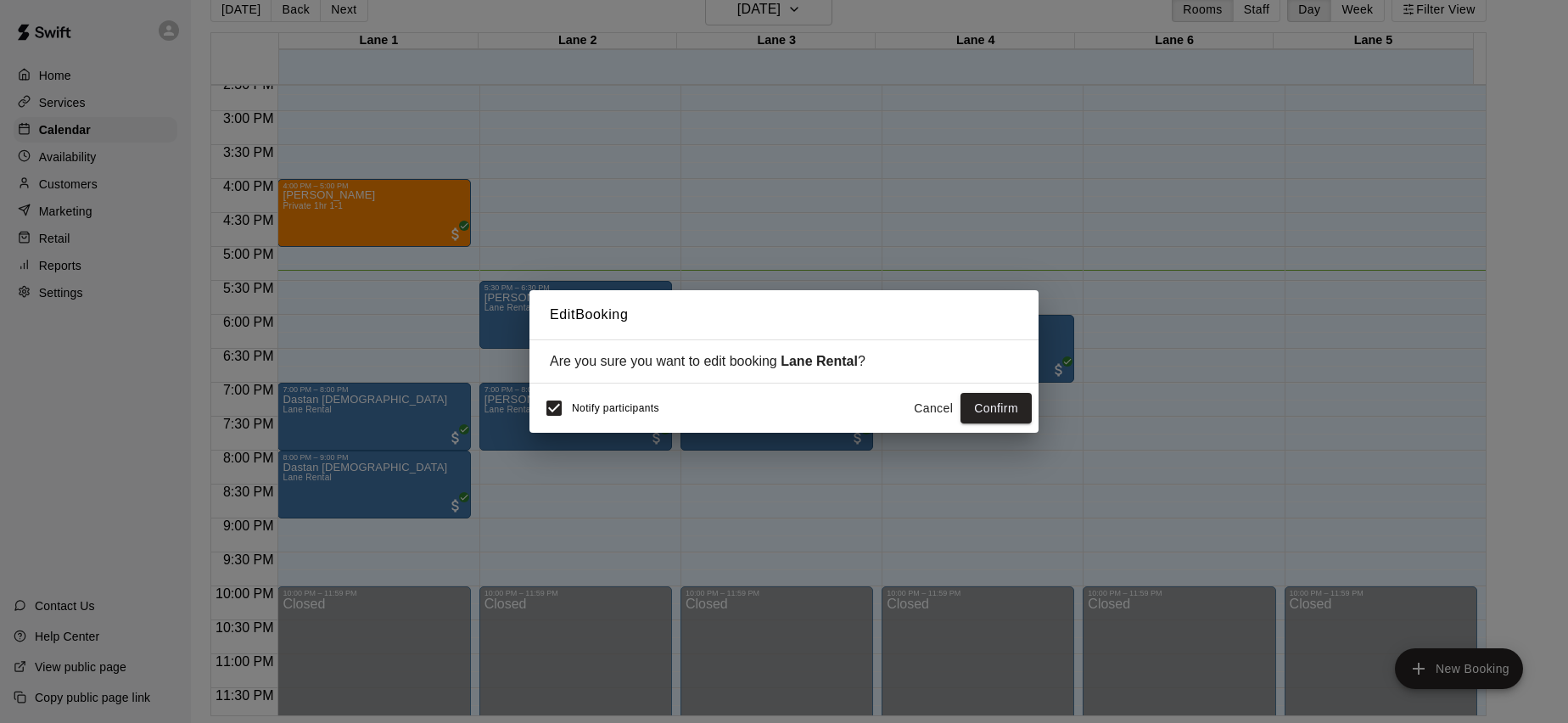
click at [597, 414] on div "Notify participants" at bounding box center [598, 408] width 123 height 35
click at [511, 411] on div "Edit Booking Are you sure you want to edit booking Lane Rental ? Notify partici…" at bounding box center [784, 362] width 1568 height 723
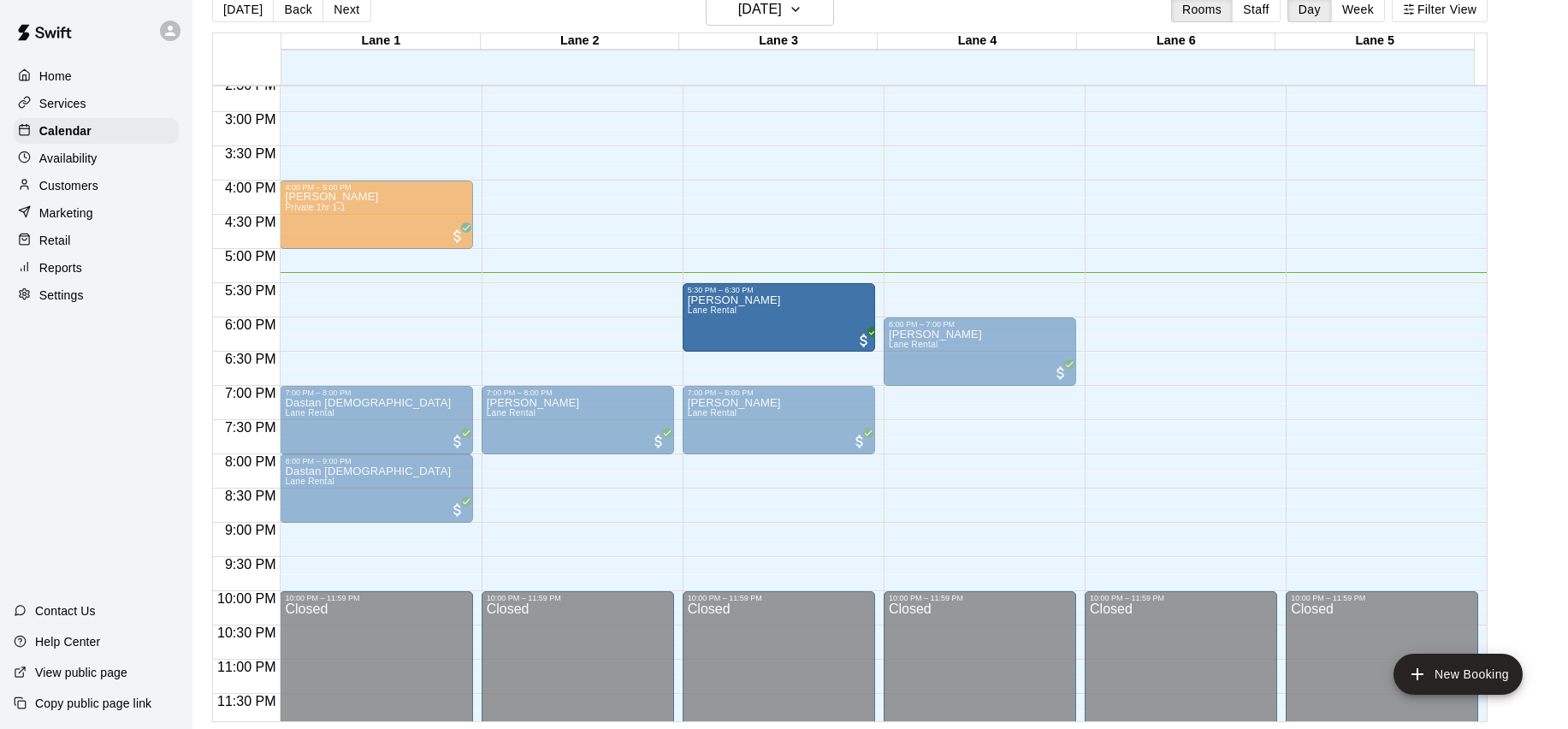
drag, startPoint x: 555, startPoint y: 318, endPoint x: 792, endPoint y: 322, distance: 237.0
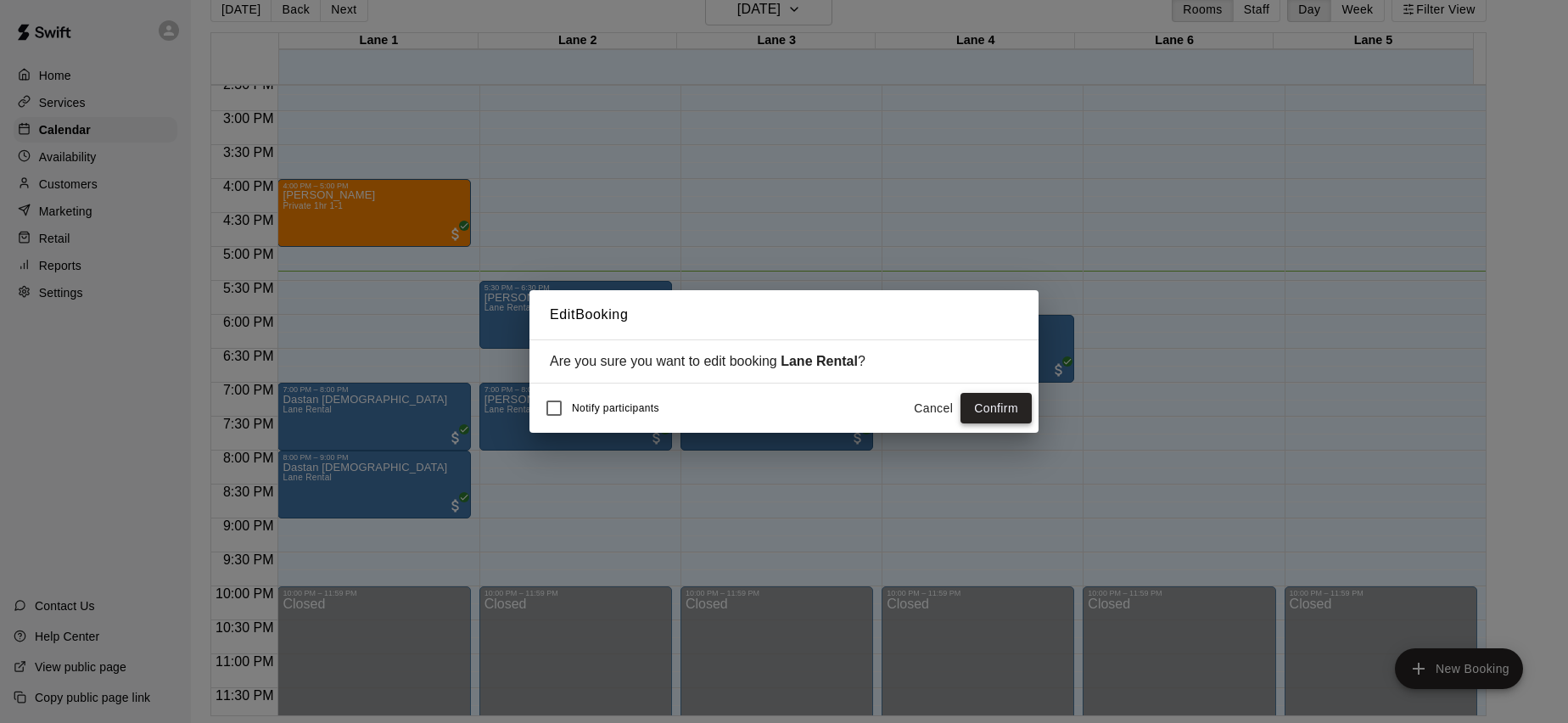
click at [1008, 416] on button "Confirm" at bounding box center [996, 409] width 71 height 32
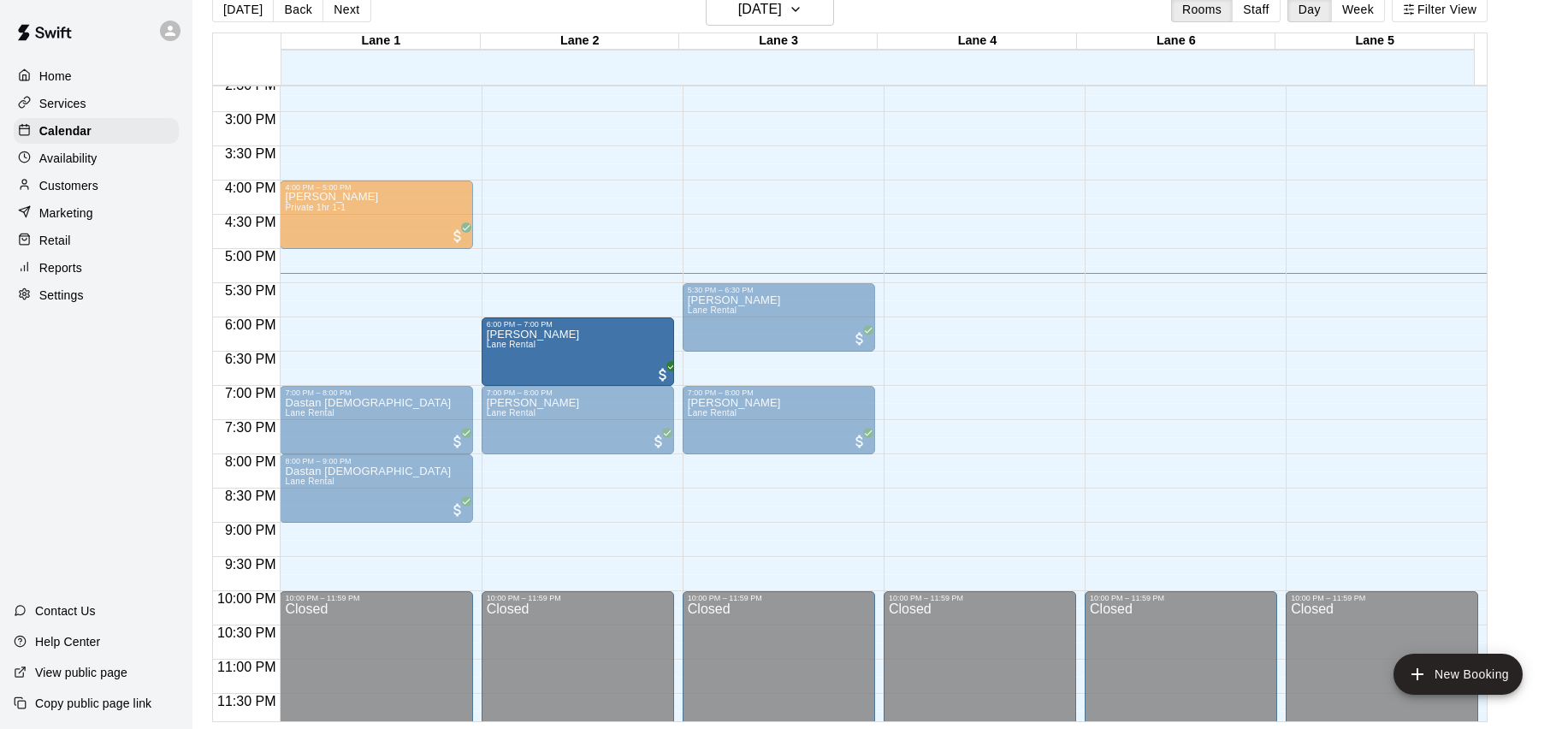
drag, startPoint x: 947, startPoint y: 341, endPoint x: 613, endPoint y: 350, distance: 334.1
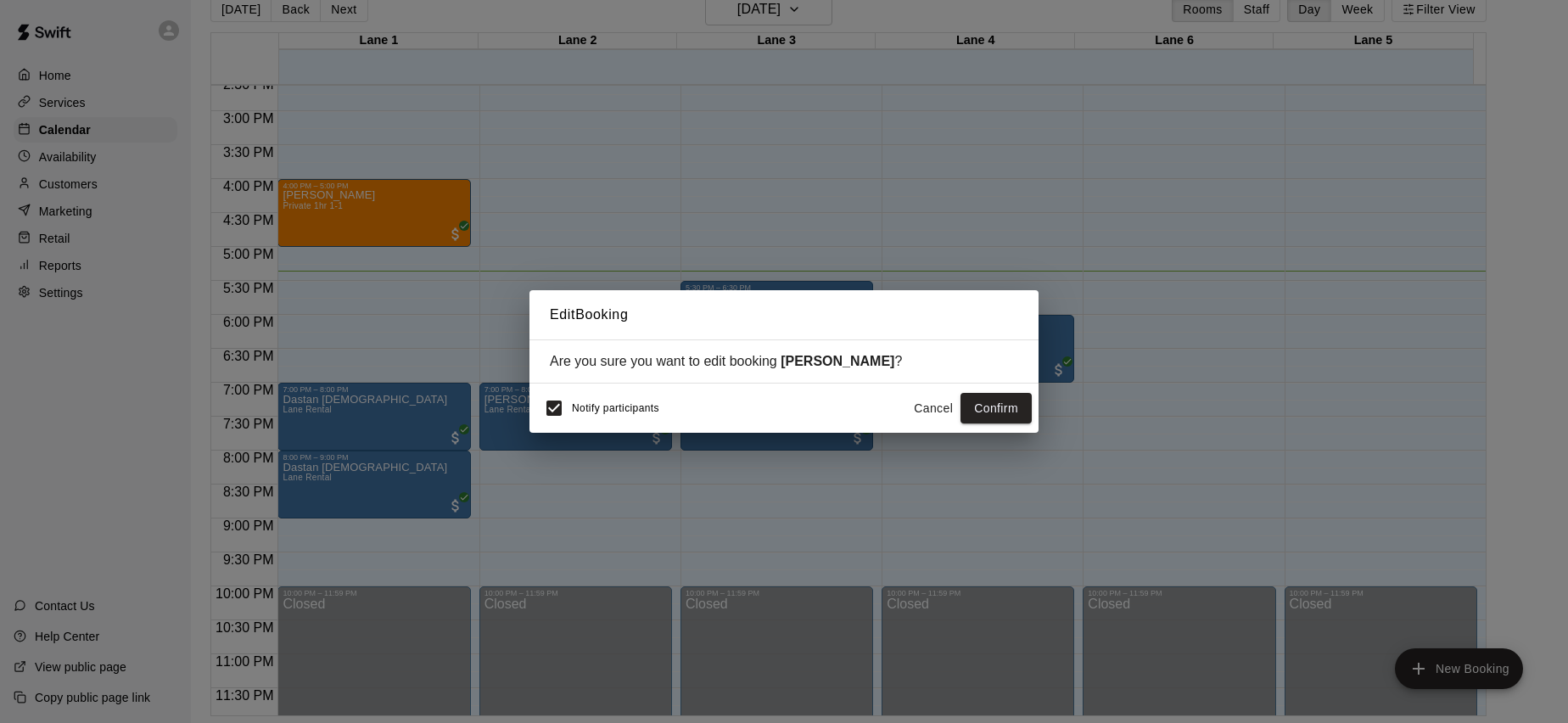
click at [614, 412] on span "Notify participants" at bounding box center [615, 408] width 87 height 12
click at [1026, 401] on button "Confirm" at bounding box center [996, 409] width 71 height 32
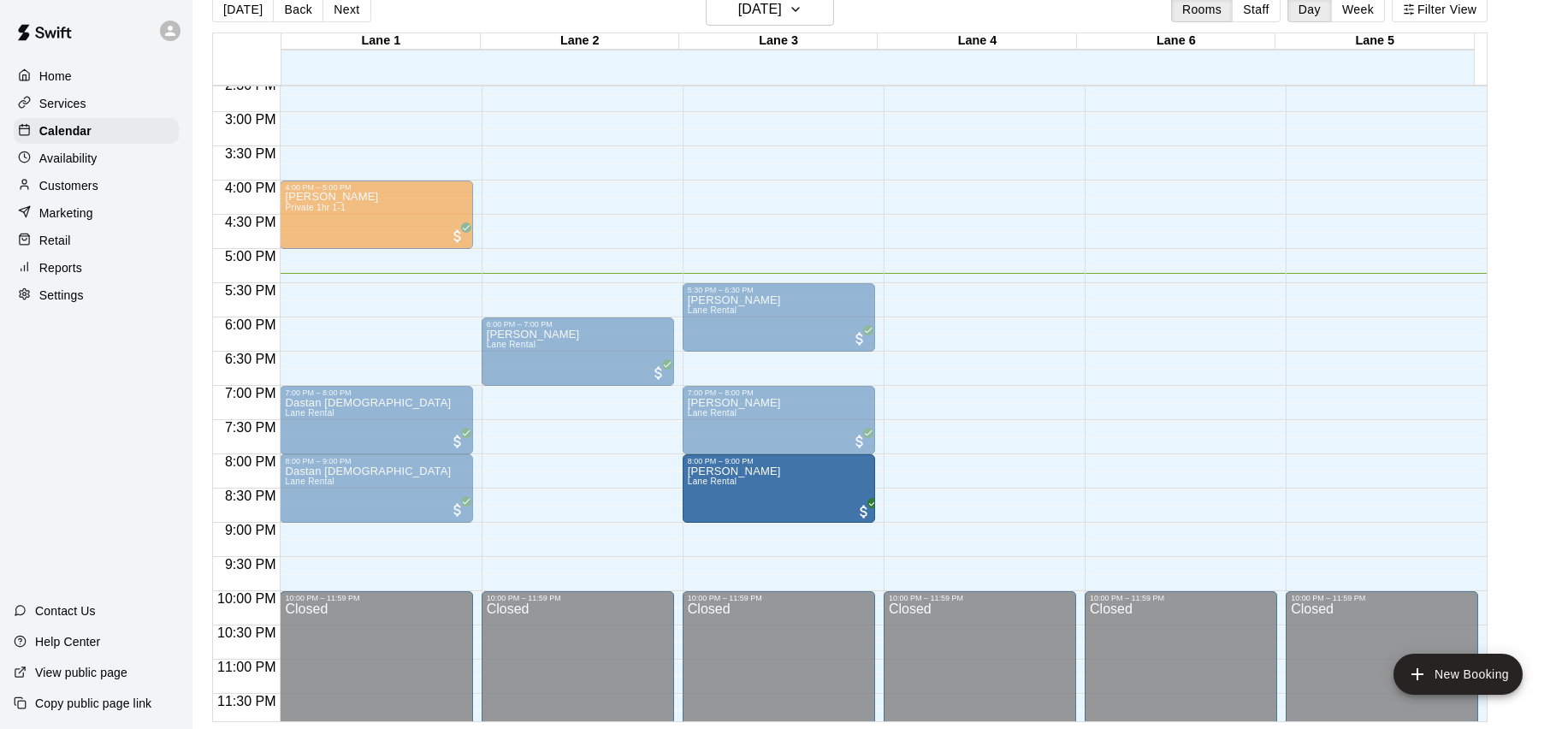
drag, startPoint x: 620, startPoint y: 432, endPoint x: 736, endPoint y: 515, distance: 142.6
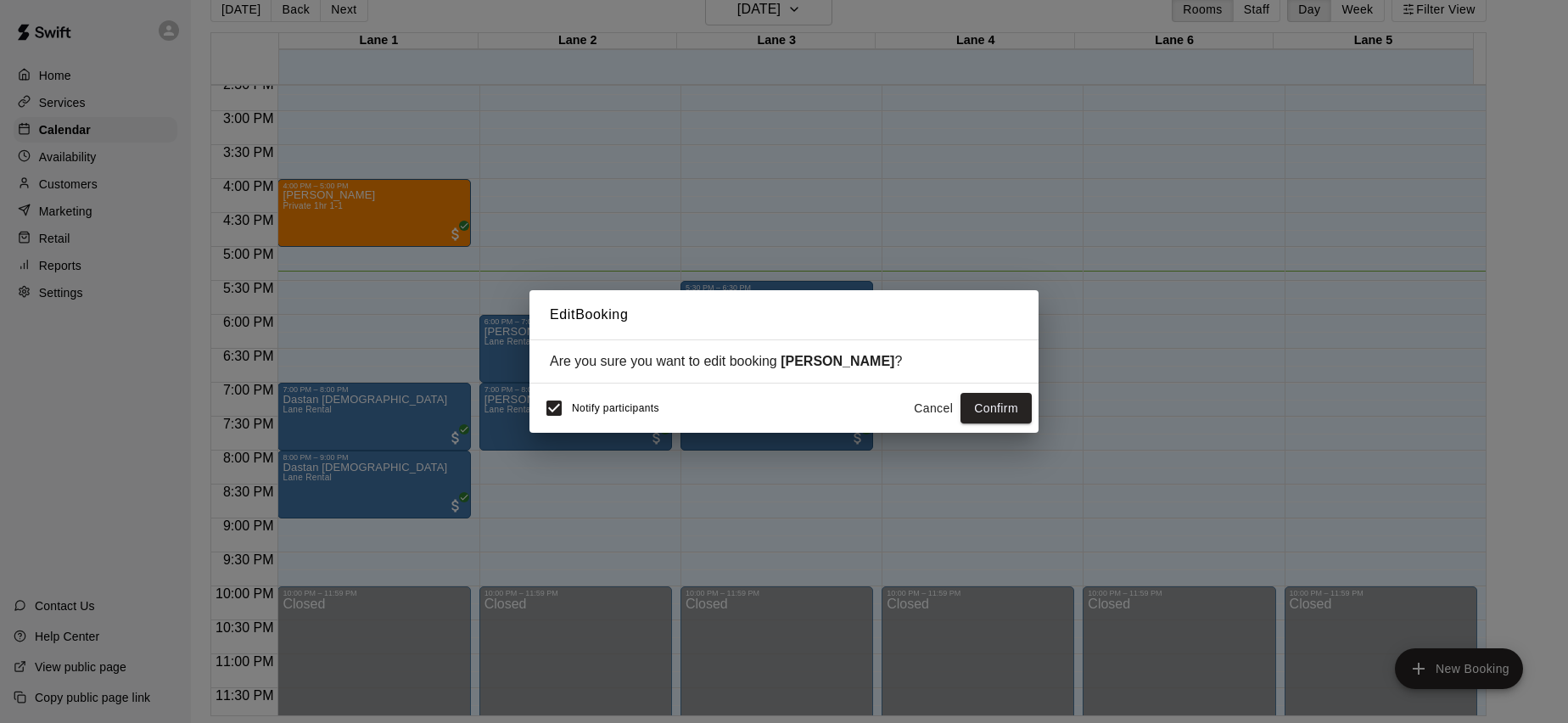
click at [583, 415] on div "Notify participants" at bounding box center [598, 408] width 123 height 35
click at [991, 403] on button "Confirm" at bounding box center [996, 409] width 71 height 32
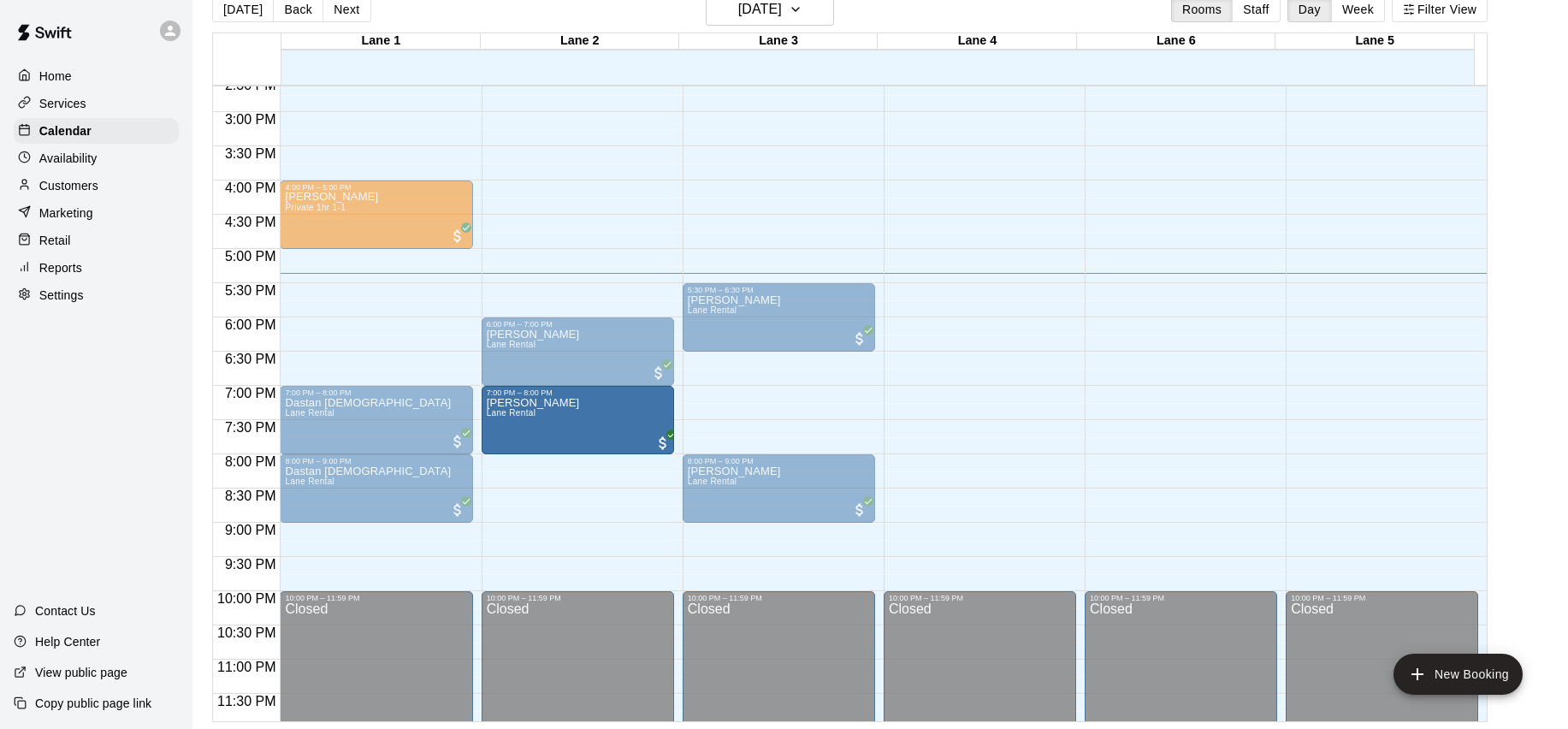
drag, startPoint x: 740, startPoint y: 429, endPoint x: 620, endPoint y: 439, distance: 120.4
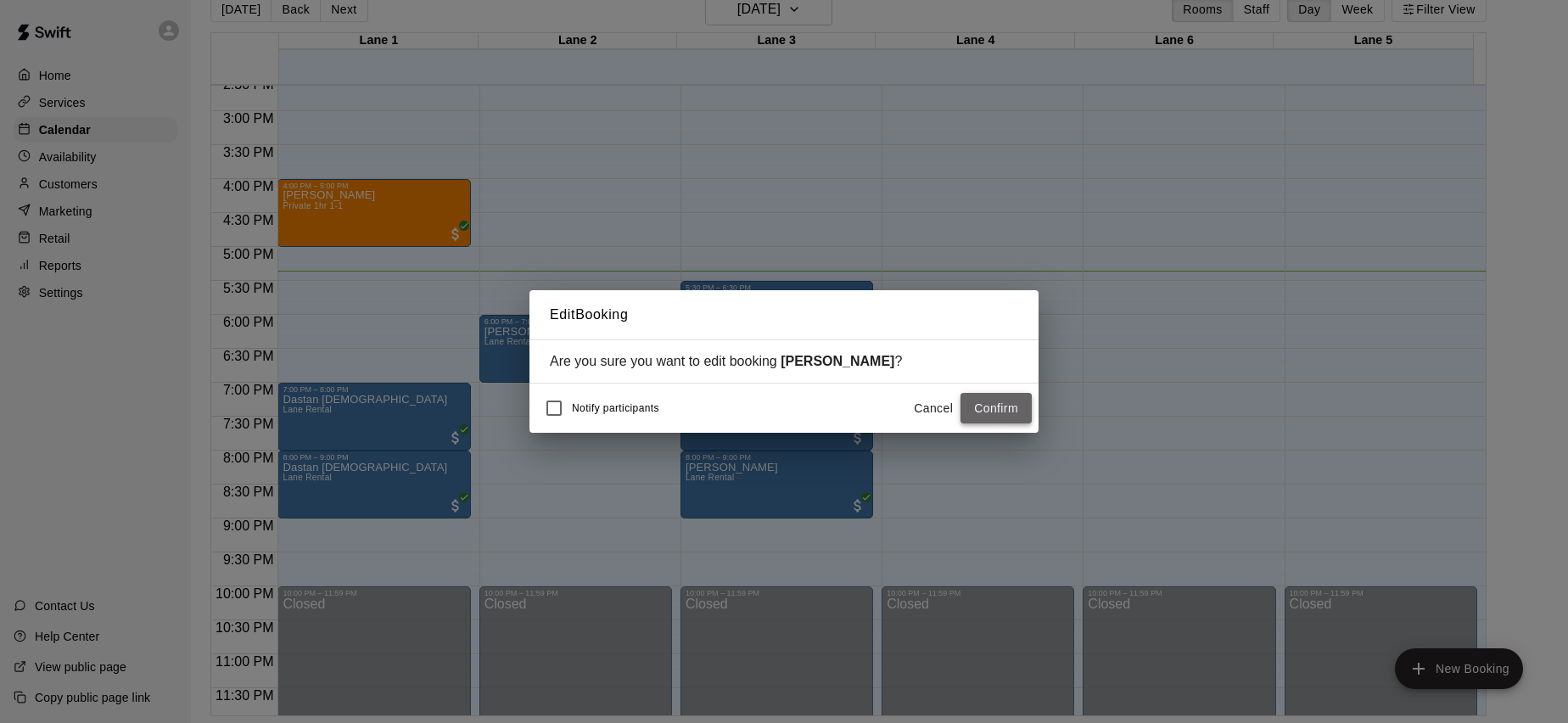
click at [991, 401] on button "Confirm" at bounding box center [996, 409] width 71 height 32
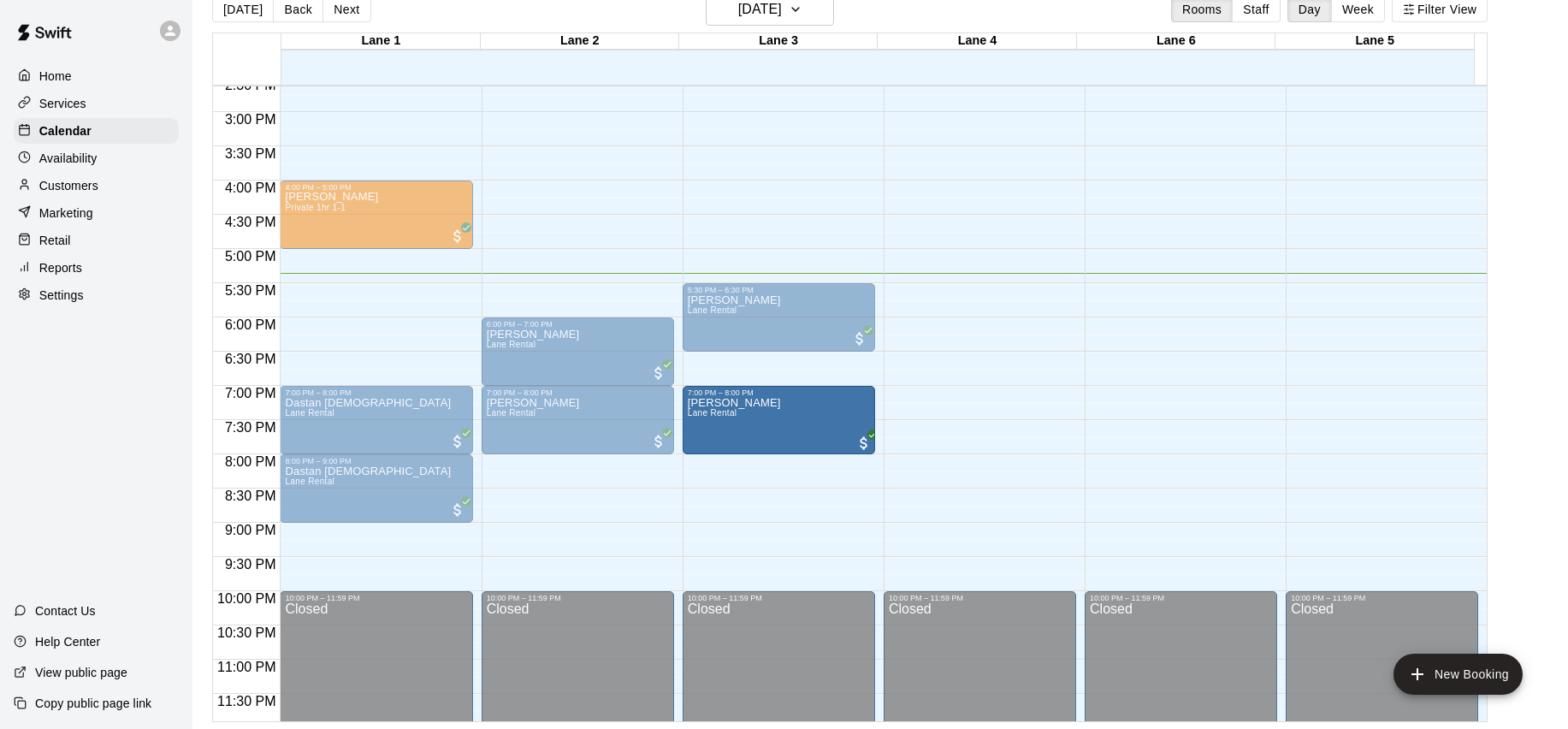
drag, startPoint x: 810, startPoint y: 474, endPoint x: 790, endPoint y: 418, distance: 59.5
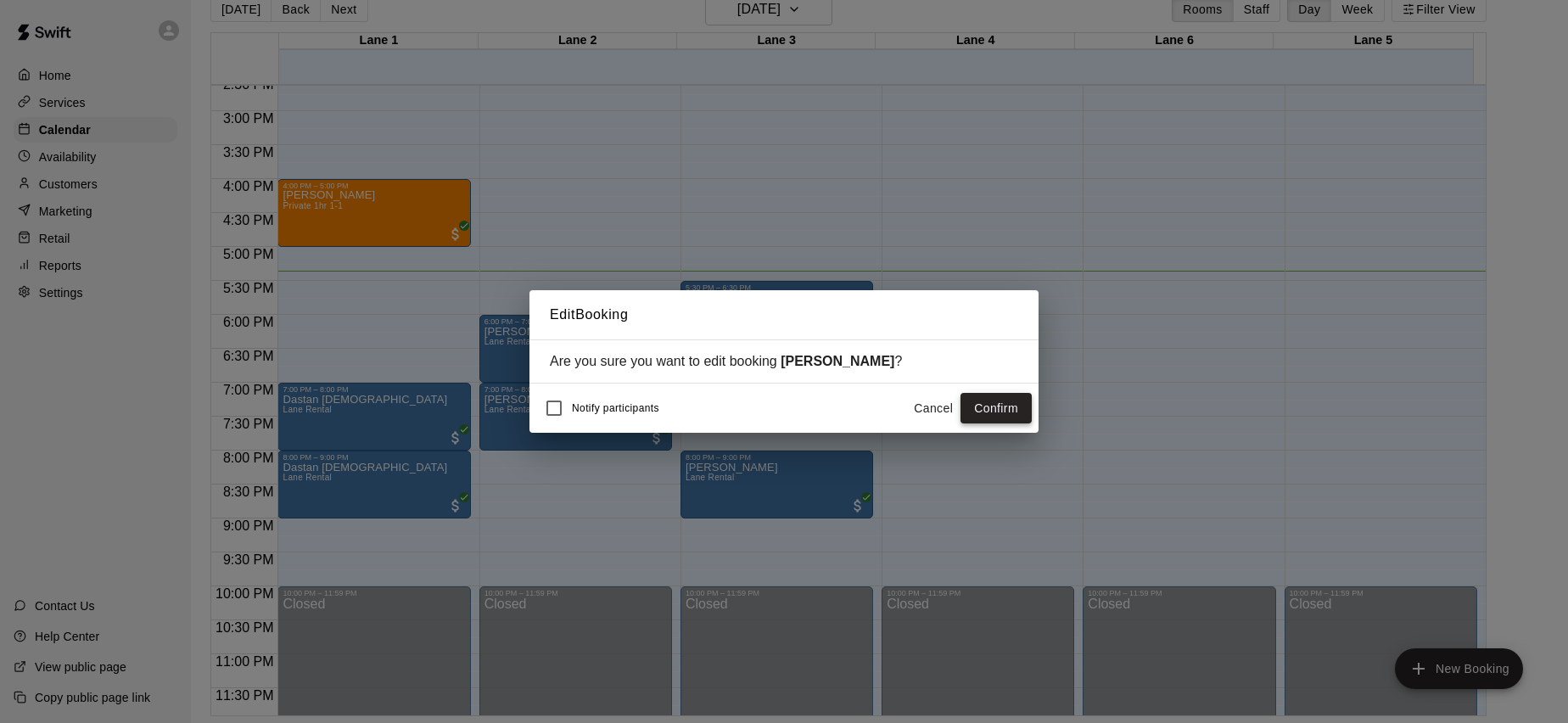
click at [1022, 408] on button "Confirm" at bounding box center [996, 409] width 71 height 32
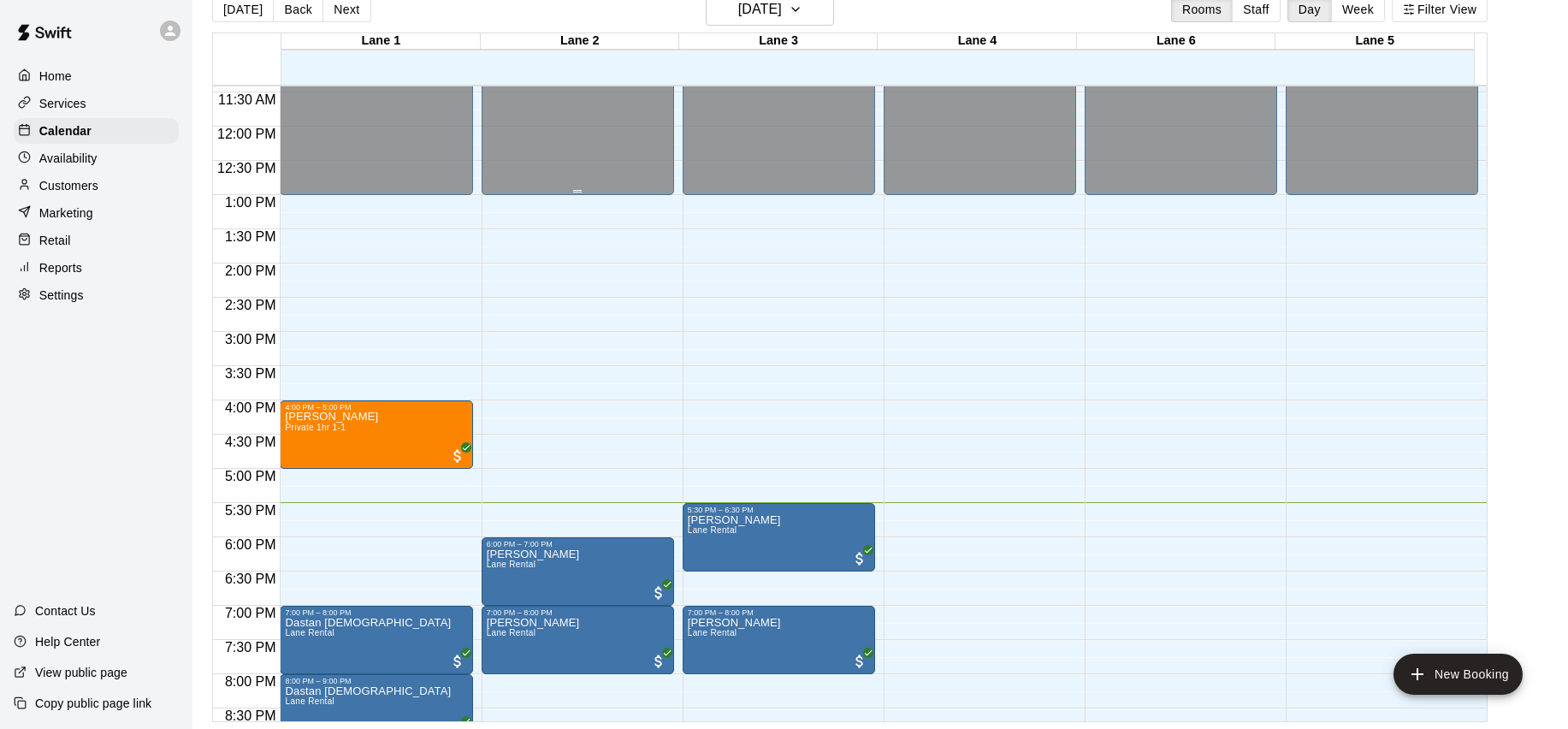
scroll to position [1008, 0]
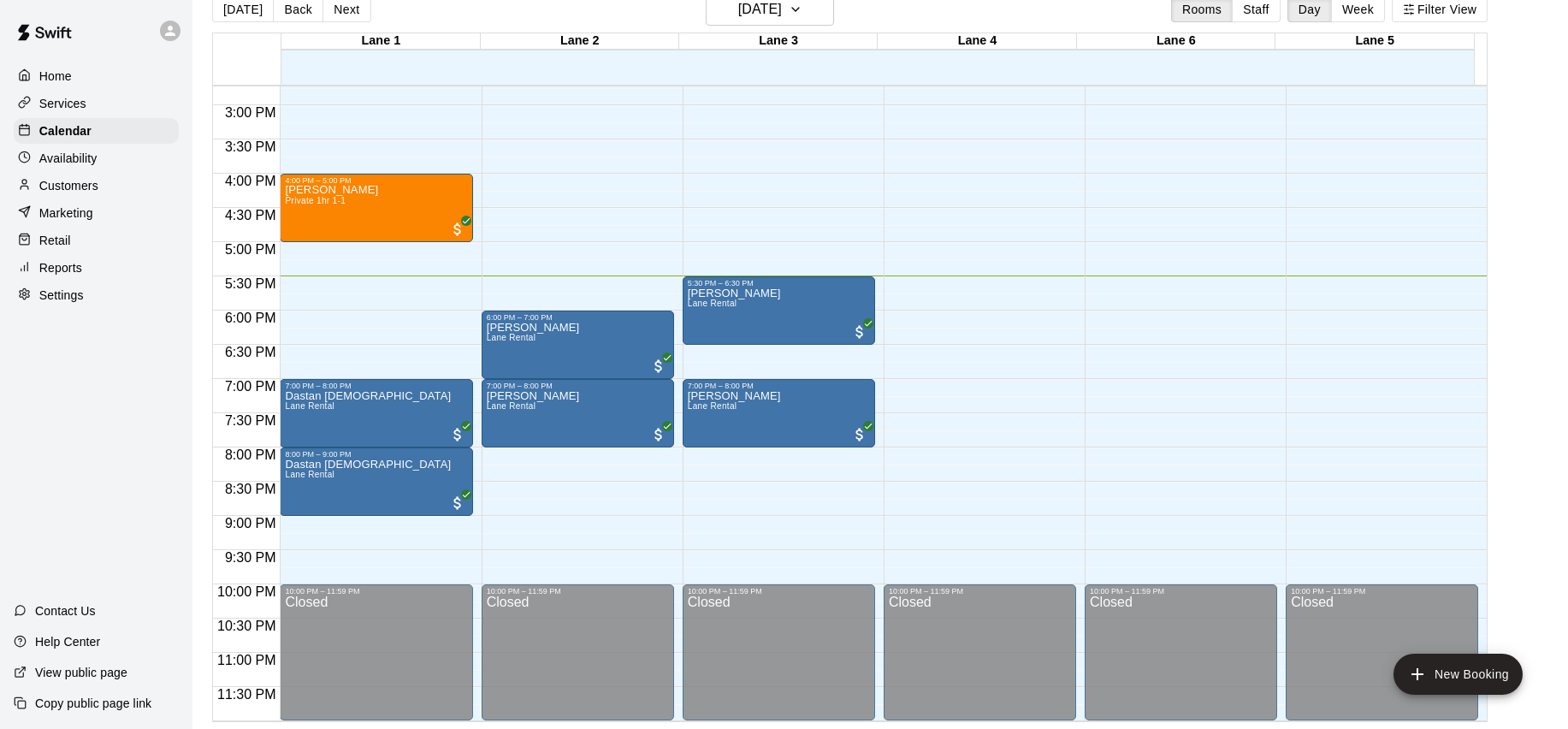
click at [69, 151] on p "Availability" at bounding box center [68, 158] width 58 height 17
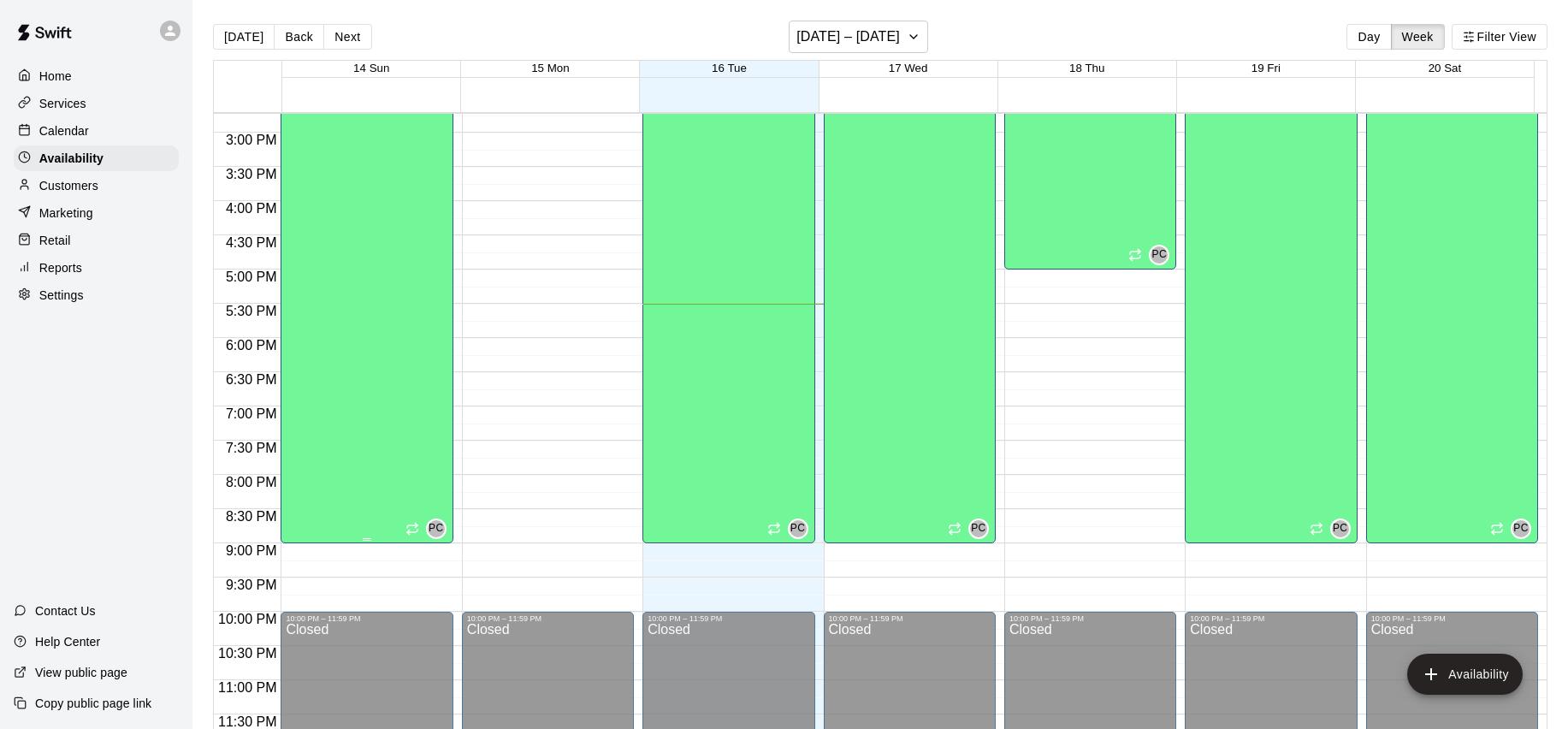
scroll to position [27, 0]
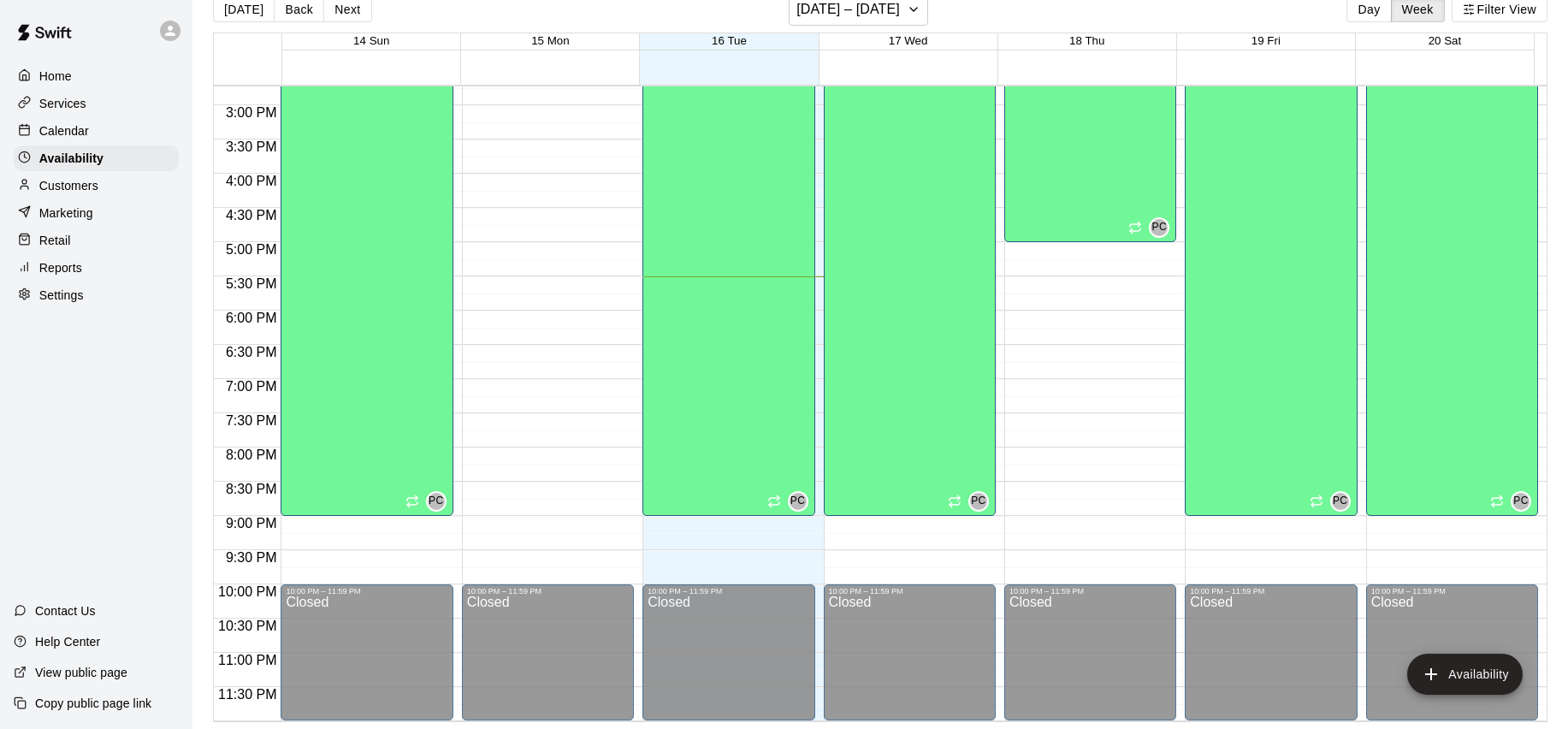
click at [74, 133] on p "Calendar" at bounding box center [64, 131] width 50 height 17
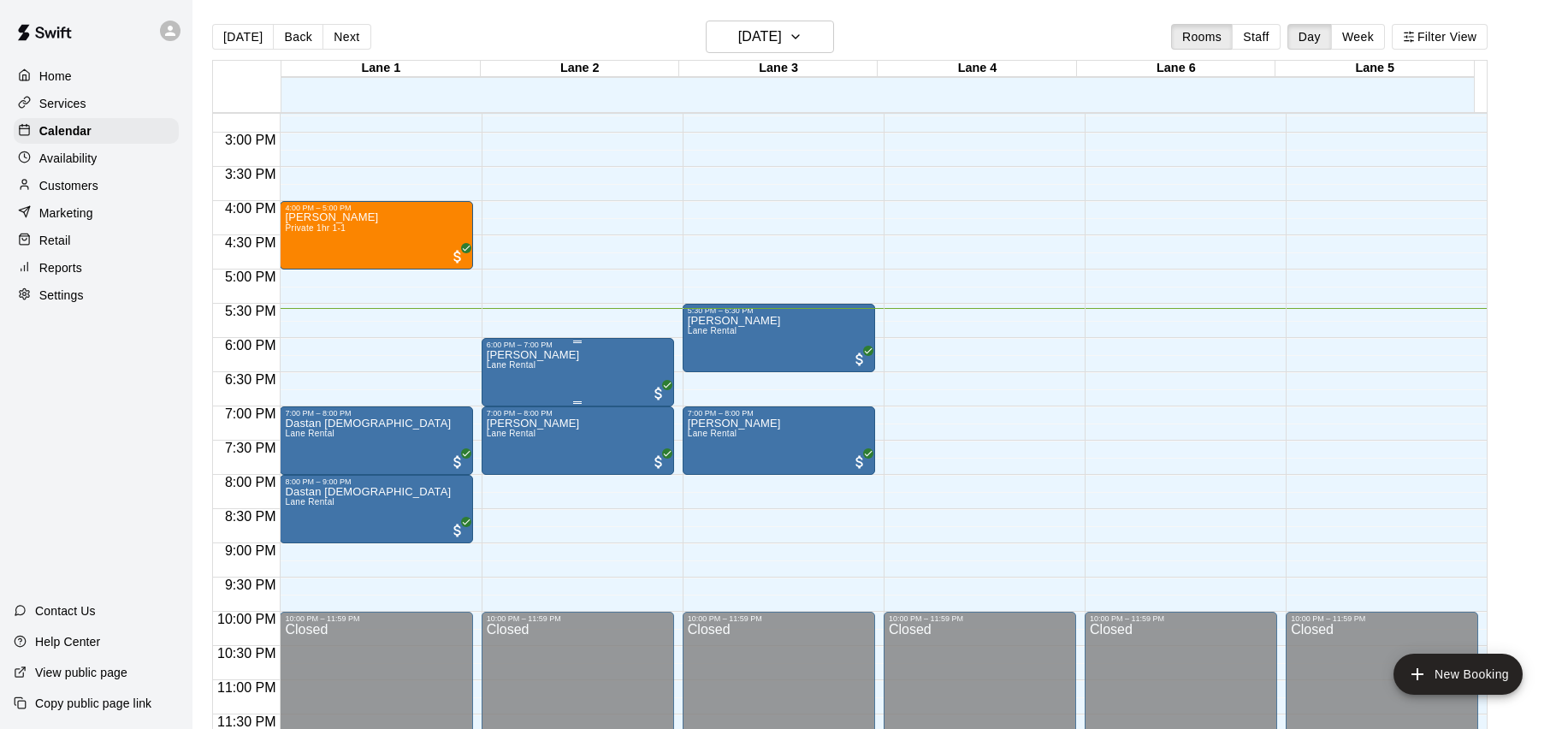
scroll to position [27, 0]
